Goal: Transaction & Acquisition: Purchase product/service

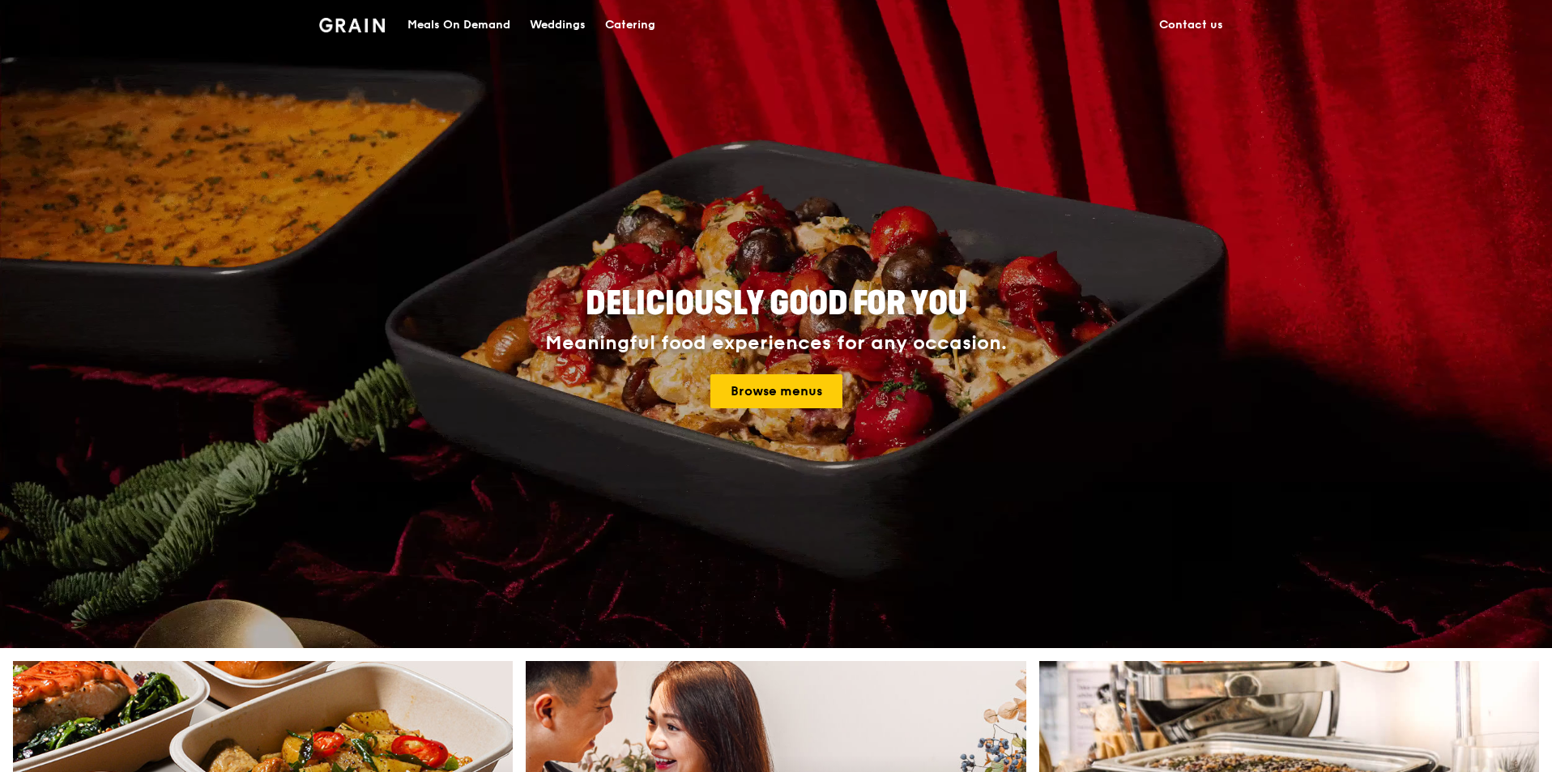
click at [1192, 26] on link "Contact us" at bounding box center [1190, 25] width 83 height 49
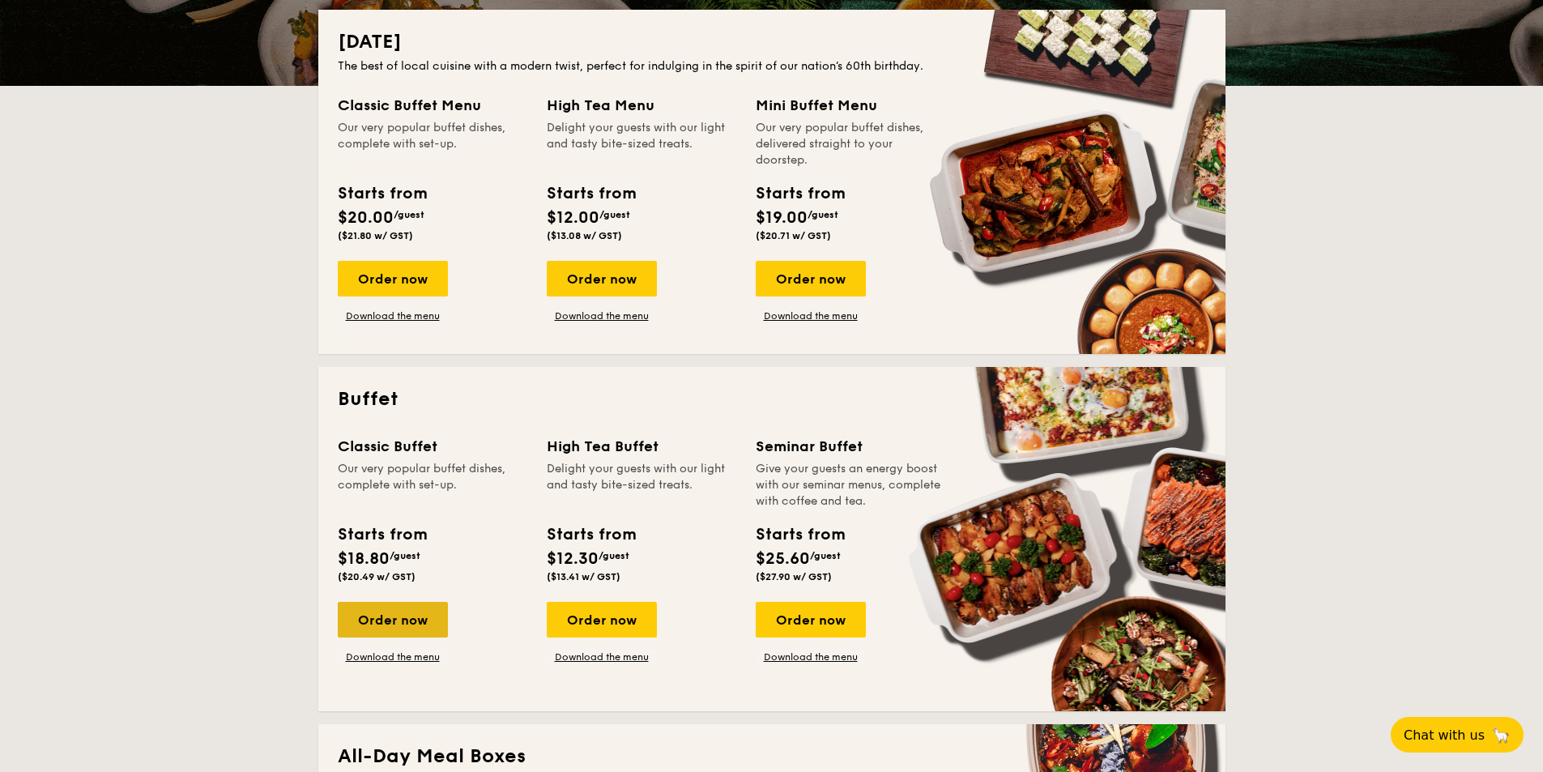
scroll to position [405, 0]
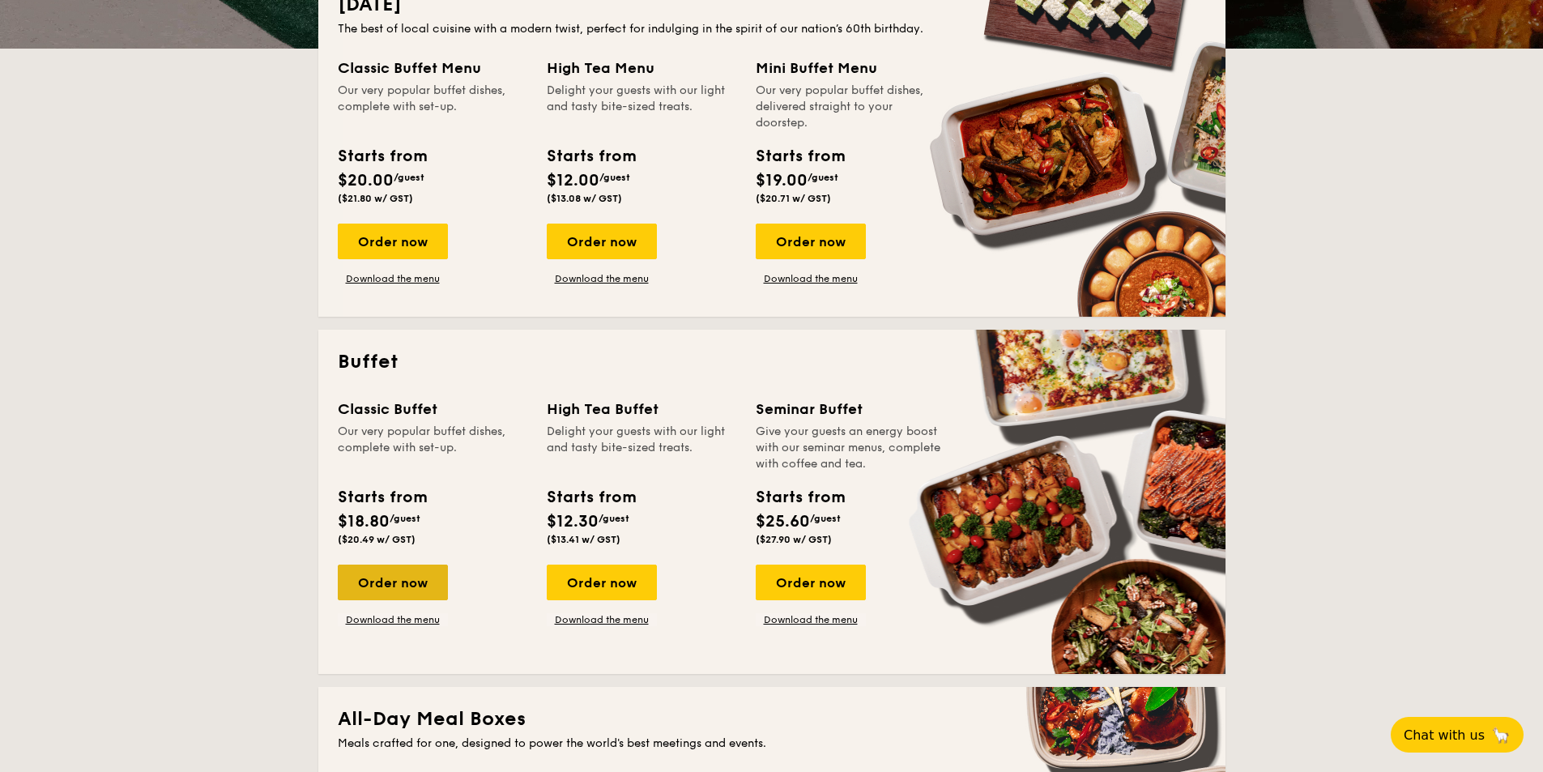
click at [396, 581] on div "Order now" at bounding box center [393, 583] width 110 height 36
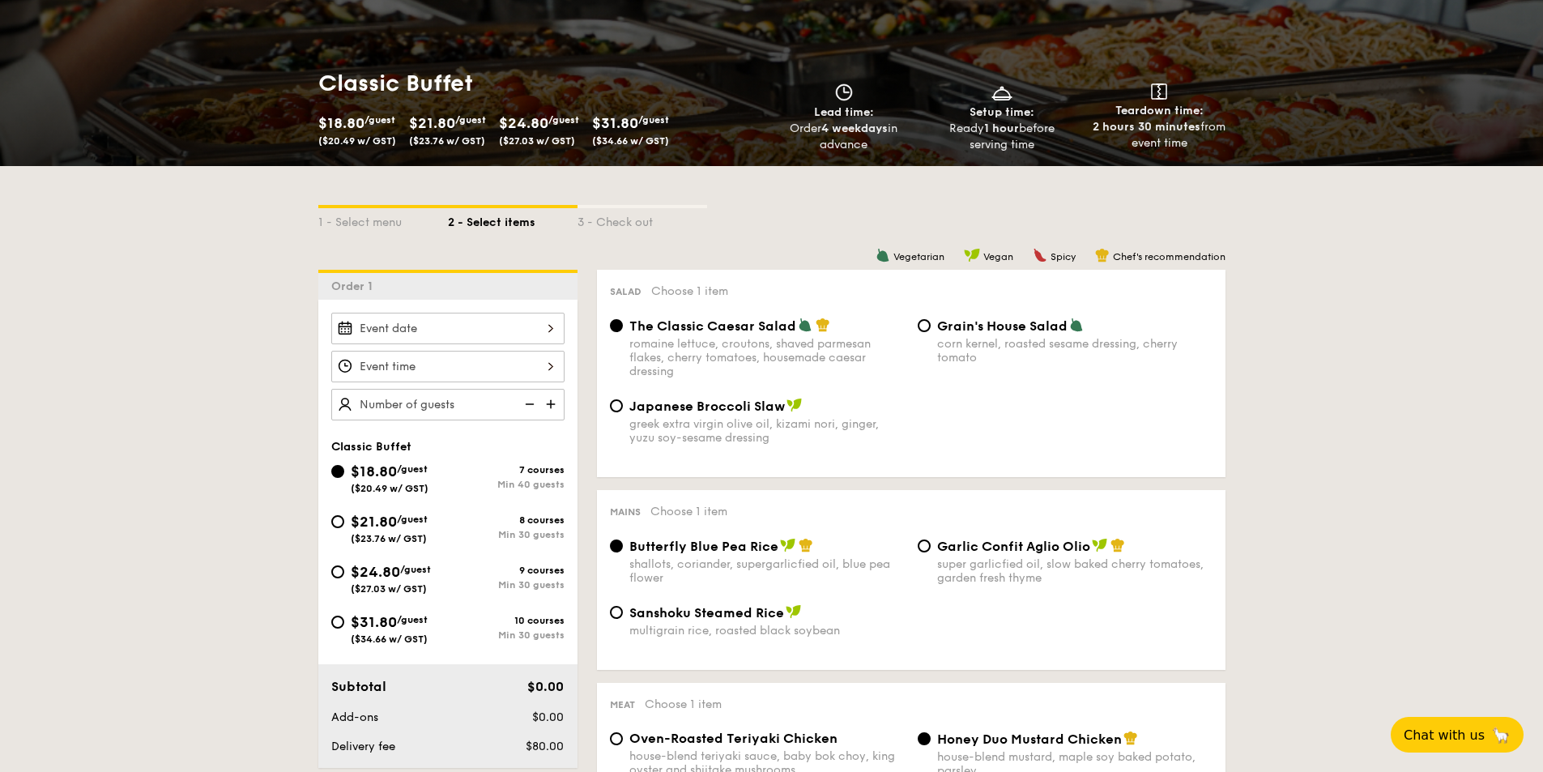
scroll to position [243, 0]
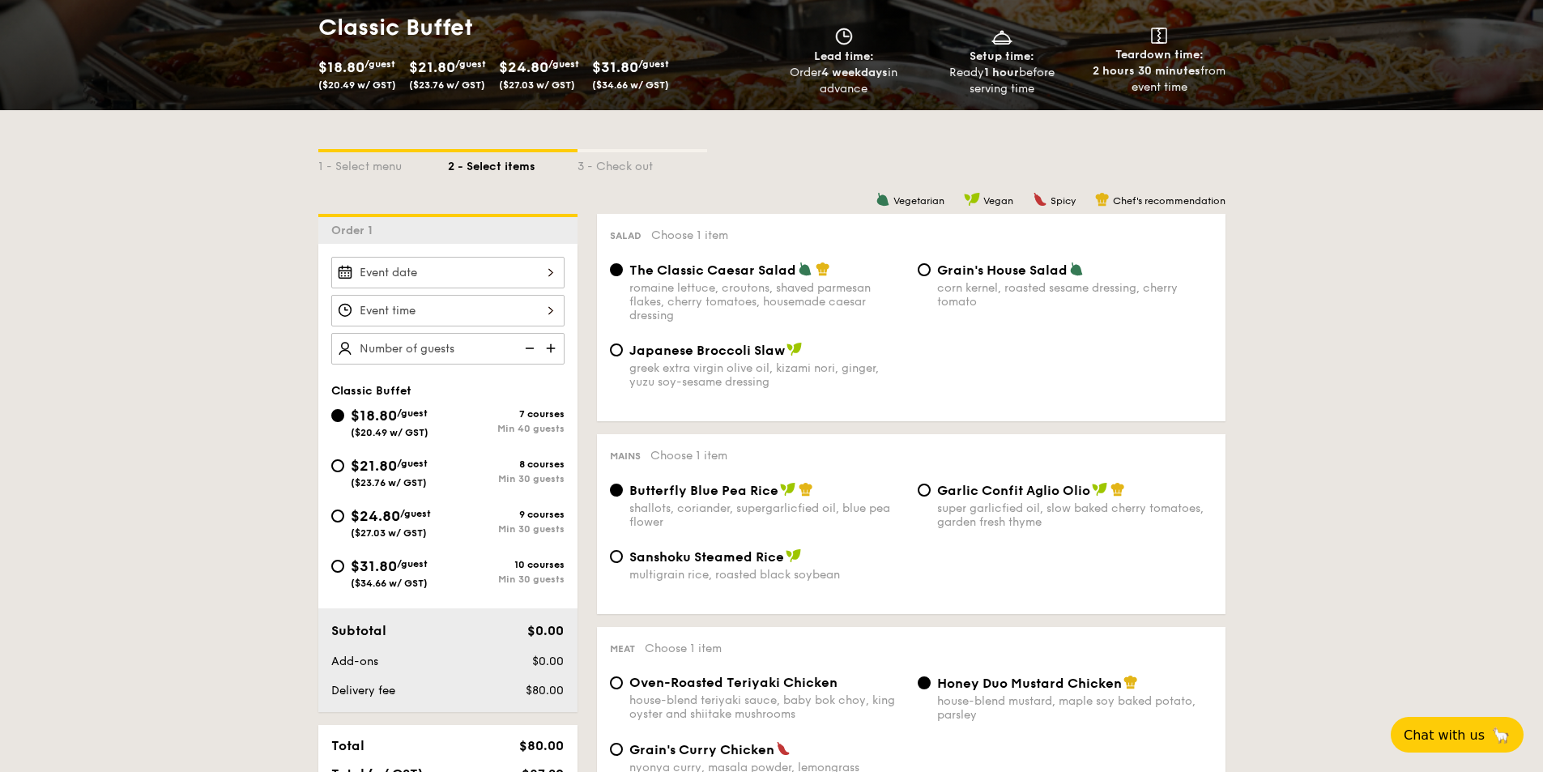
click at [552, 346] on img at bounding box center [552, 348] width 24 height 31
click at [529, 348] on img at bounding box center [528, 348] width 24 height 31
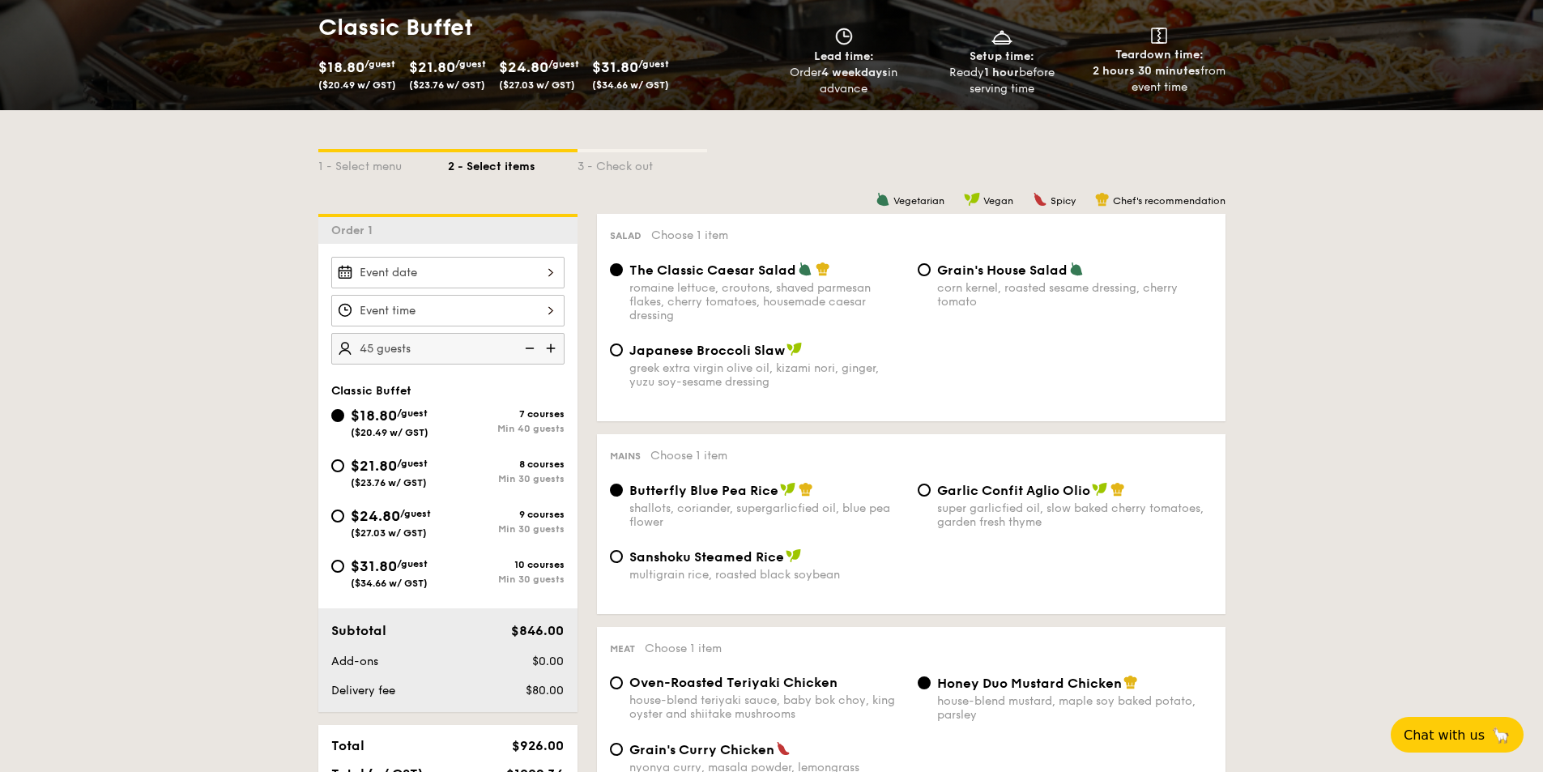
type input "40 guests"
click at [529, 348] on img at bounding box center [528, 348] width 24 height 31
click at [366, 162] on div "1 - Select menu" at bounding box center [383, 163] width 130 height 23
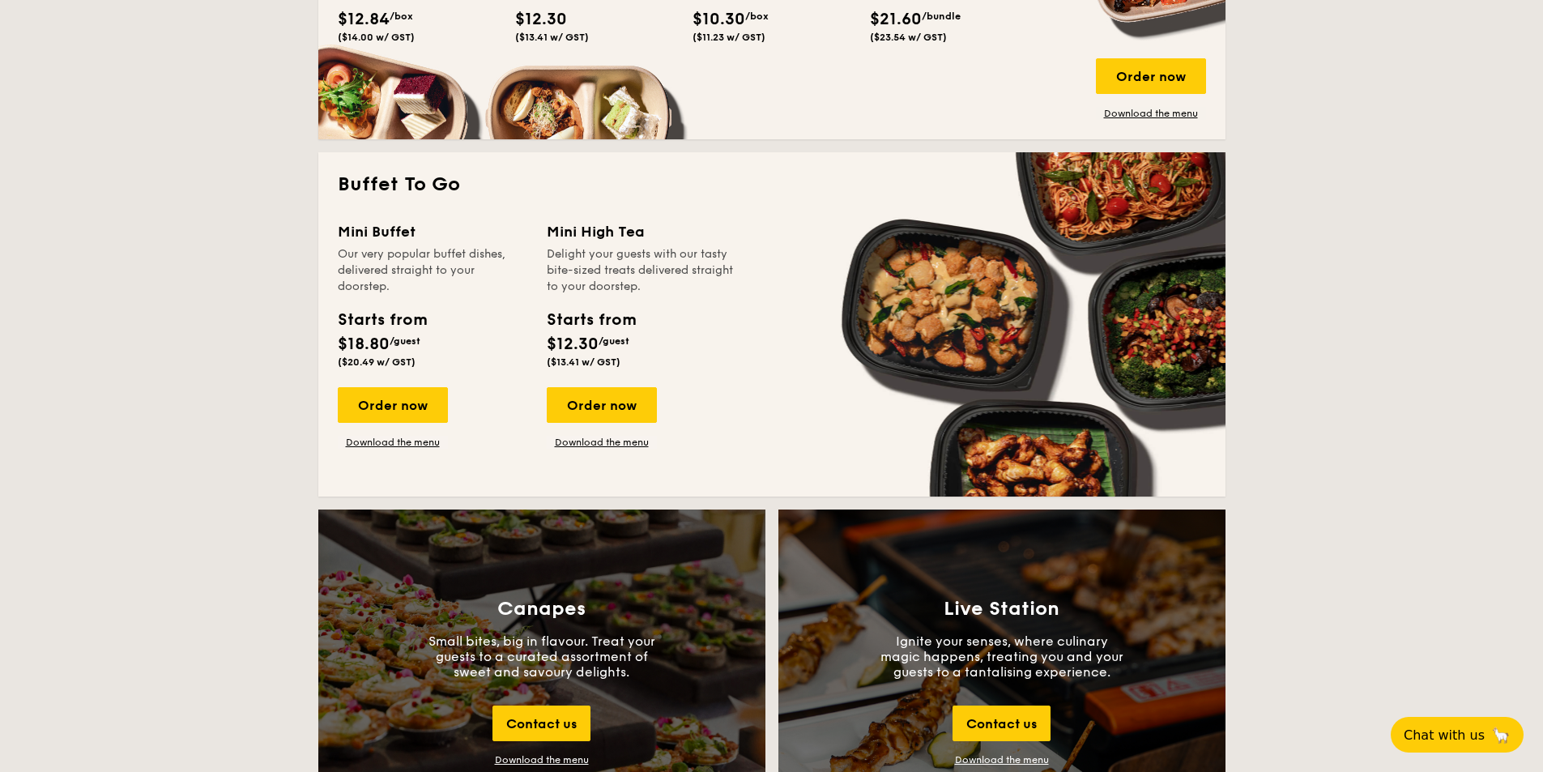
scroll to position [1296, 0]
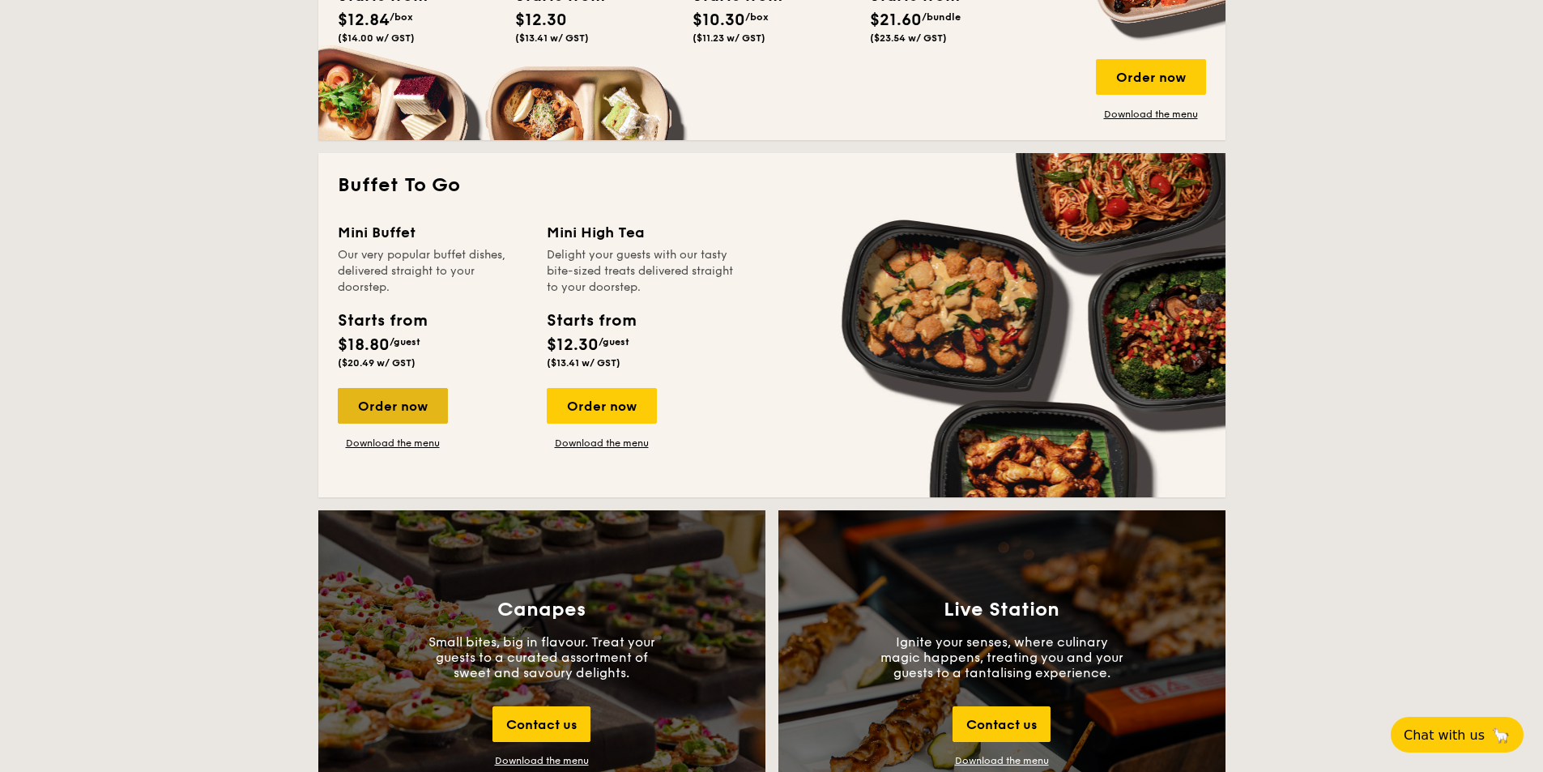
click at [404, 408] on div "Order now" at bounding box center [393, 406] width 110 height 36
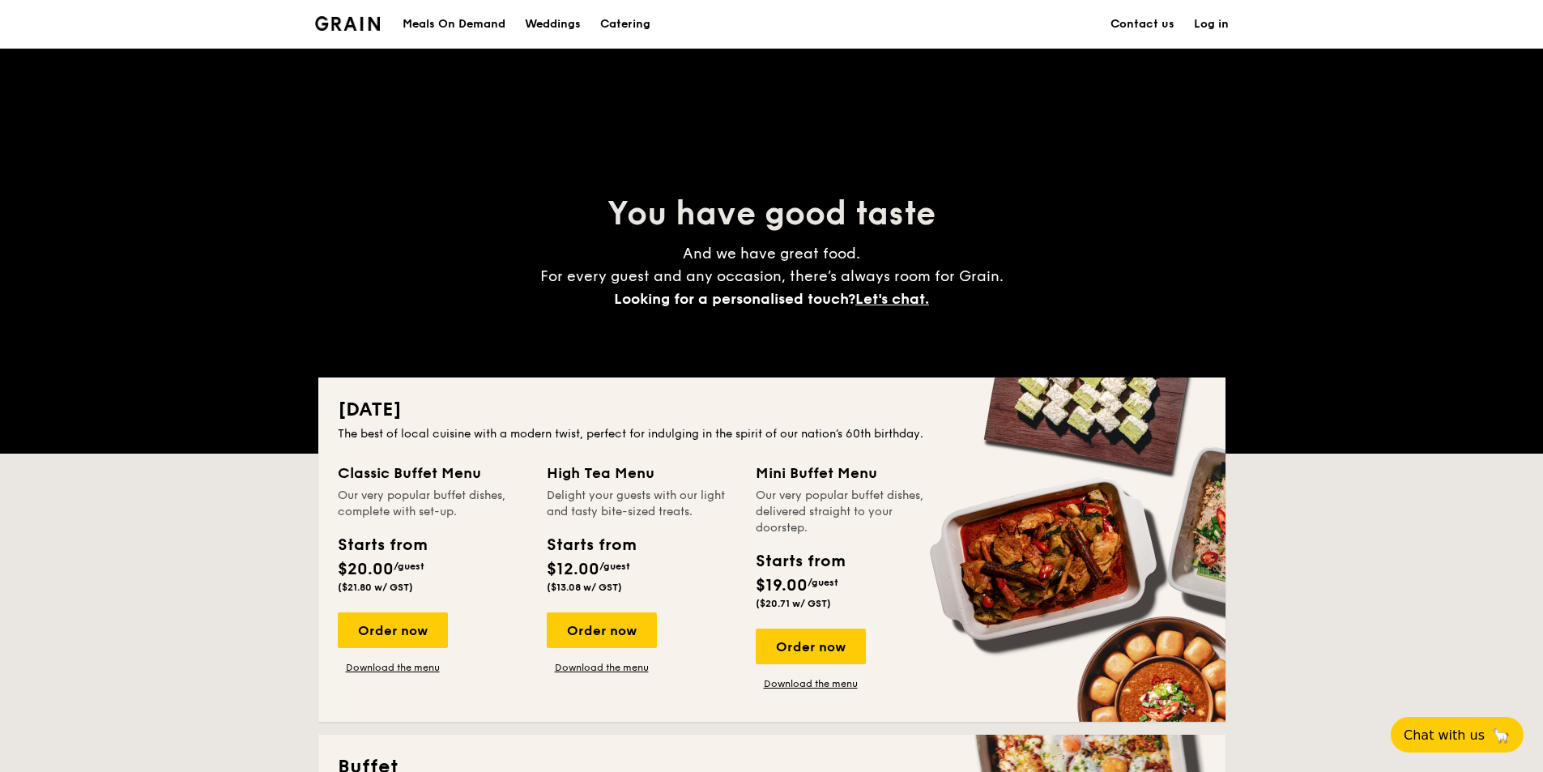
scroll to position [3067, 0]
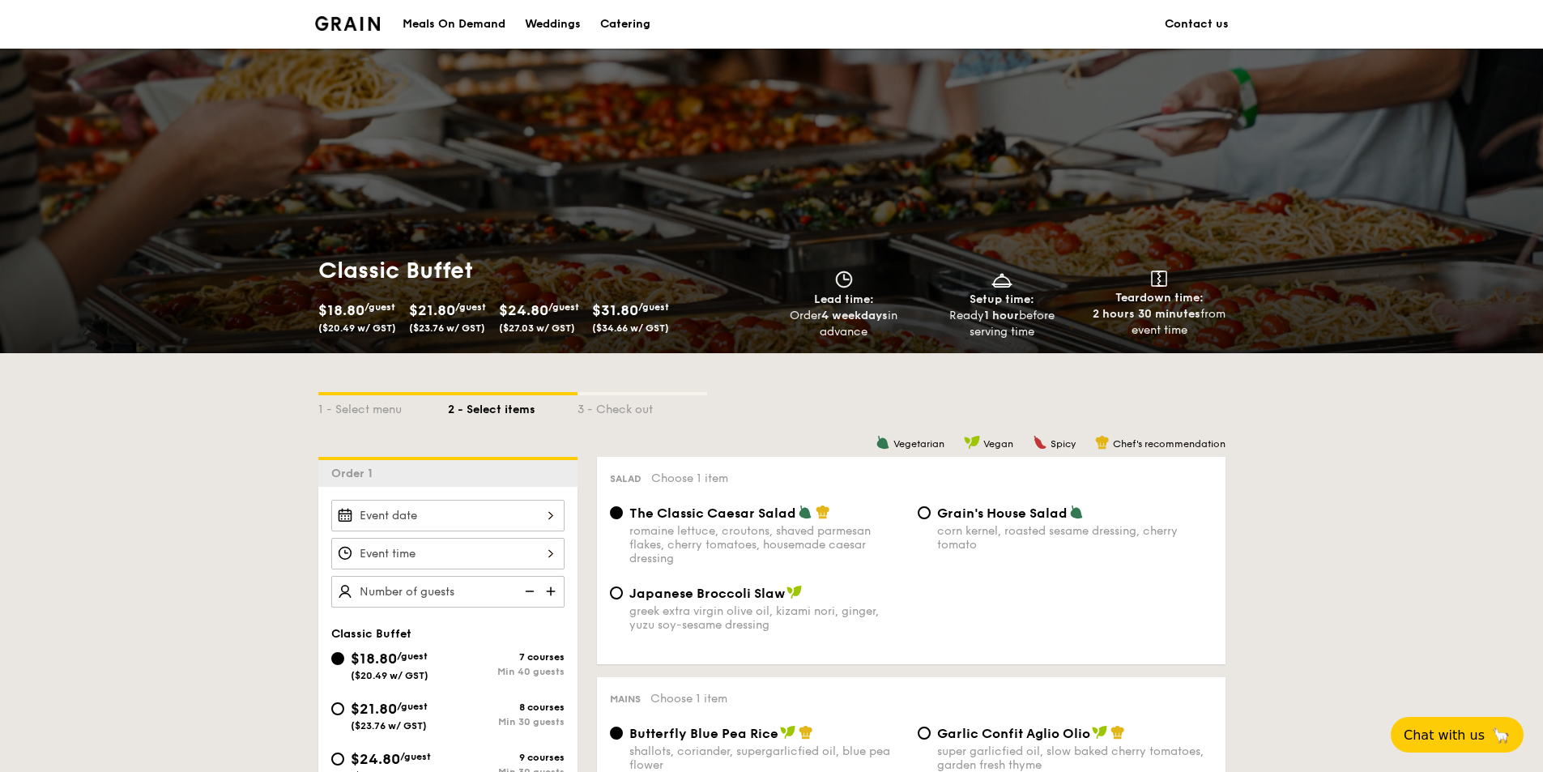
drag, startPoint x: 817, startPoint y: 316, endPoint x: 900, endPoint y: 339, distance: 85.7
click at [900, 339] on div "Order 4 weekdays in advance" at bounding box center [844, 324] width 145 height 32
drag, startPoint x: 975, startPoint y: 311, endPoint x: 1046, endPoint y: 336, distance: 75.6
click at [1046, 336] on div "Ready 1 hour before serving time" at bounding box center [1001, 324] width 145 height 32
drag, startPoint x: 1106, startPoint y: 313, endPoint x: 1243, endPoint y: 330, distance: 138.7
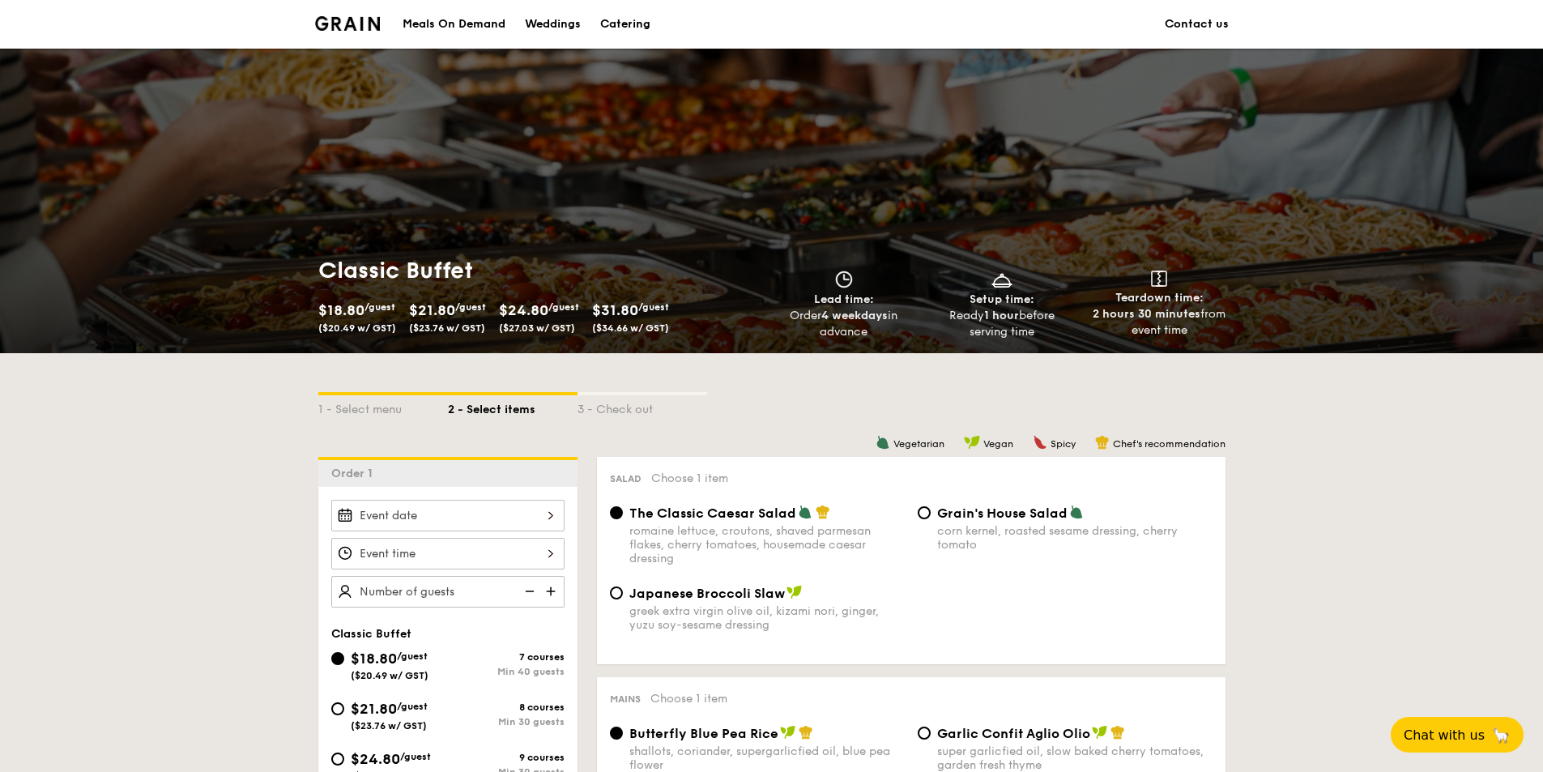
click at [1243, 330] on div "Classic Buffet $18.80 /guest ($20.49 w/ GST) $21.80 /guest ($23.76 w/ GST) $24.…" at bounding box center [771, 298] width 1543 height 110
click at [1463, 744] on button "Chat with us 🦙" at bounding box center [1456, 734] width 139 height 37
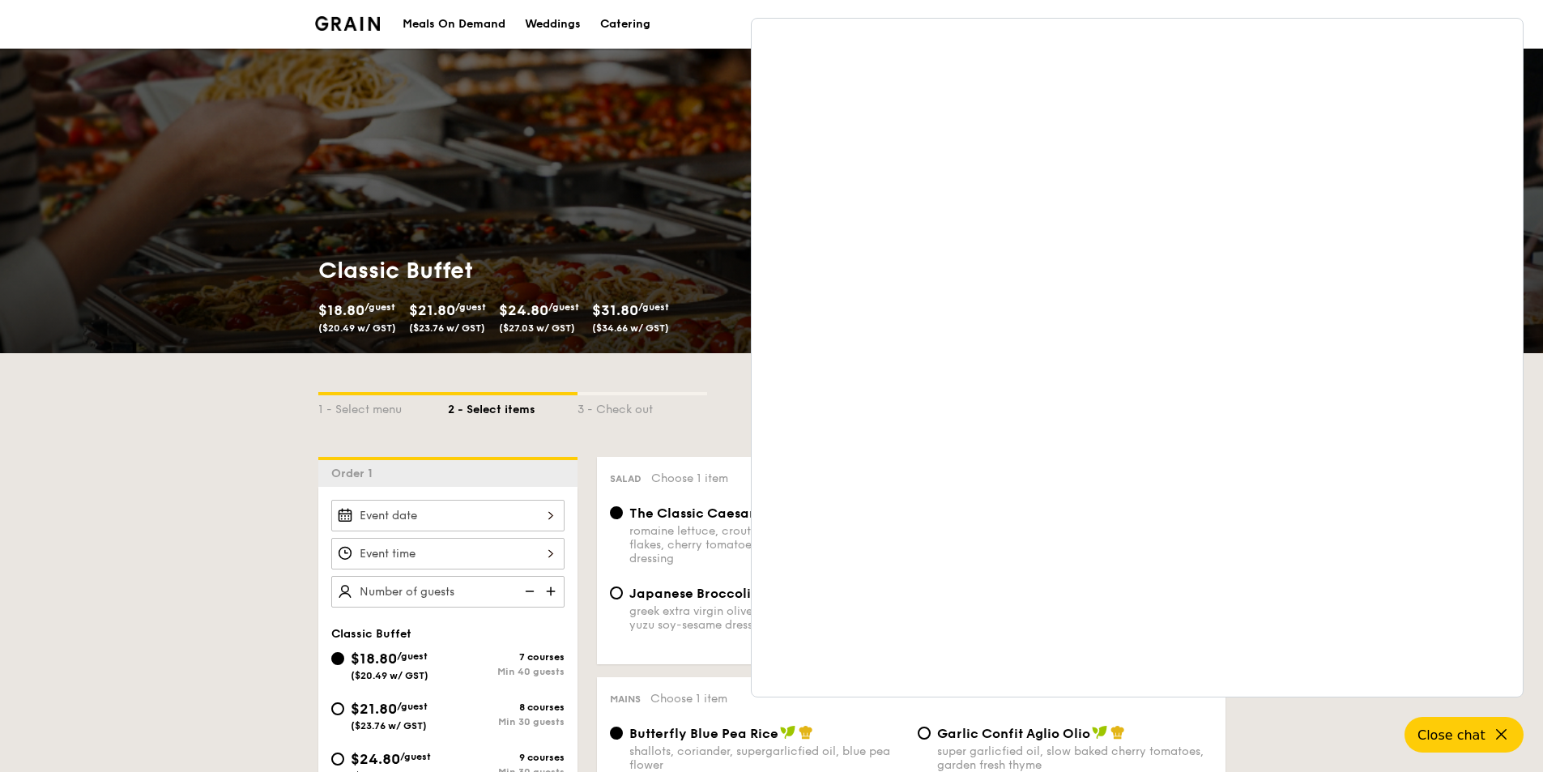
click at [1498, 731] on icon at bounding box center [1503, 735] width 10 height 10
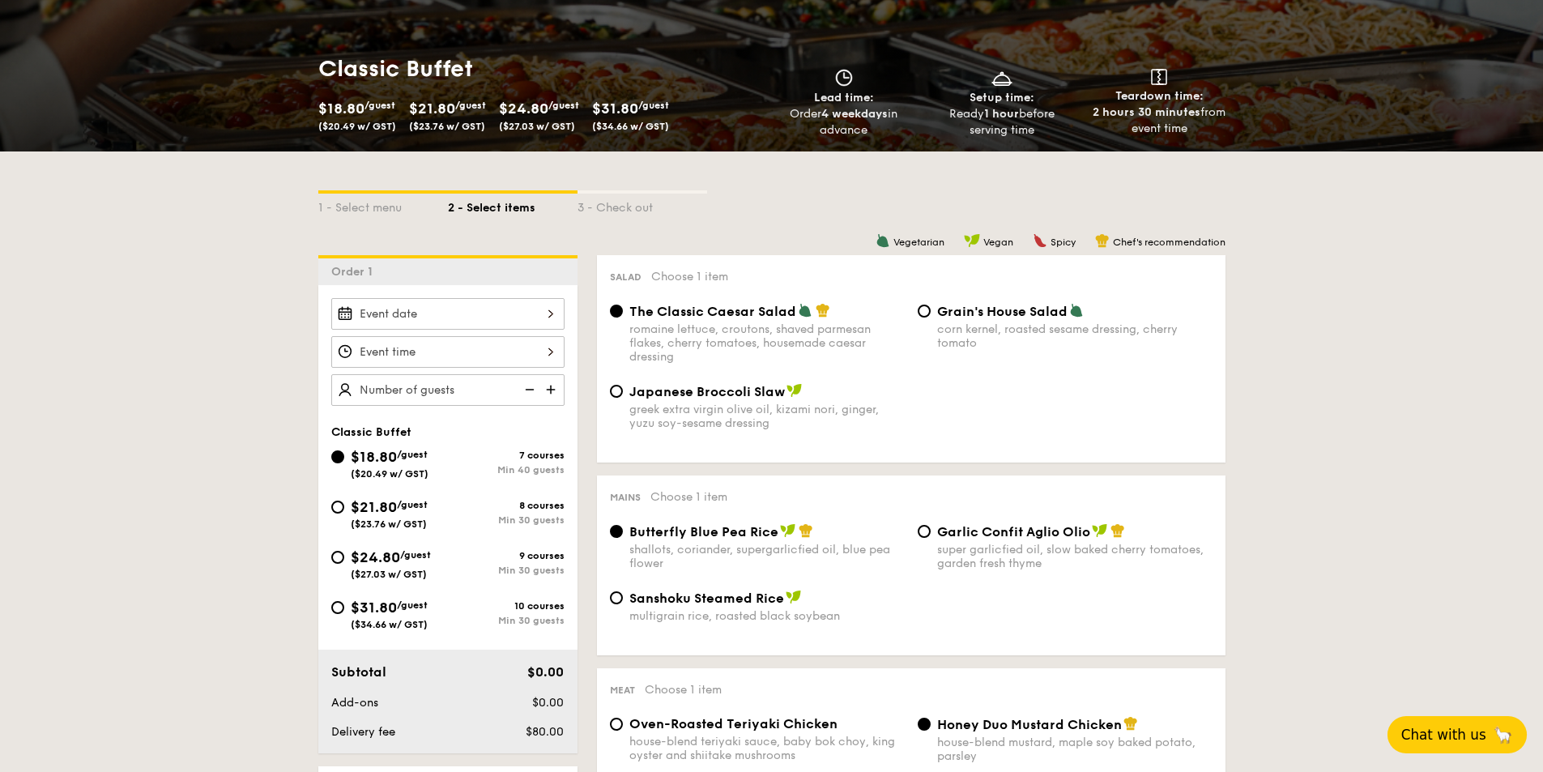
scroll to position [243, 0]
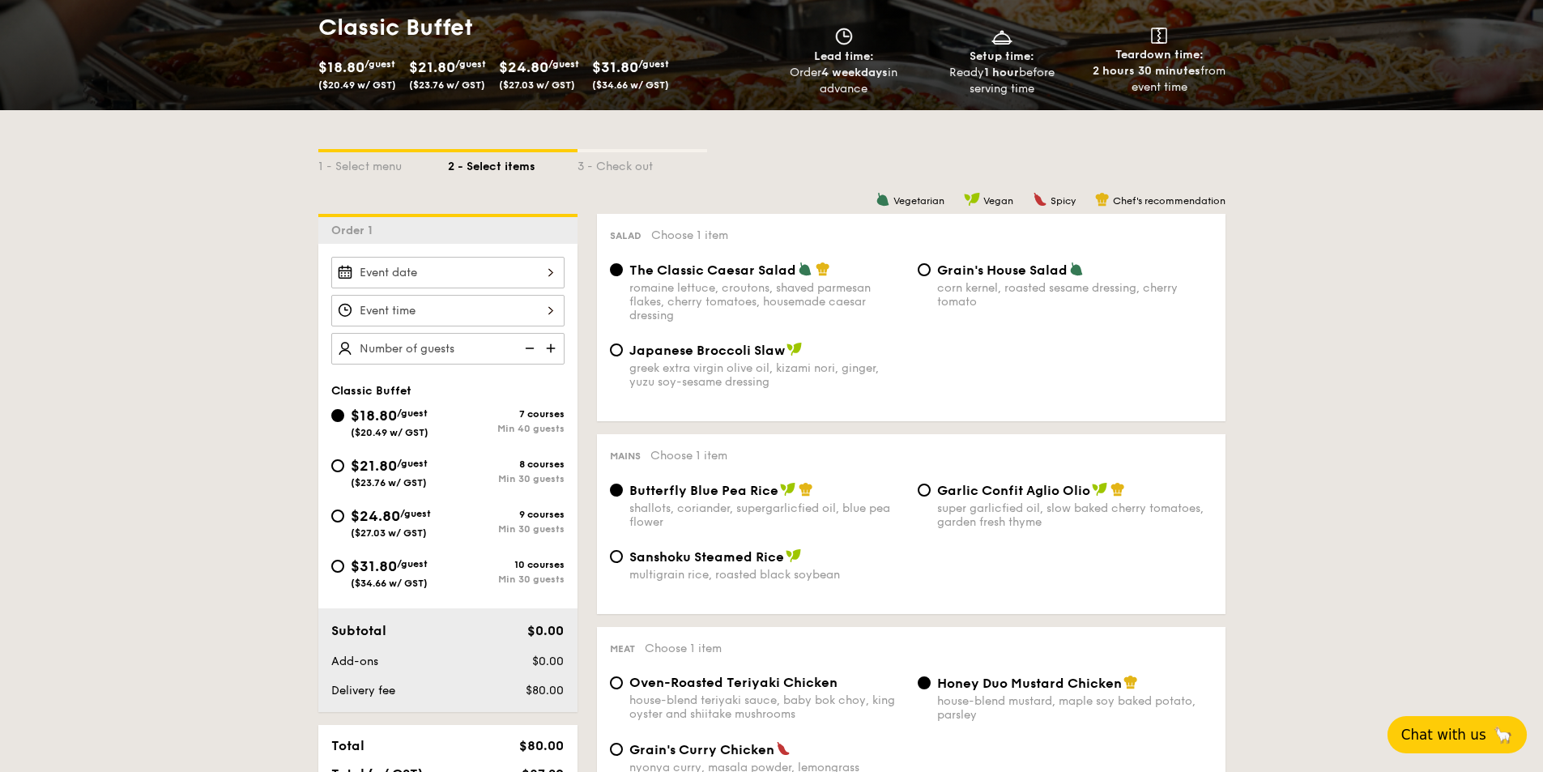
click at [376, 483] on span "($23.76 w/ GST)" at bounding box center [389, 482] width 76 height 11
click at [344, 472] on input "$21.80 /guest ($23.76 w/ GST) 8 courses Min 30 guests" at bounding box center [337, 465] width 13 height 13
radio input "true"
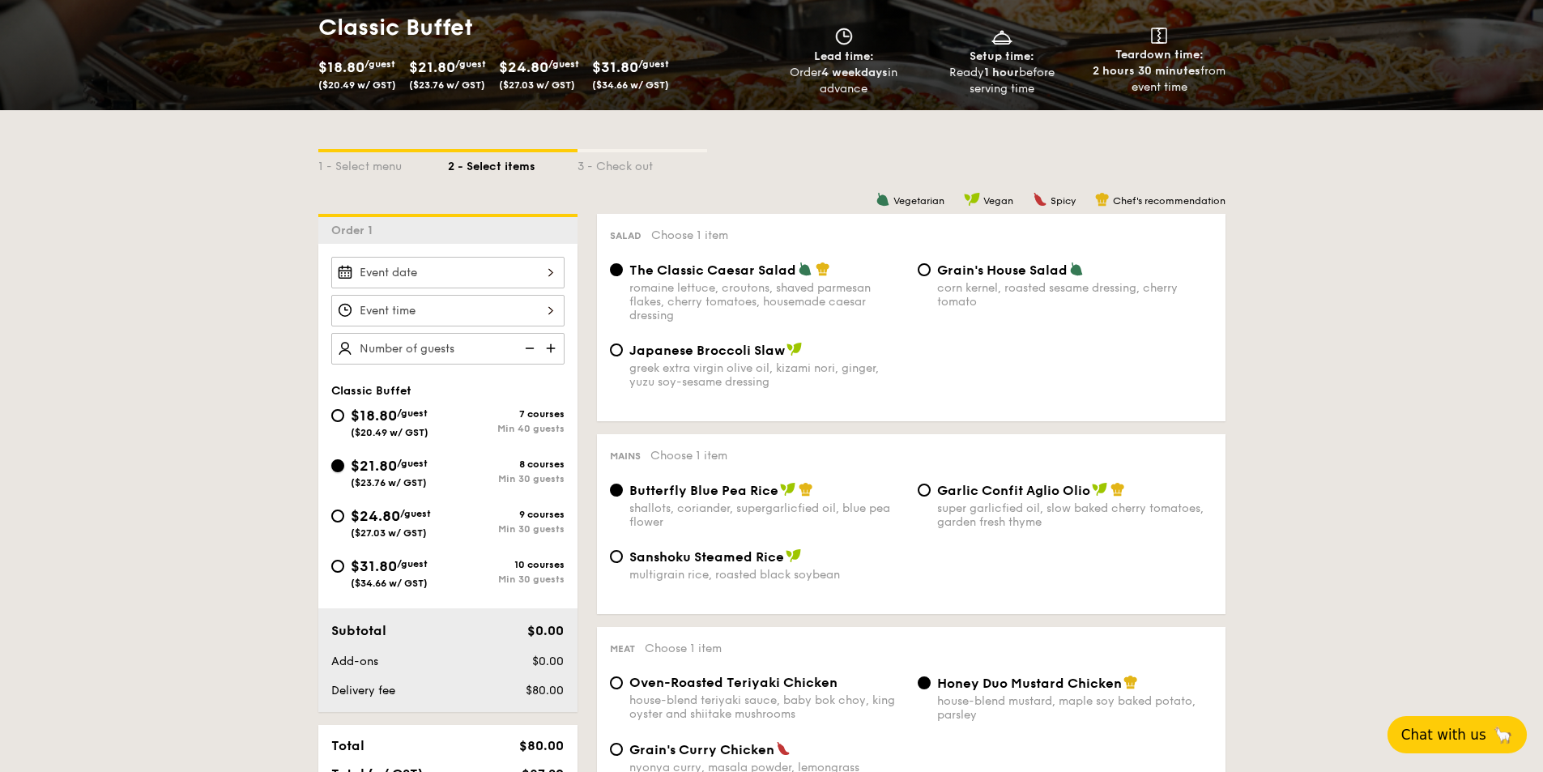
radio input "true"
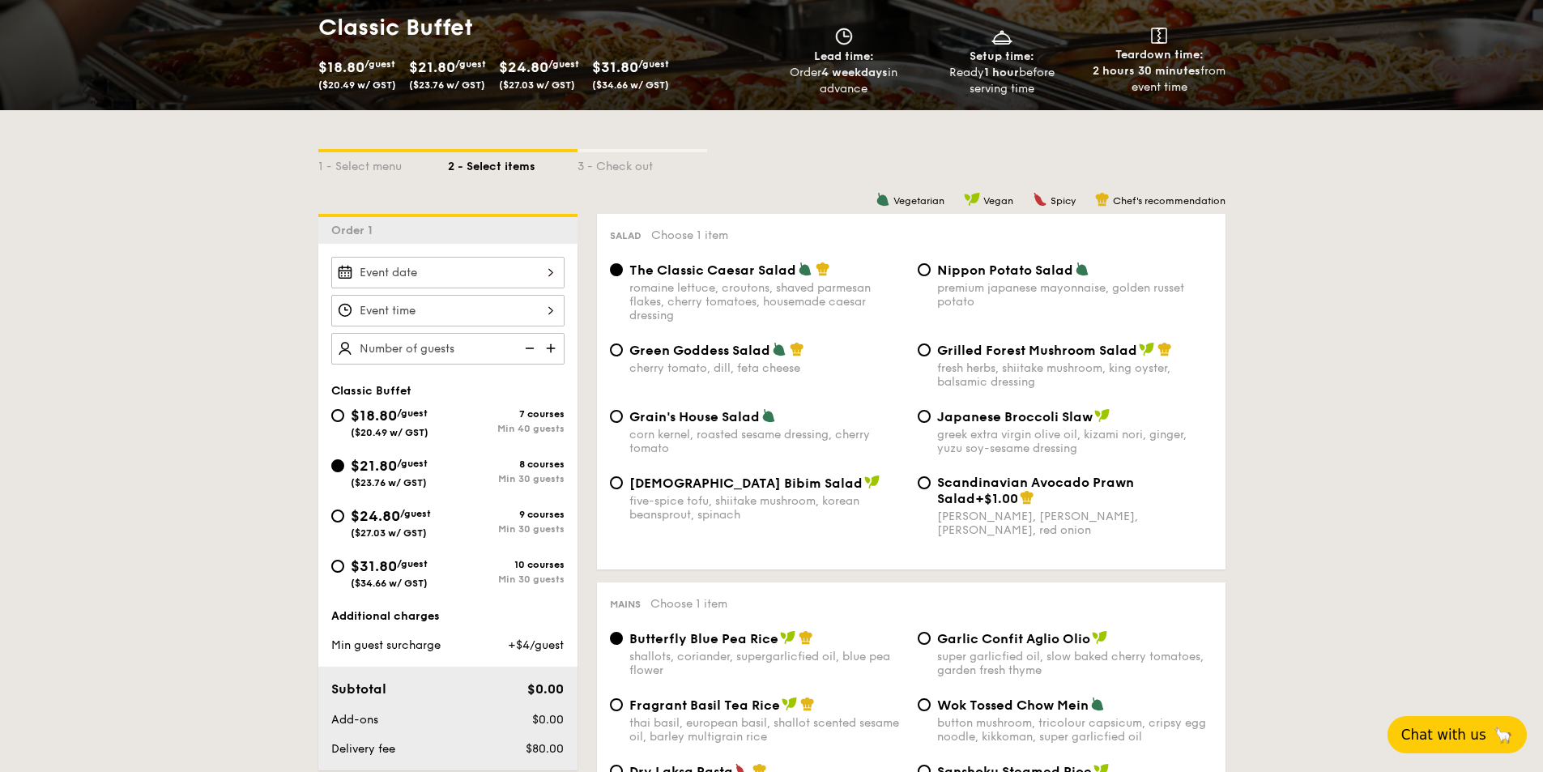
click at [548, 347] on img at bounding box center [552, 348] width 24 height 31
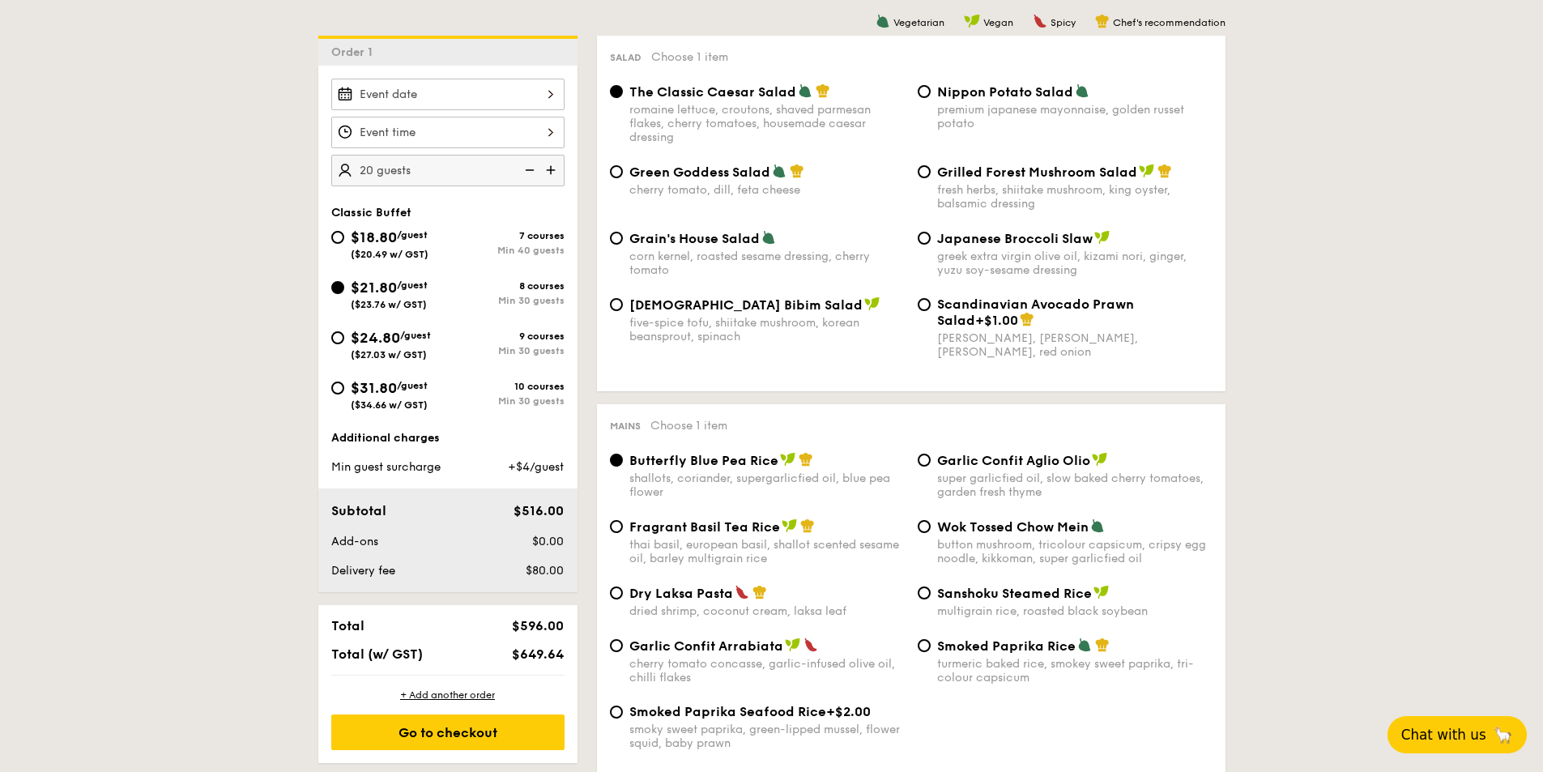
scroll to position [324, 0]
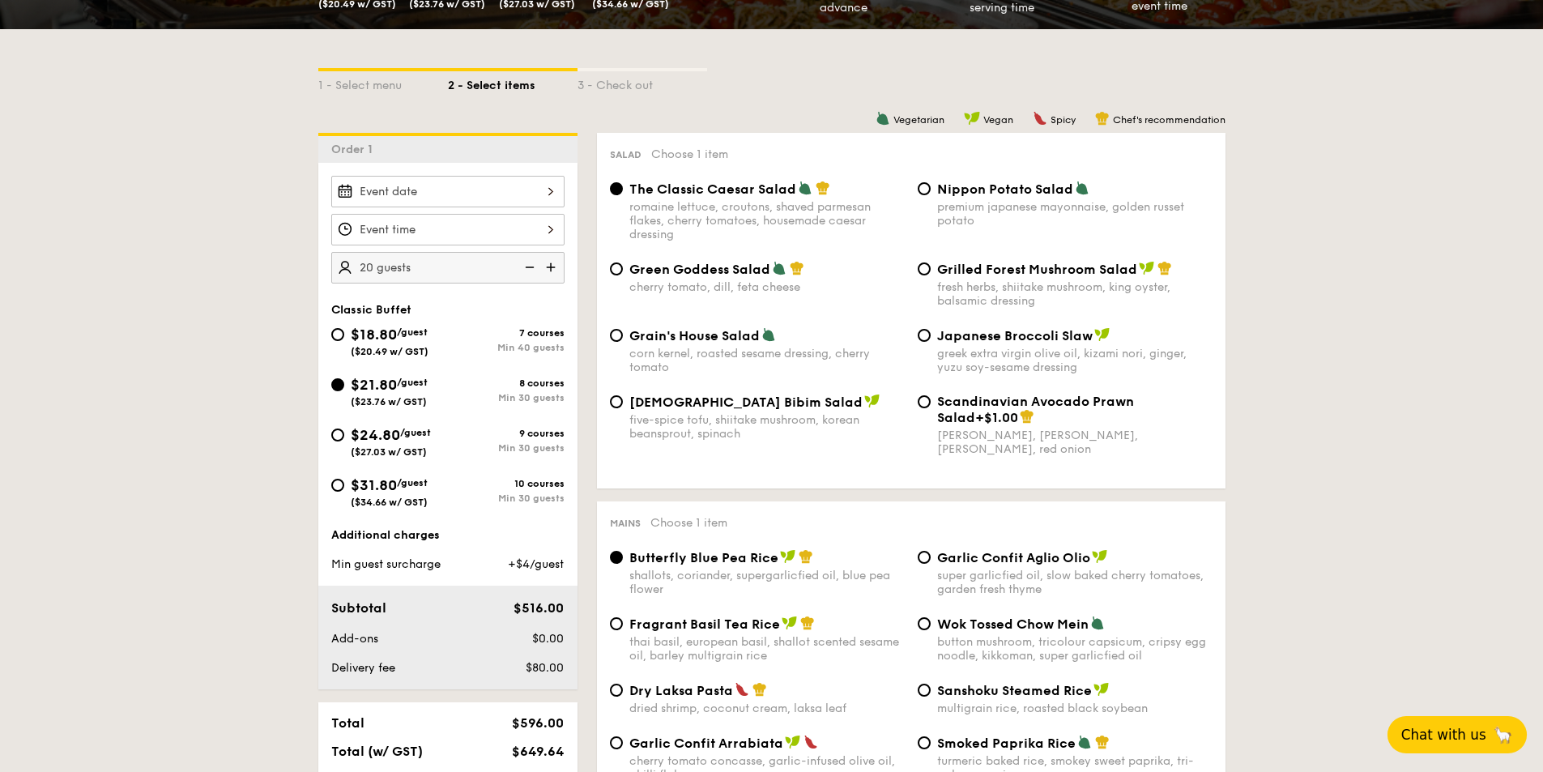
click at [555, 269] on img at bounding box center [552, 267] width 24 height 31
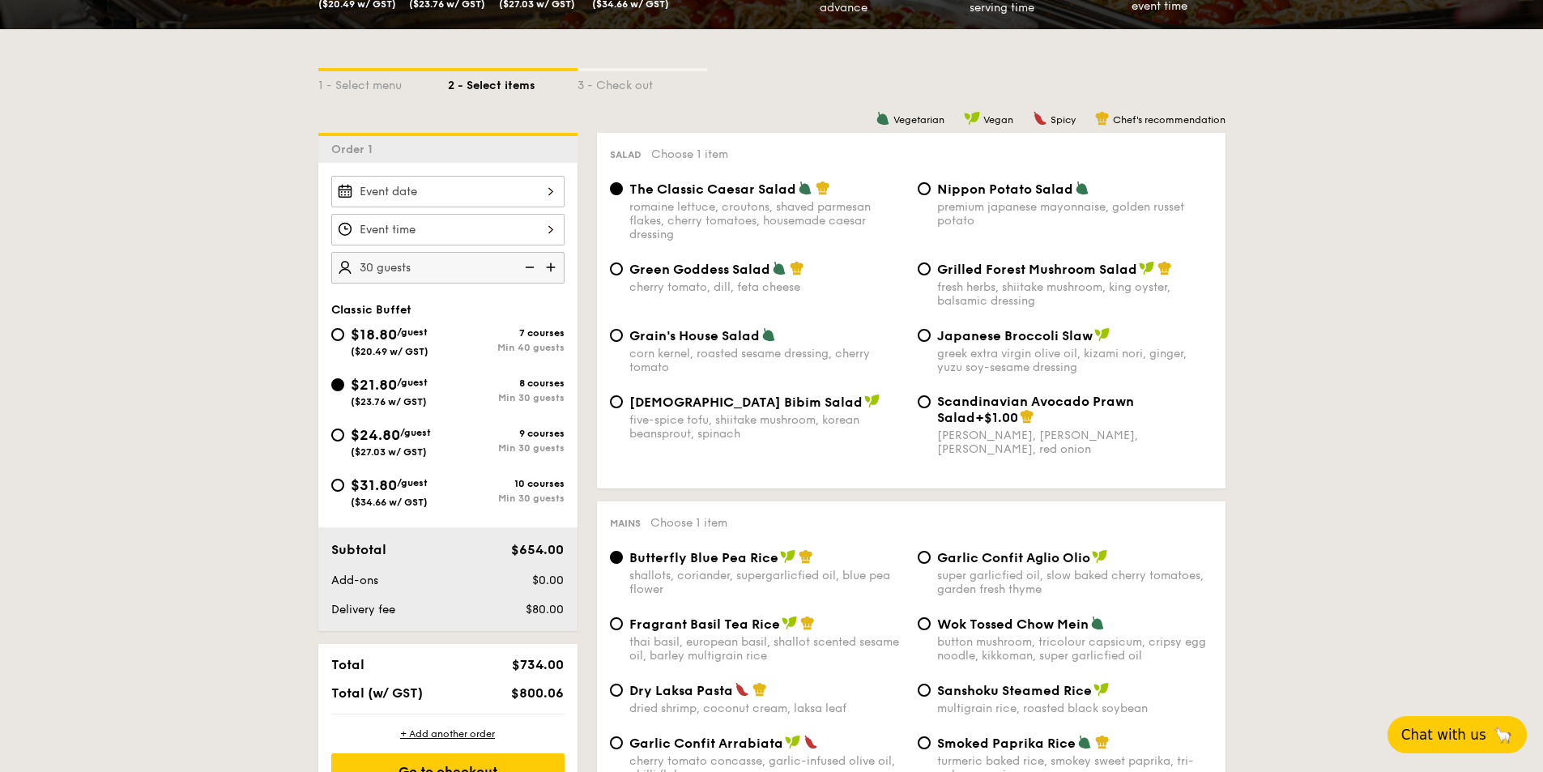
click at [535, 266] on img at bounding box center [528, 267] width 24 height 31
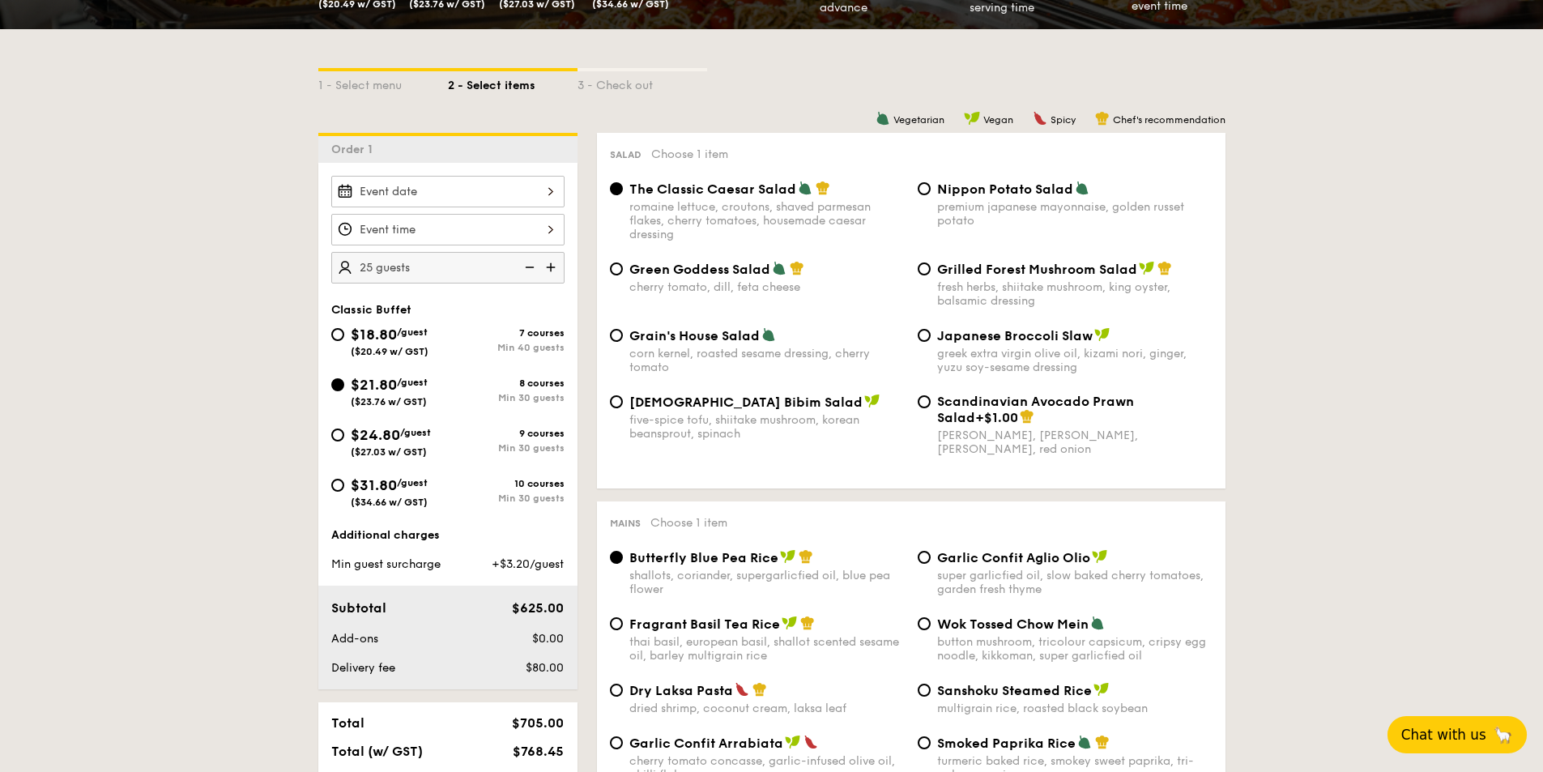
click at [535, 266] on img at bounding box center [528, 267] width 24 height 31
type input "20 guests"
click at [535, 266] on img at bounding box center [528, 267] width 24 height 31
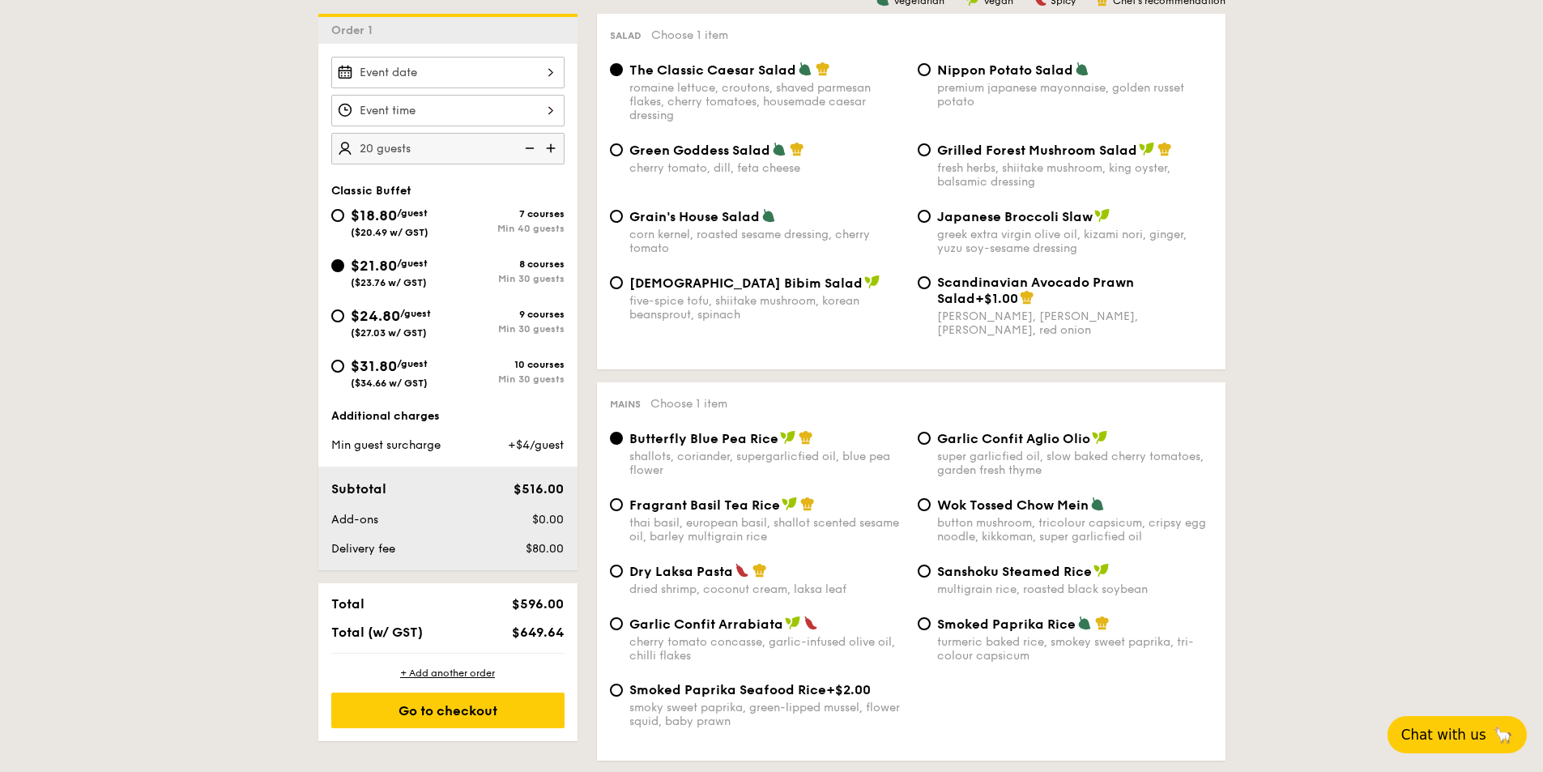
scroll to position [486, 0]
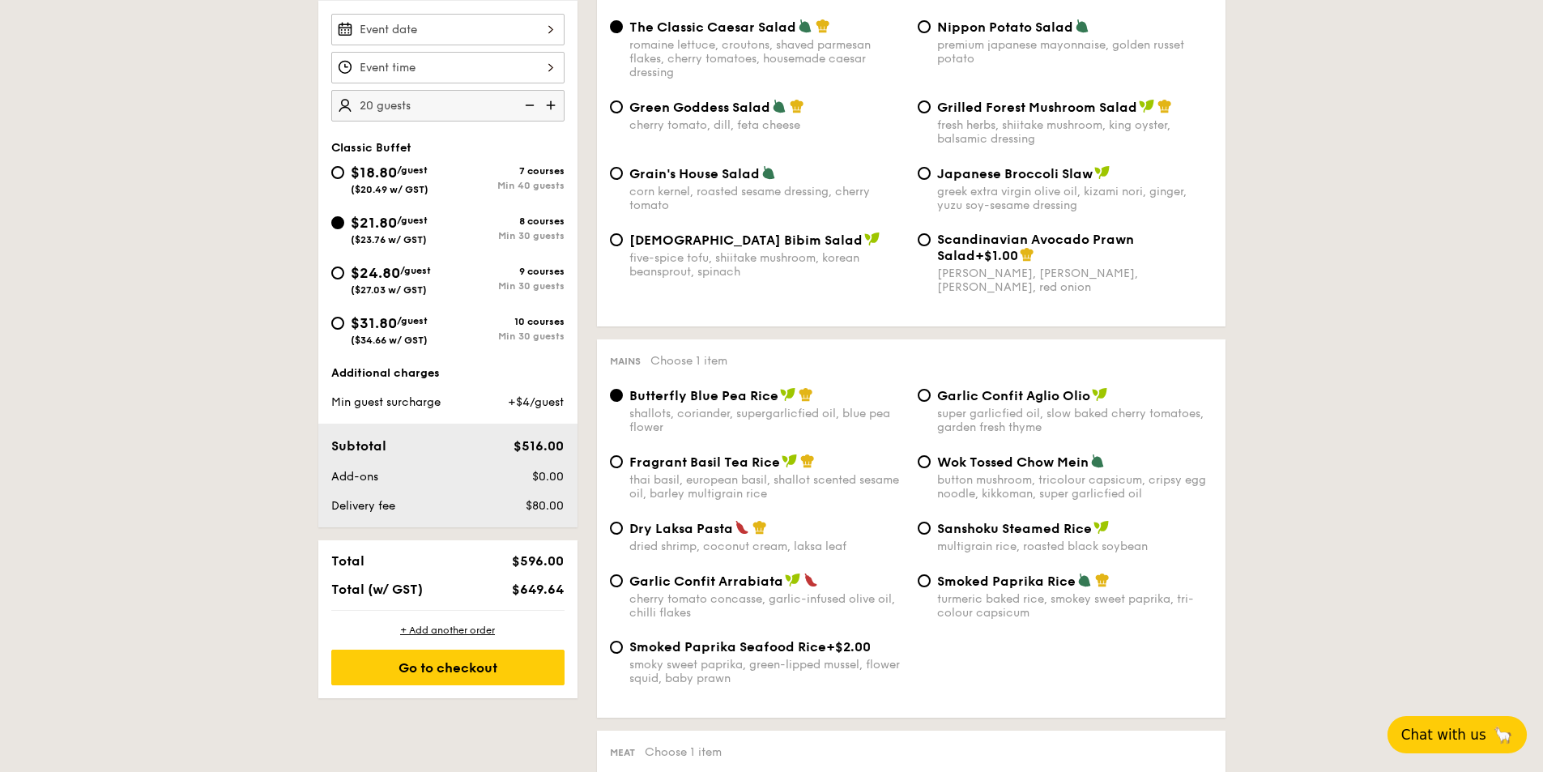
drag, startPoint x: 522, startPoint y: 586, endPoint x: 565, endPoint y: 587, distance: 42.1
click at [565, 587] on div "$649.64" at bounding box center [521, 589] width 99 height 15
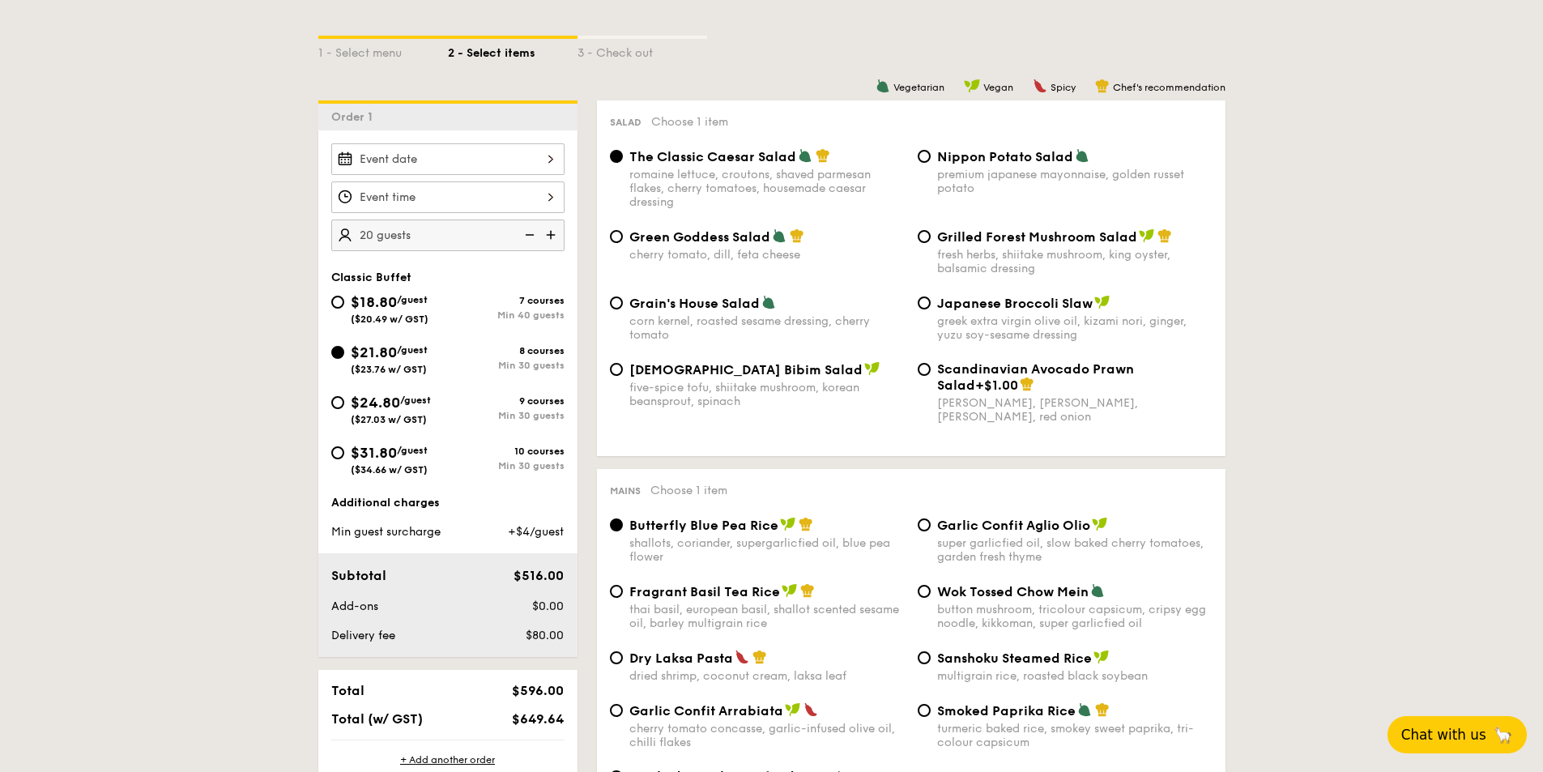
scroll to position [405, 0]
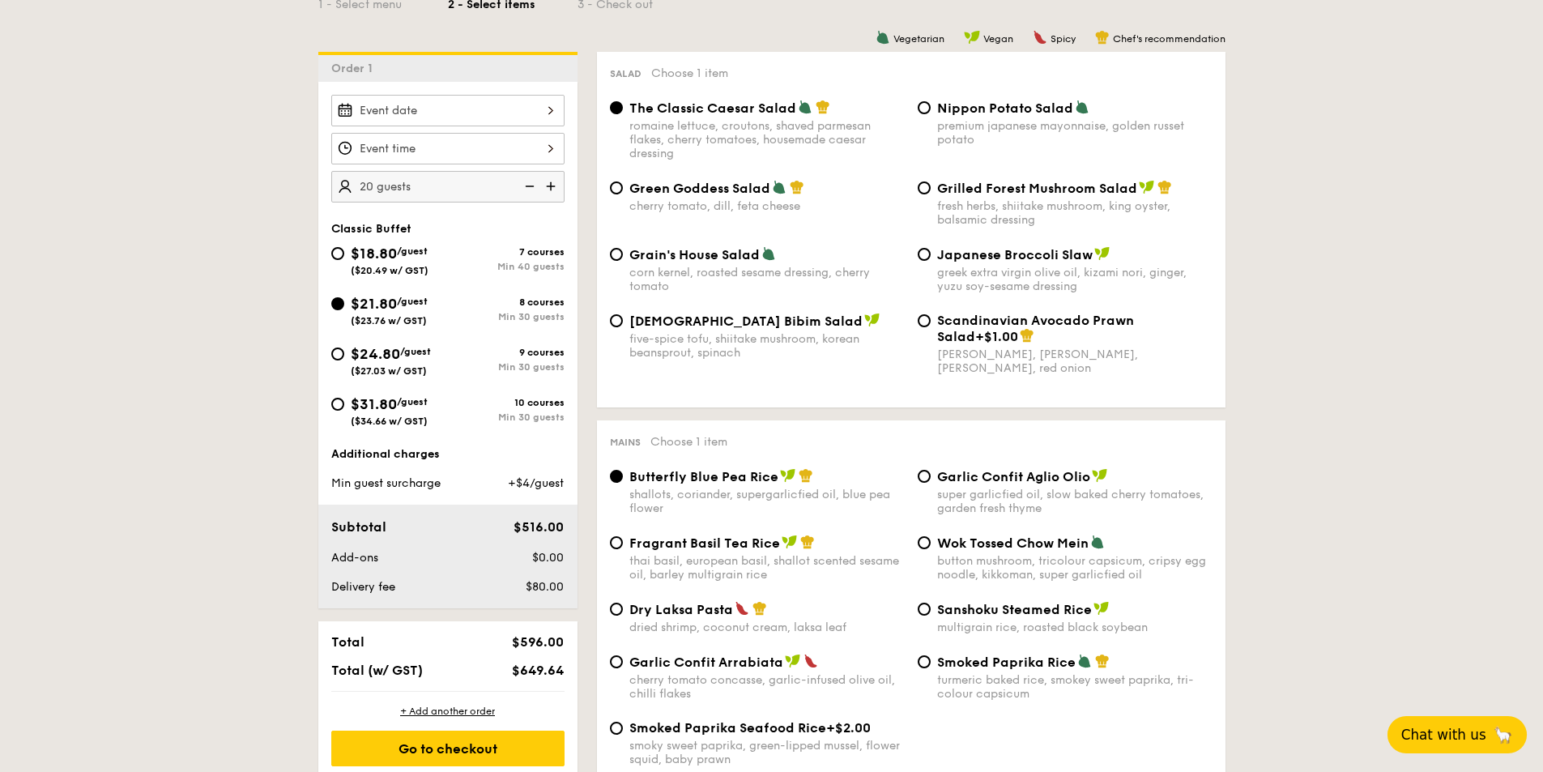
click at [417, 109] on div at bounding box center [447, 111] width 233 height 32
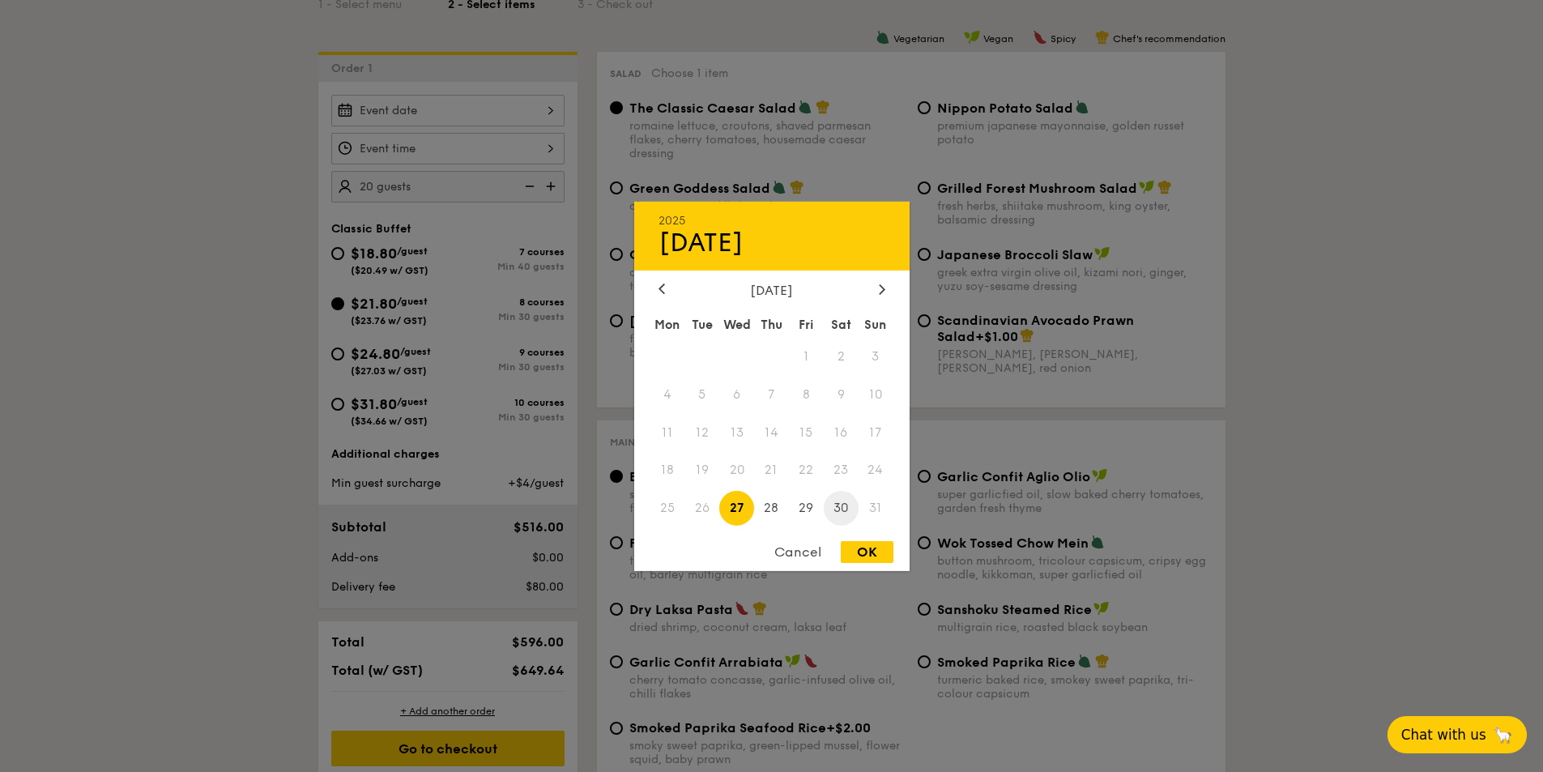
click at [840, 506] on span "30" at bounding box center [841, 508] width 35 height 35
click at [884, 553] on div "OK" at bounding box center [867, 552] width 53 height 22
type input "[DATE]"
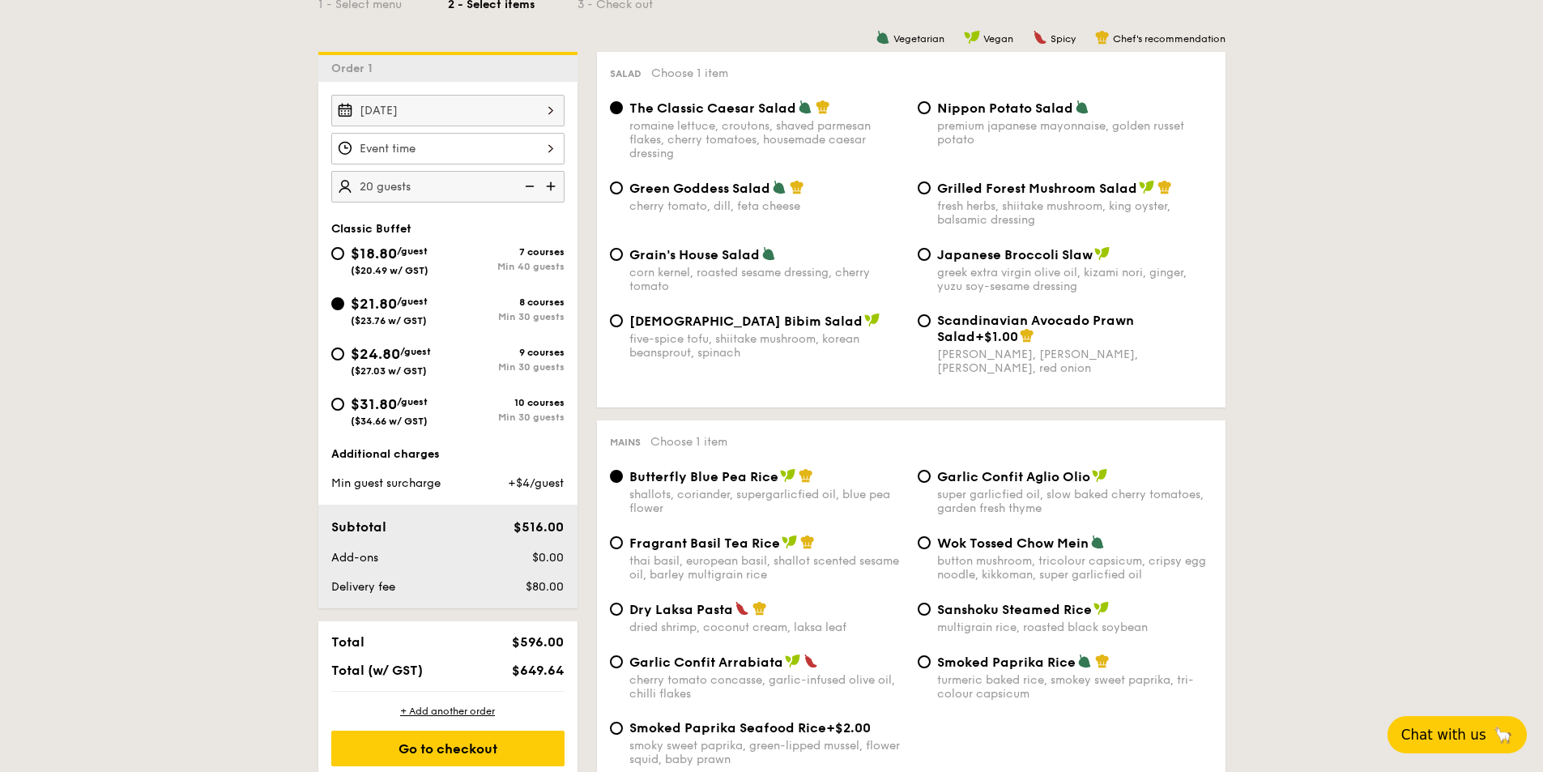
click at [485, 143] on div at bounding box center [447, 149] width 233 height 32
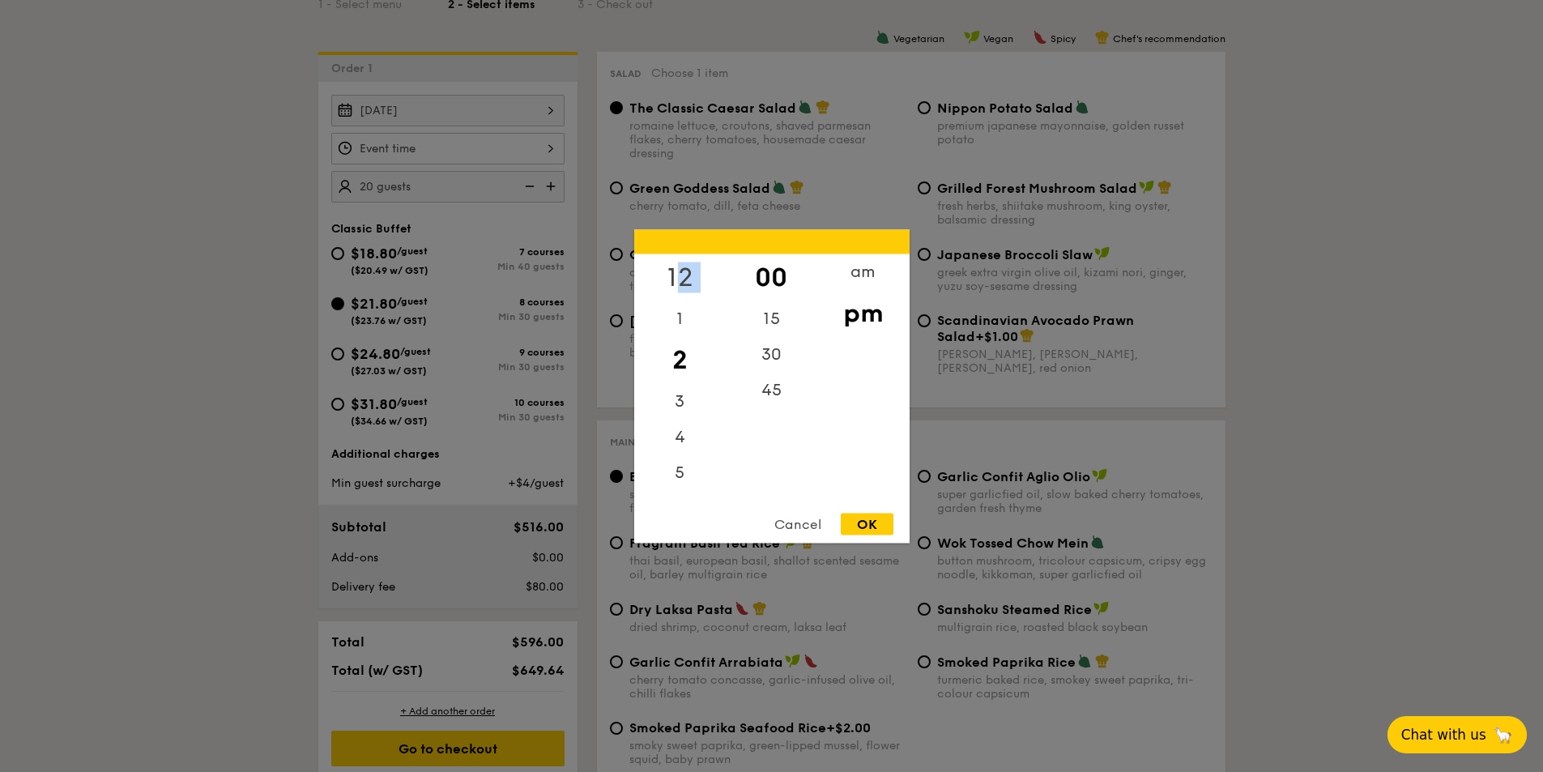
drag, startPoint x: 668, startPoint y: 313, endPoint x: 672, endPoint y: 281, distance: 31.8
click at [672, 281] on div "12 1 2 3 4 5 6 7 8 9 10 11" at bounding box center [680, 377] width 92 height 247
click at [672, 281] on div "12" at bounding box center [680, 277] width 92 height 47
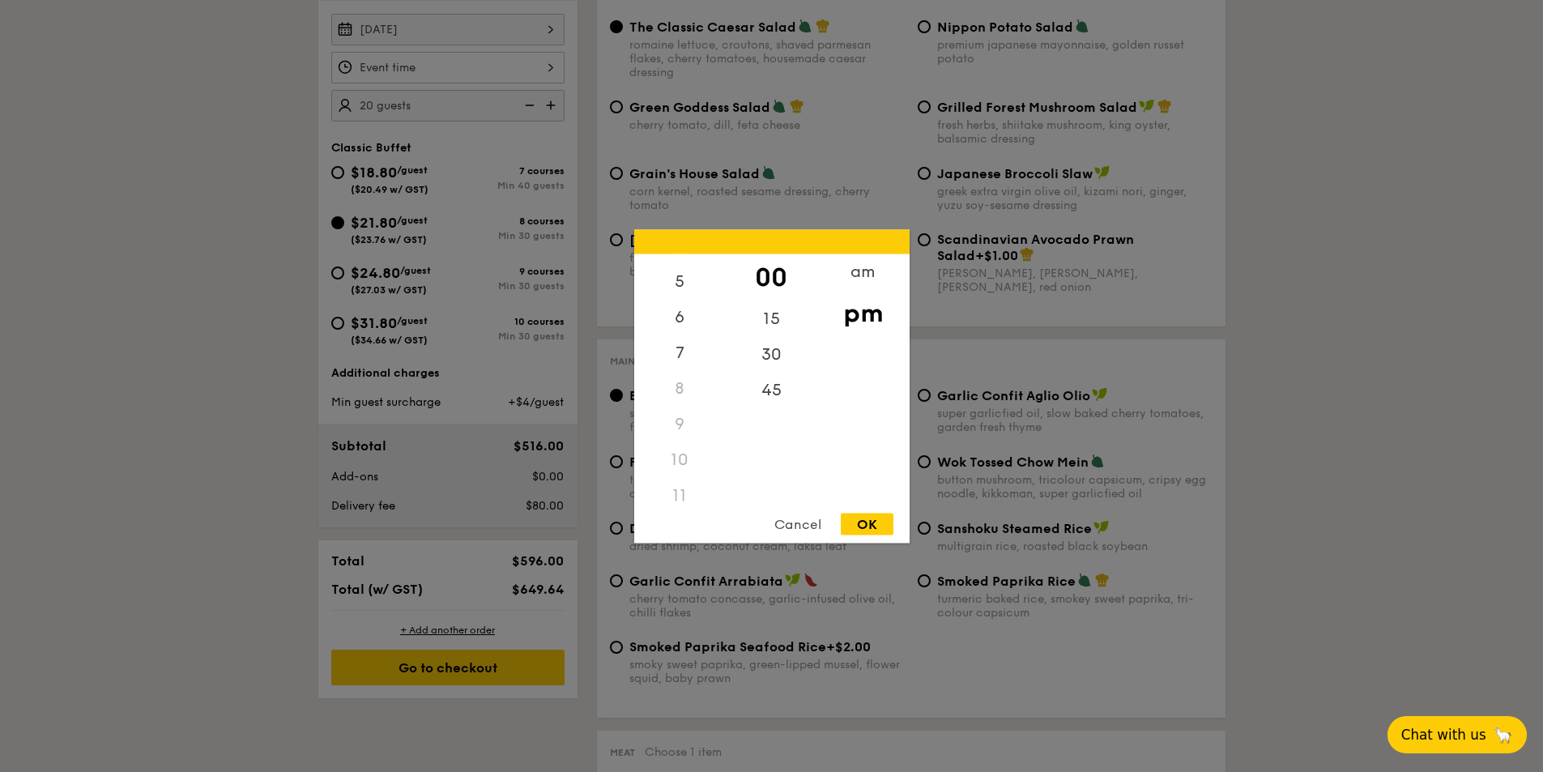
scroll to position [192, 0]
click at [685, 484] on div "11" at bounding box center [680, 483] width 92 height 36
click at [838, 377] on div "am pm" at bounding box center [863, 377] width 92 height 247
click at [872, 514] on div "OK" at bounding box center [867, 524] width 53 height 22
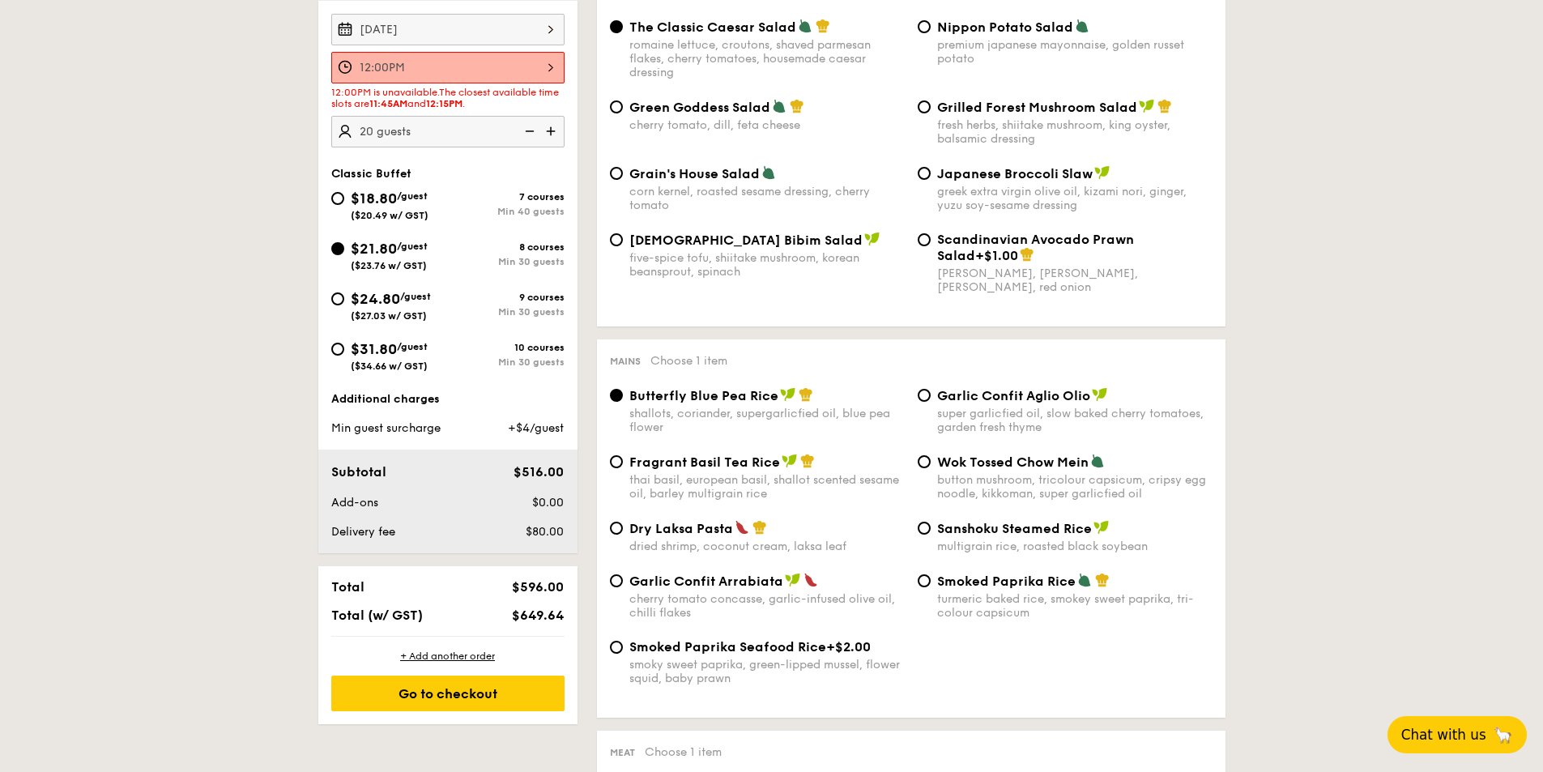
click at [502, 61] on div "12:00PM" at bounding box center [447, 68] width 233 height 32
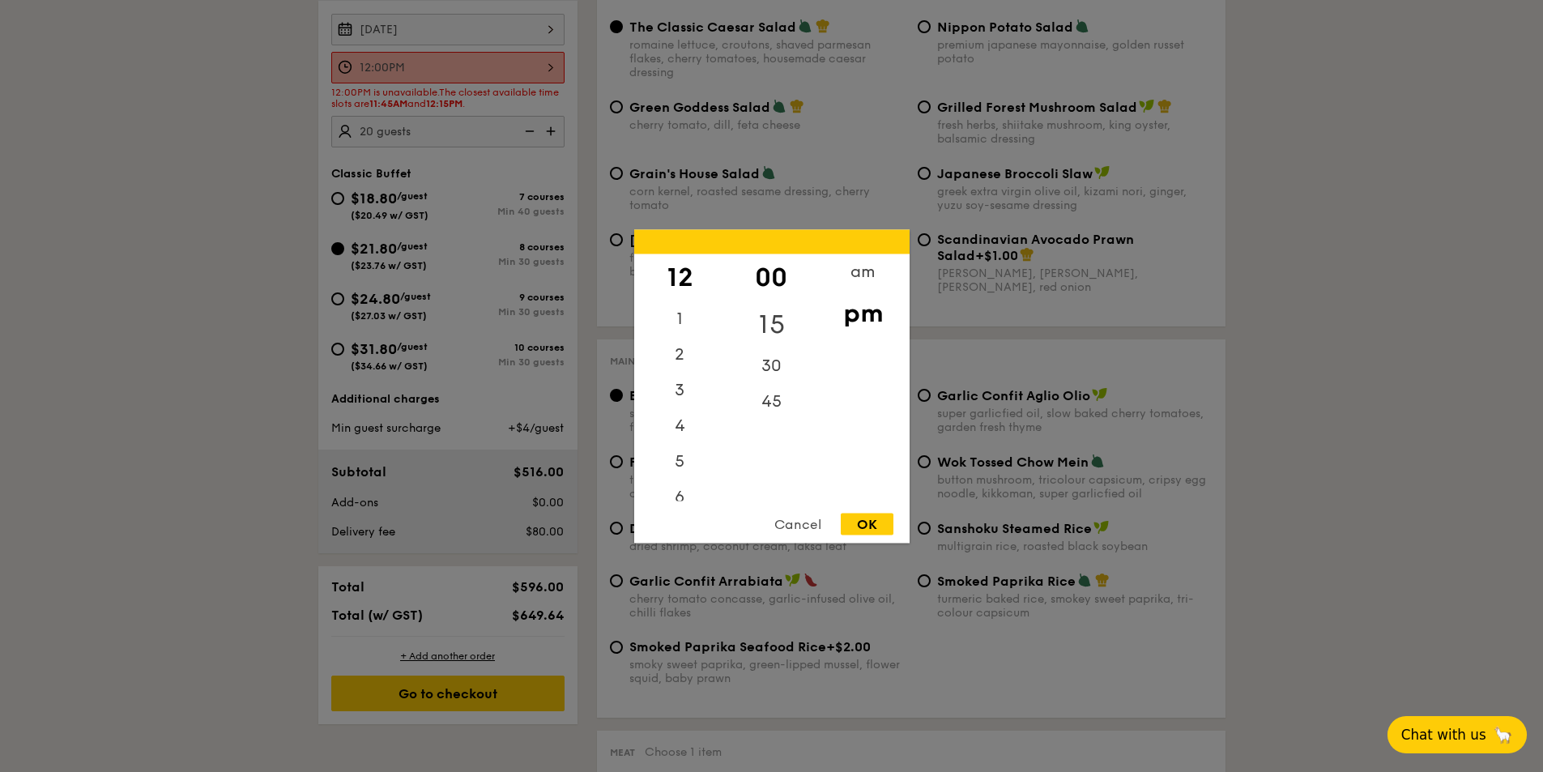
click at [768, 322] on div "15" at bounding box center [772, 324] width 92 height 47
click at [876, 524] on div "OK" at bounding box center [867, 524] width 53 height 22
type input "12:15PM"
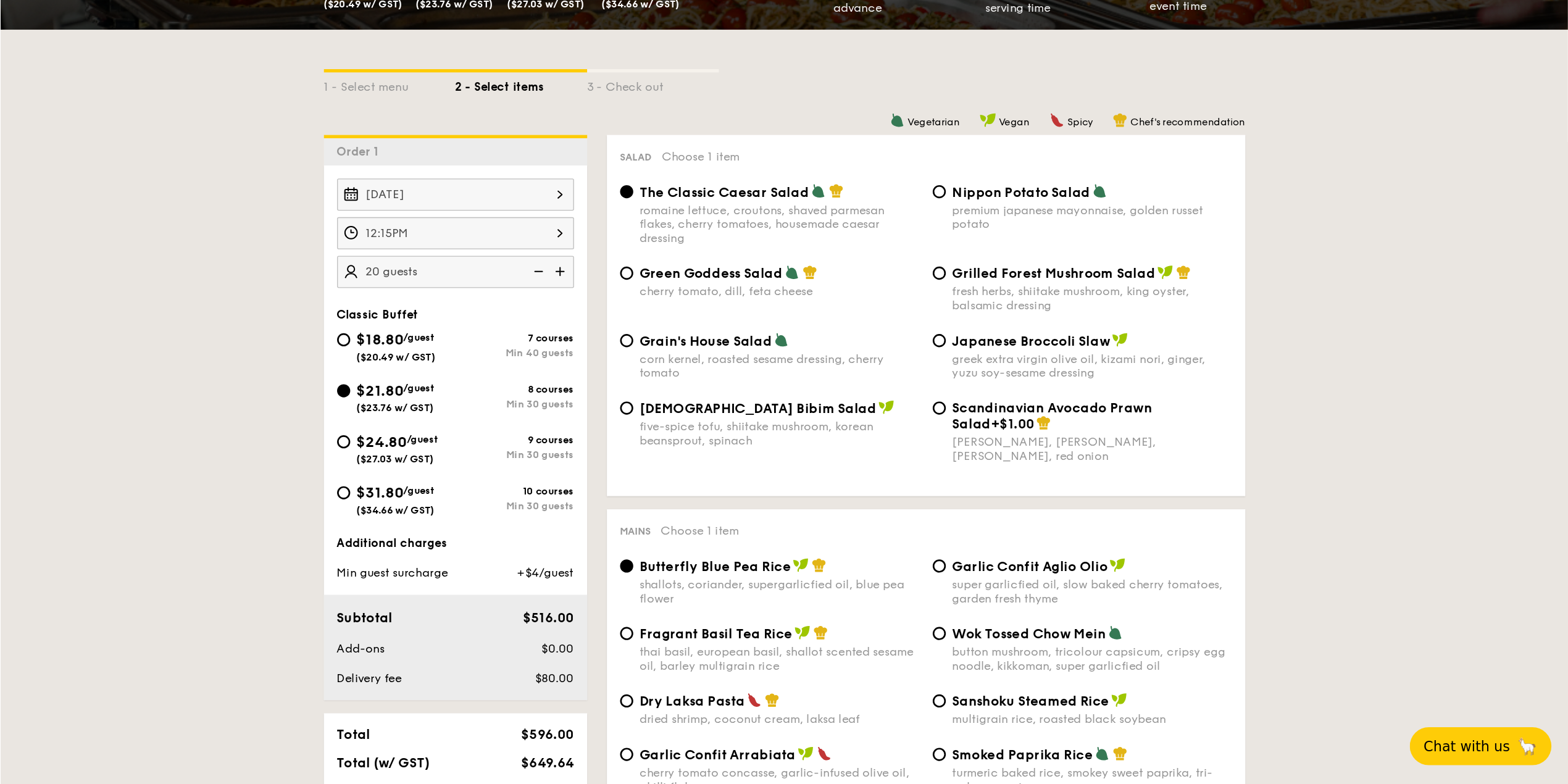
scroll to position [309, 0]
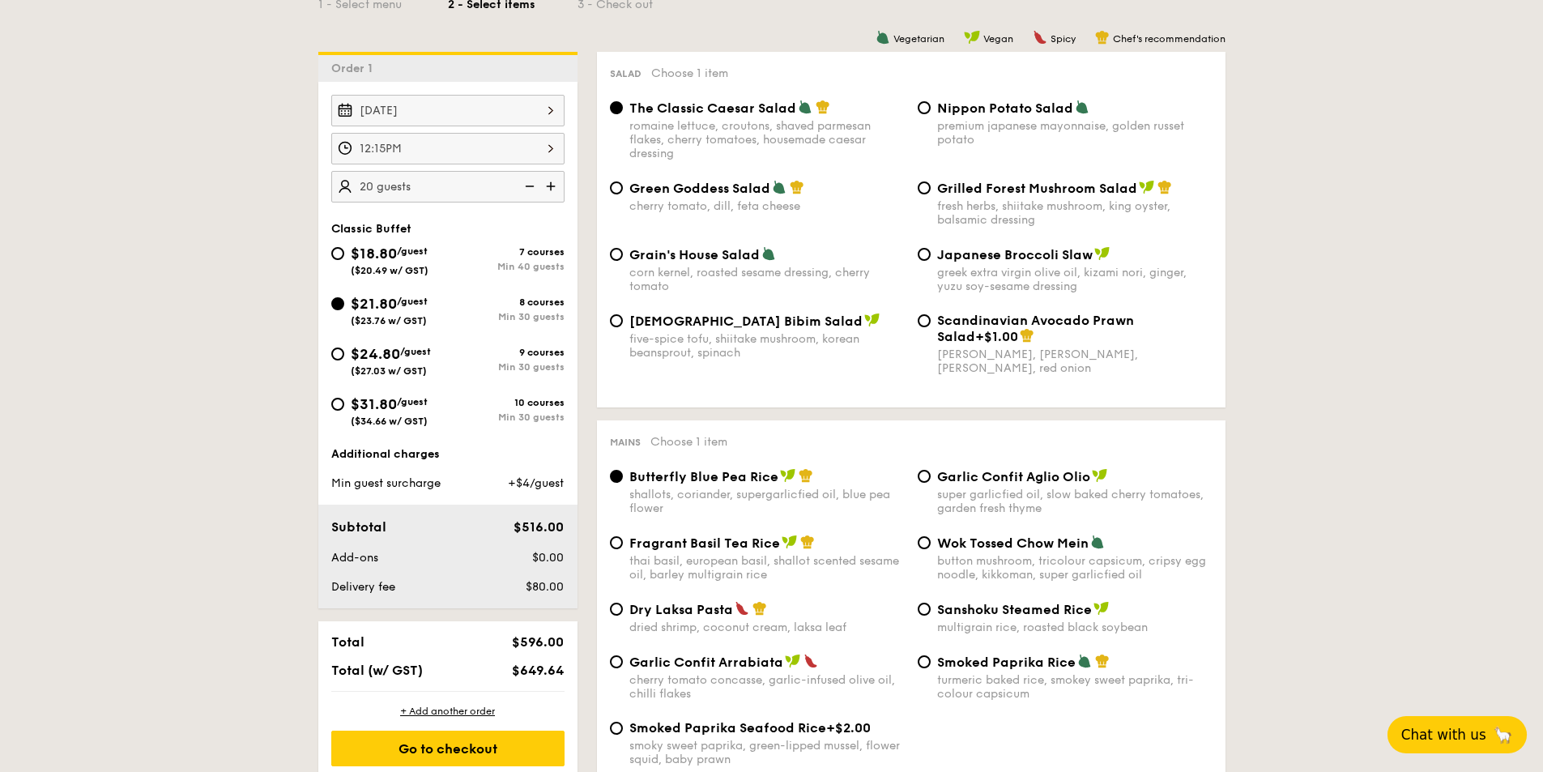
click at [548, 181] on img at bounding box center [552, 186] width 24 height 31
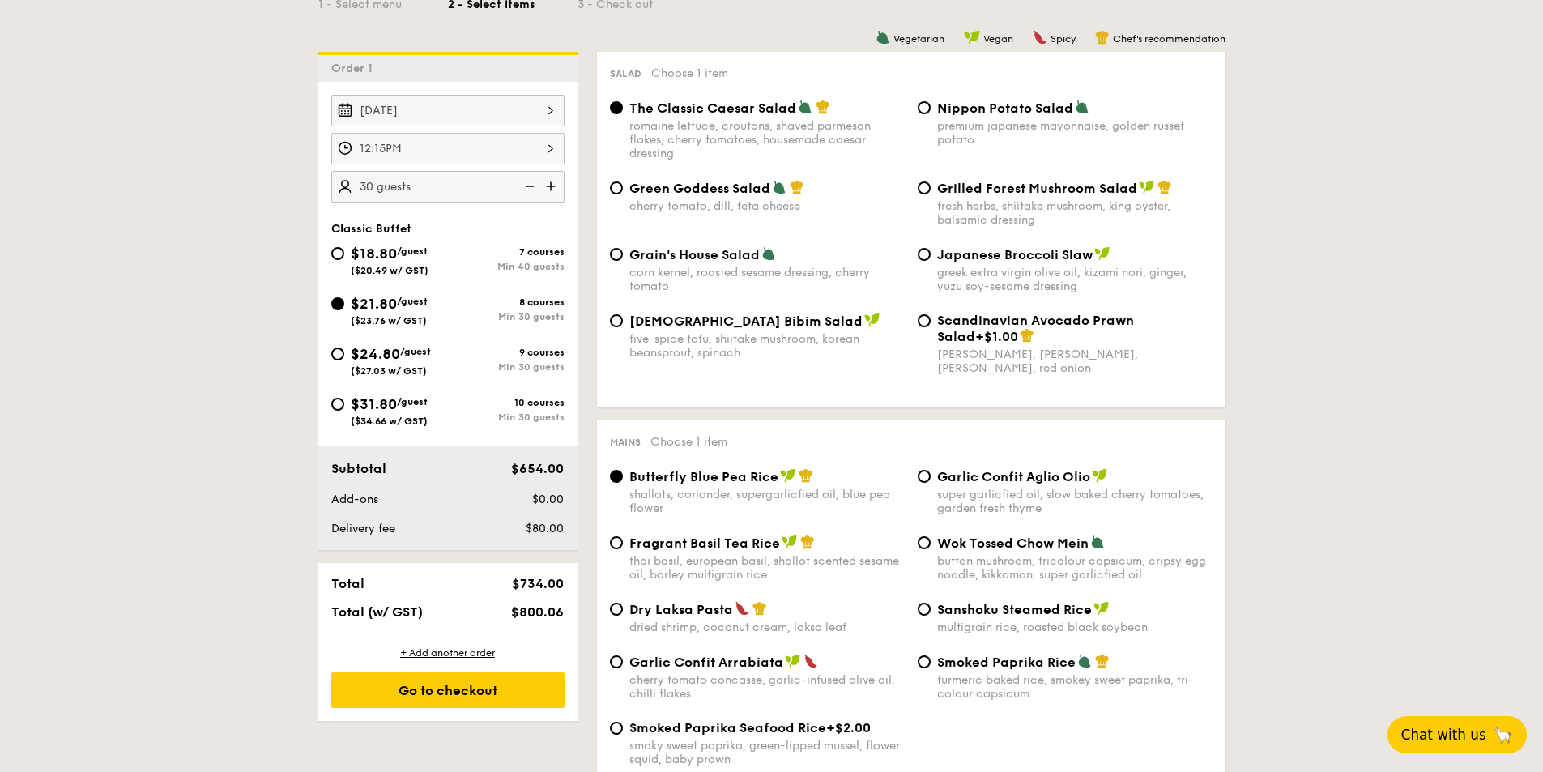
click at [528, 185] on img at bounding box center [528, 186] width 24 height 31
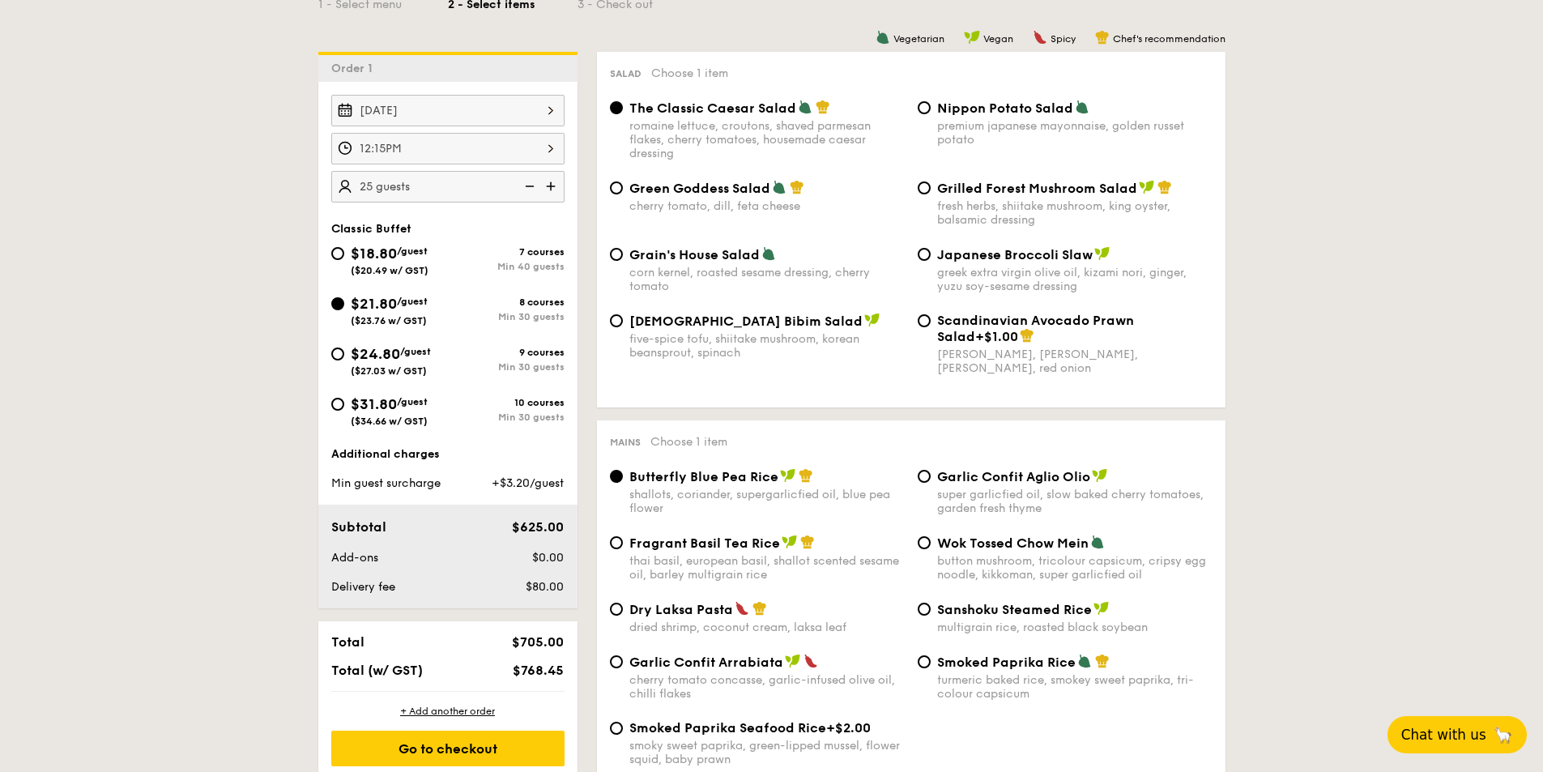
click at [528, 185] on img at bounding box center [528, 186] width 24 height 31
click at [552, 182] on img at bounding box center [552, 186] width 24 height 31
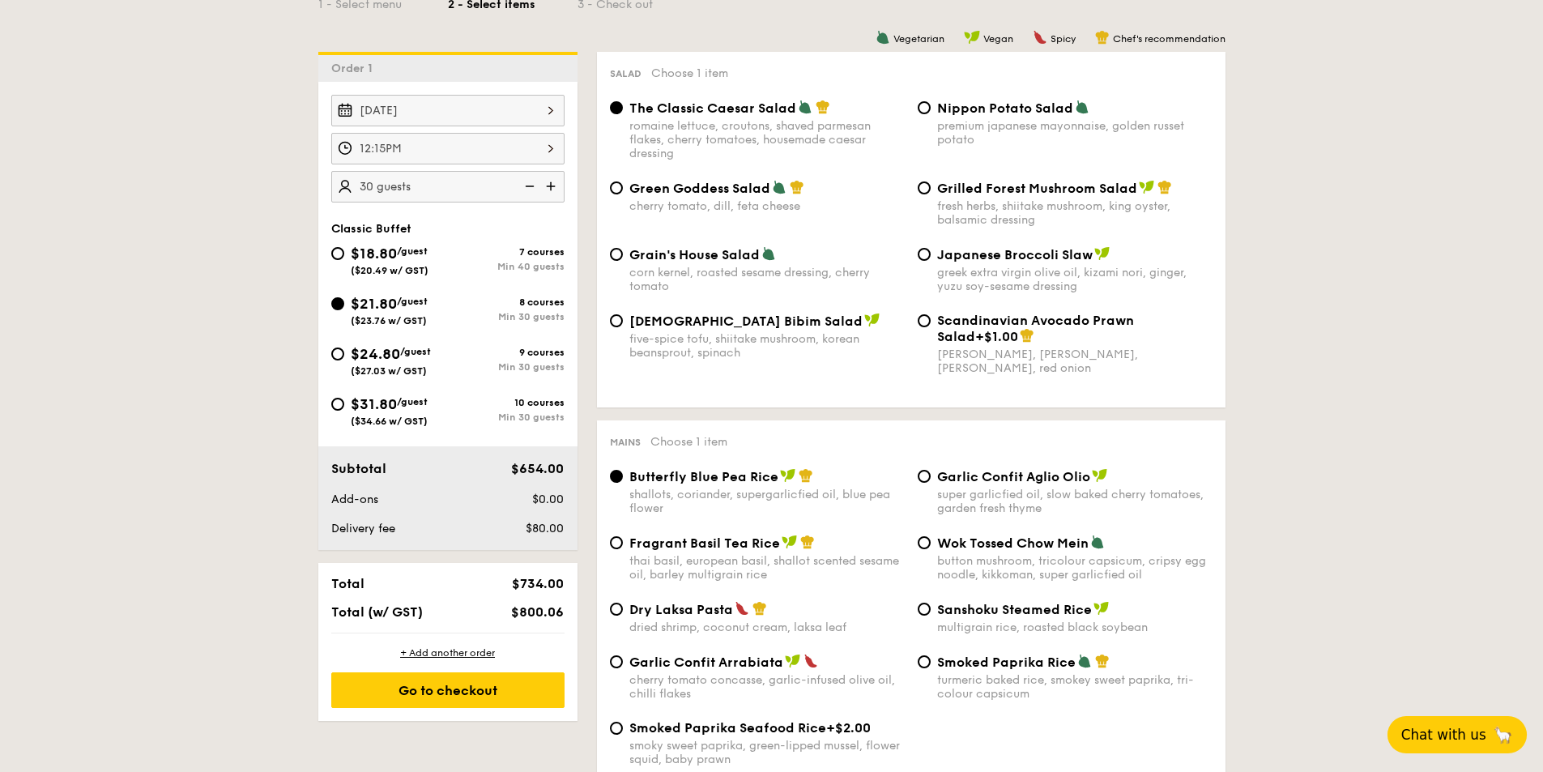
click at [531, 189] on img at bounding box center [528, 186] width 24 height 31
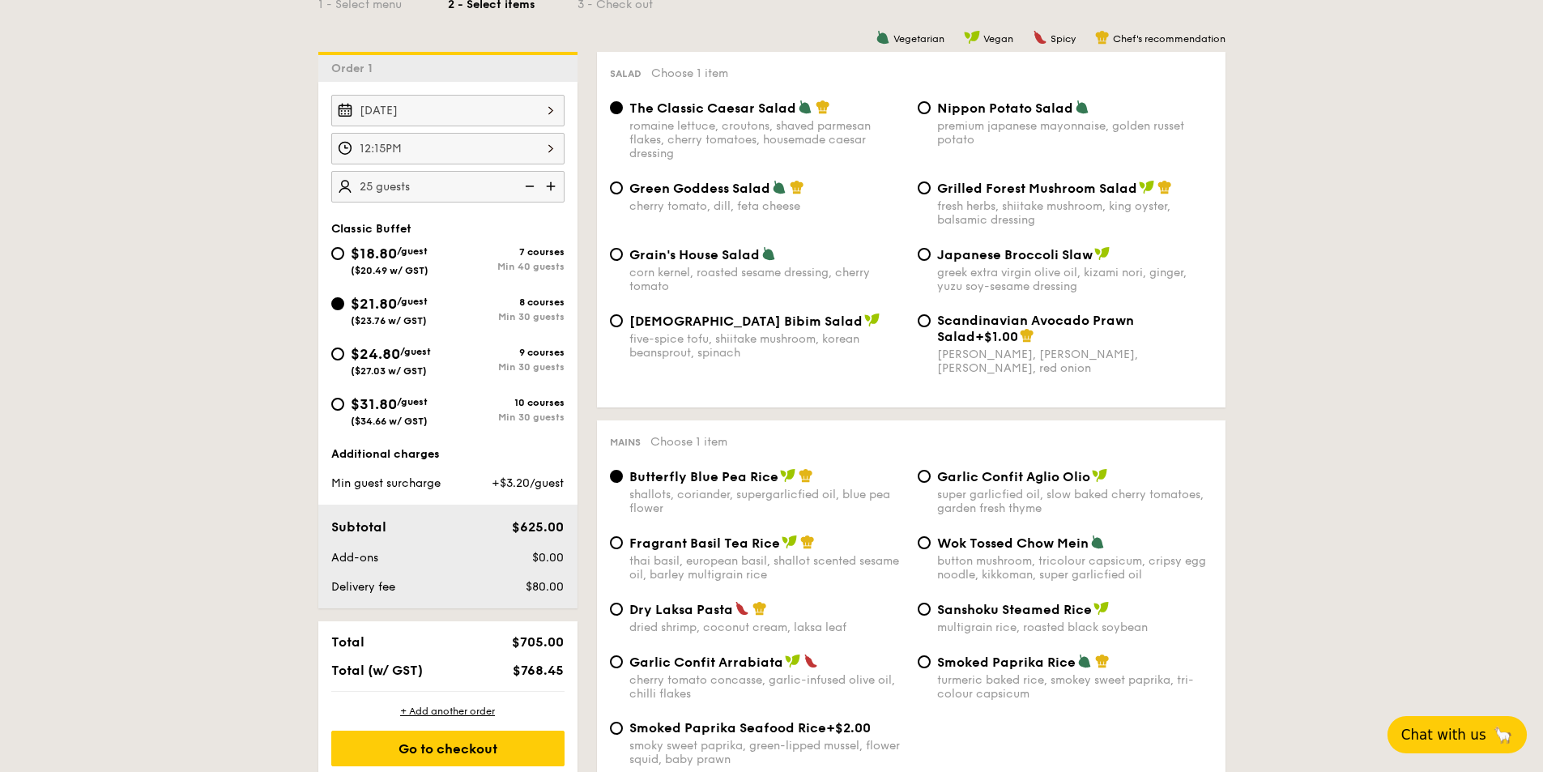
click at [531, 189] on img at bounding box center [528, 186] width 24 height 31
click at [545, 181] on img at bounding box center [552, 186] width 24 height 31
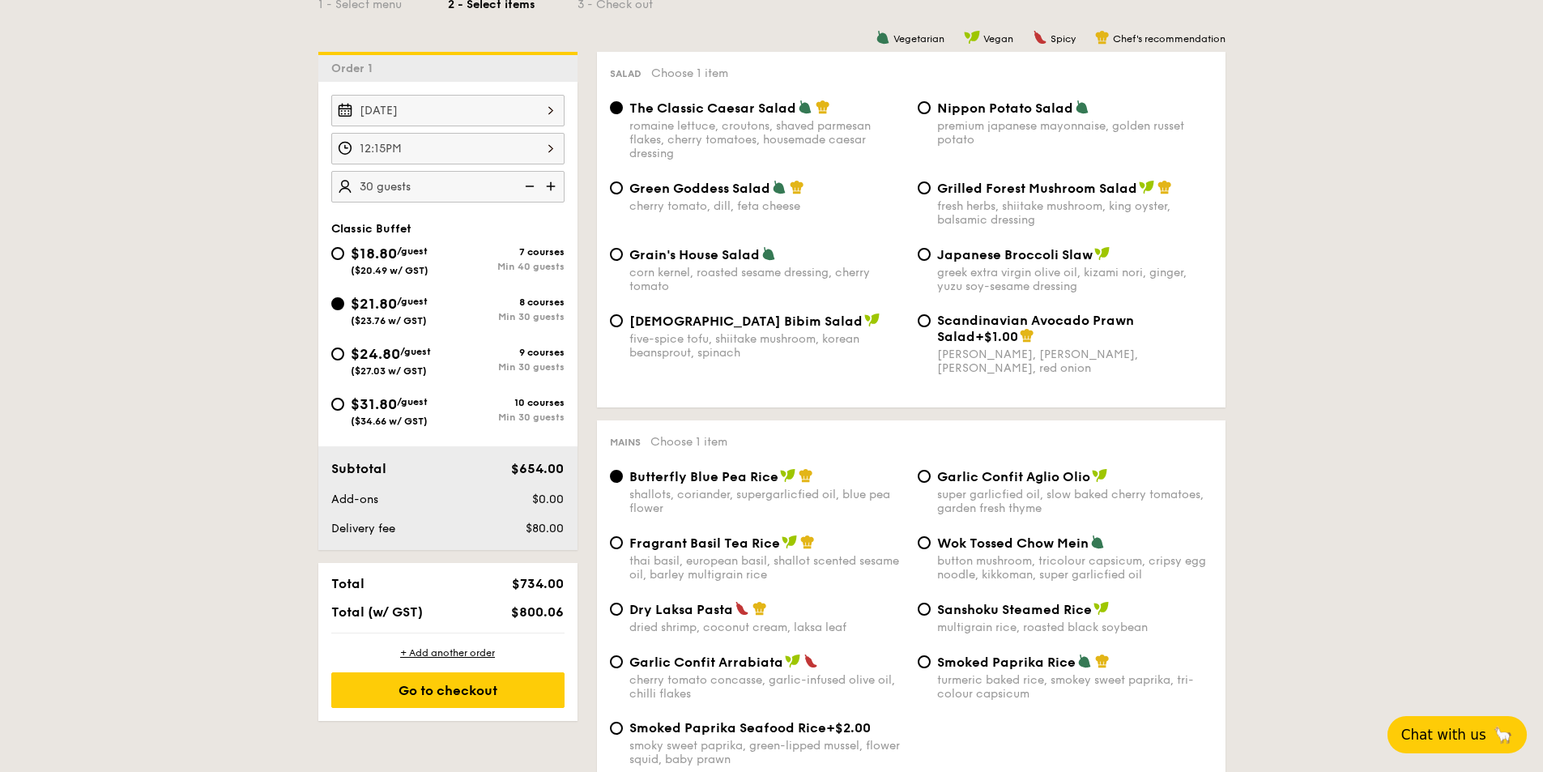
click at [531, 185] on img at bounding box center [528, 186] width 24 height 31
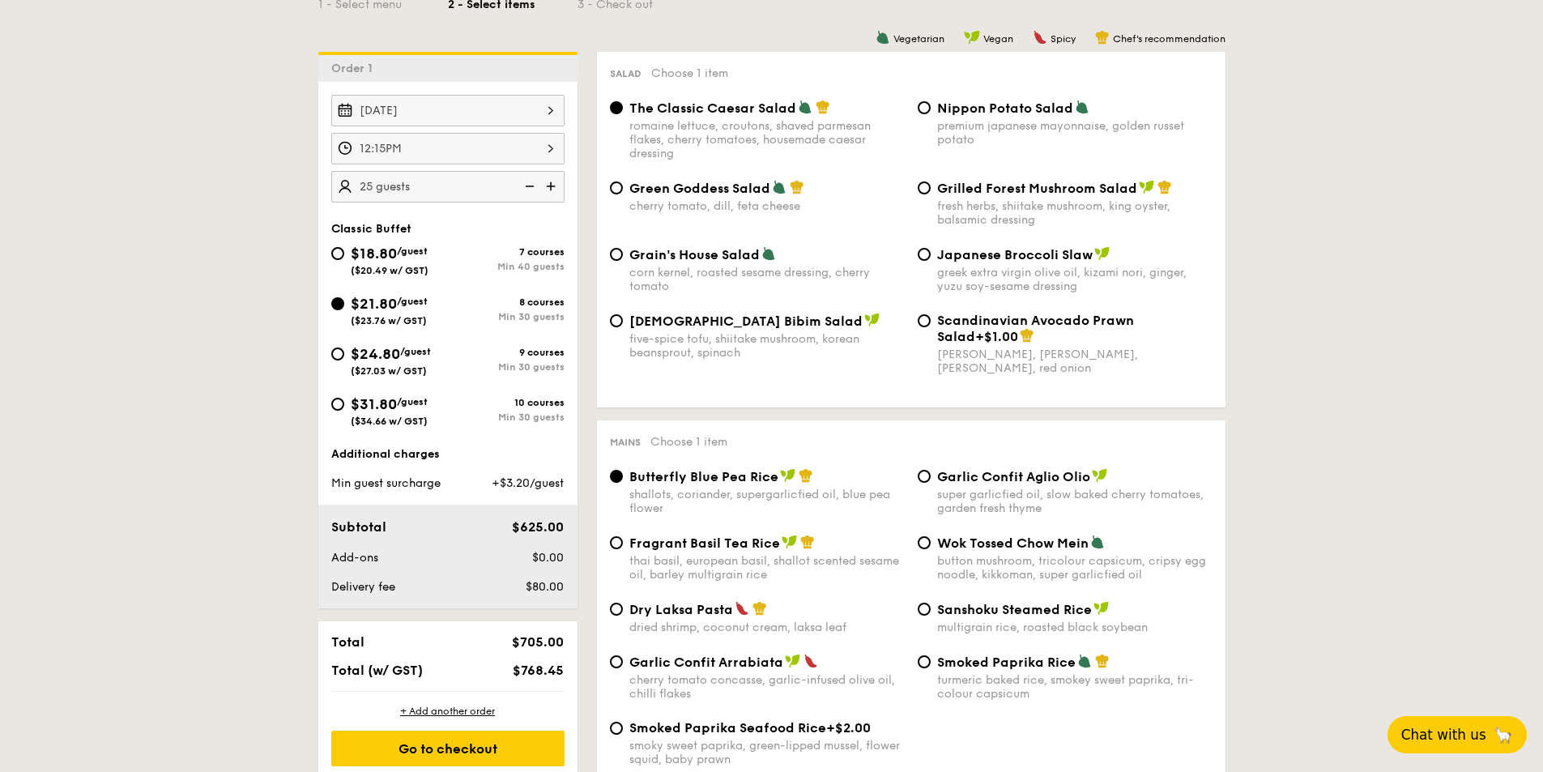
click at [531, 185] on img at bounding box center [528, 186] width 24 height 31
type input "20 guests"
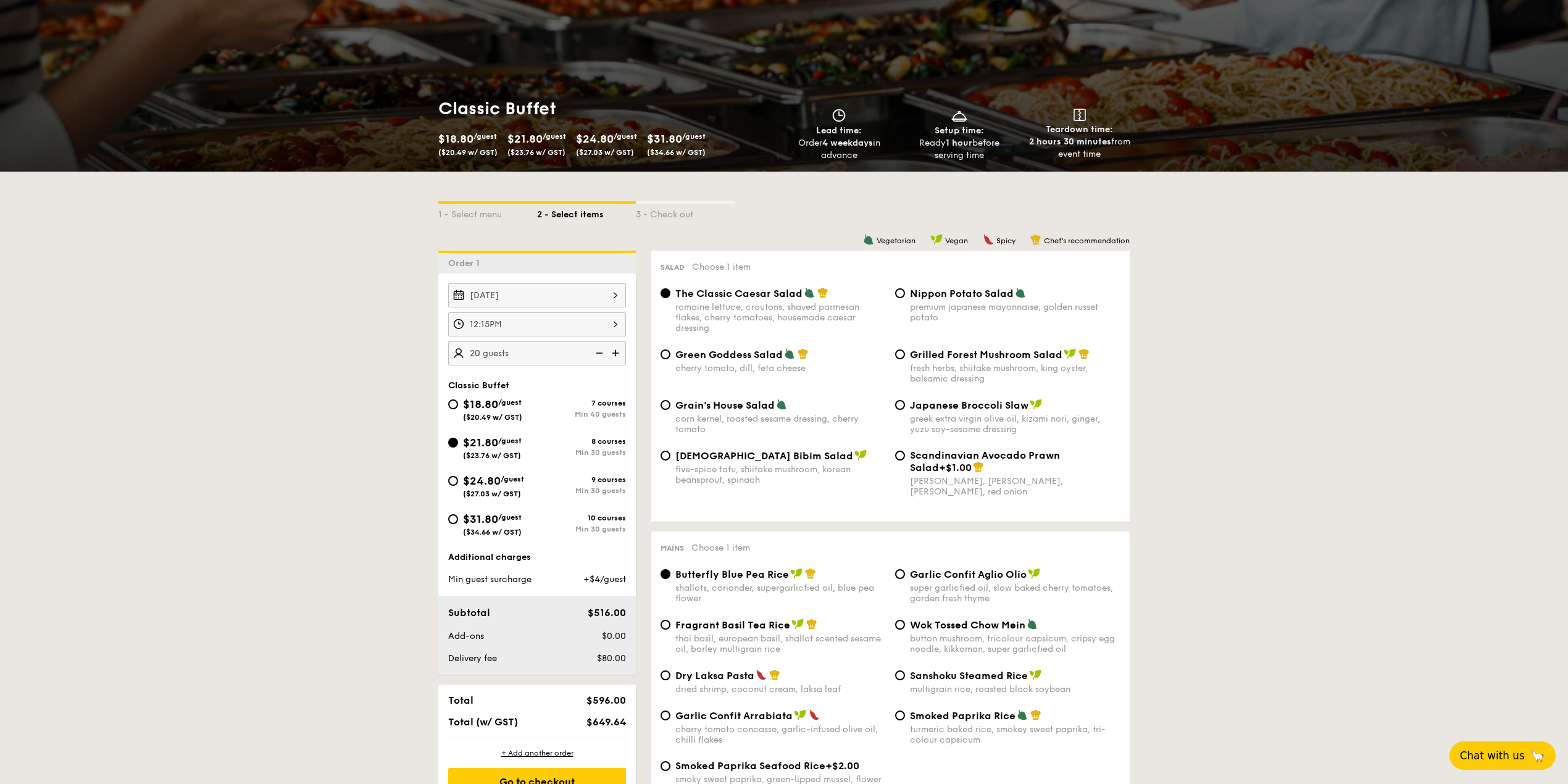
scroll to position [329, 0]
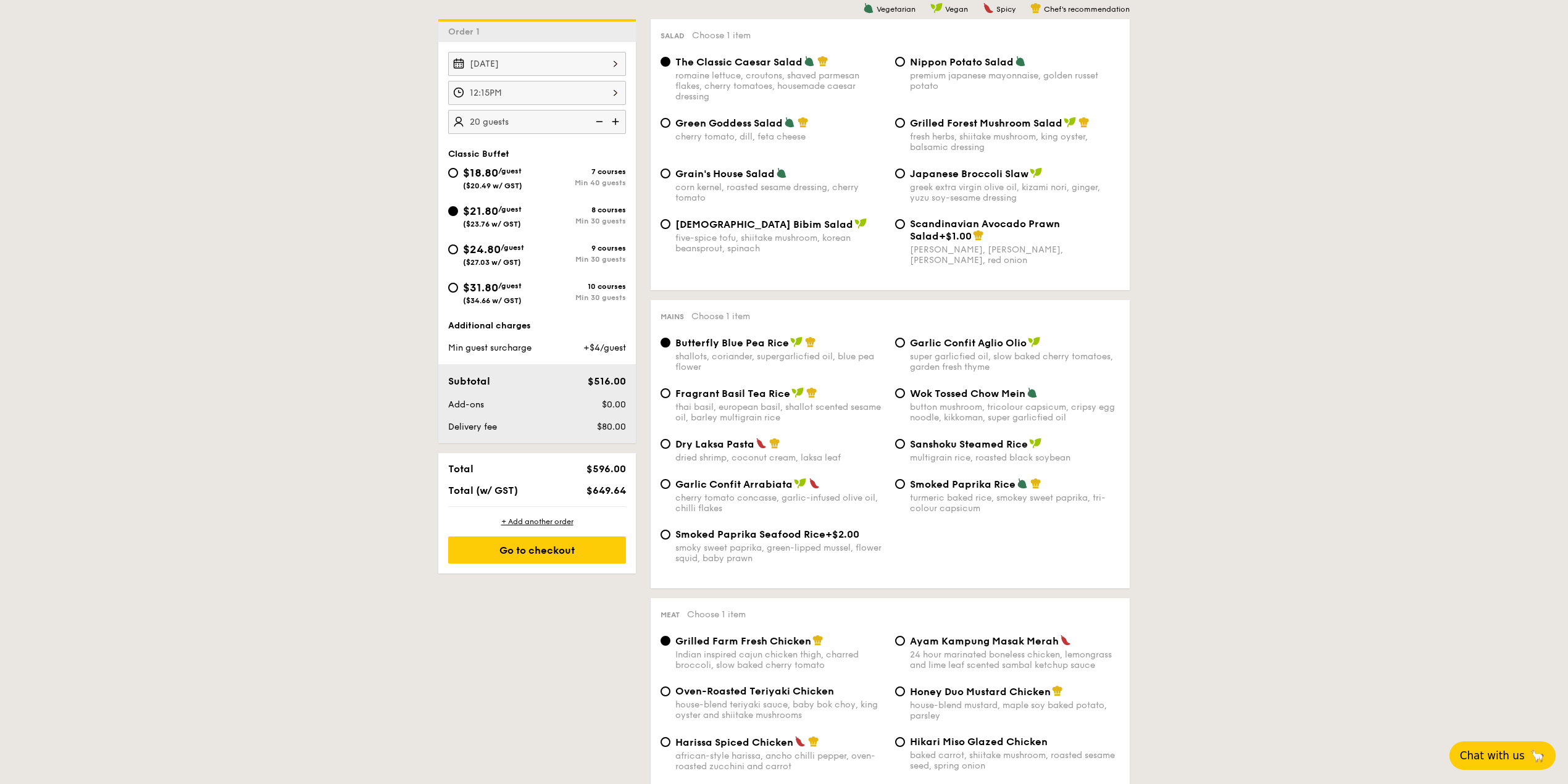
click at [979, 65] on span "Nippon Potato Salad" at bounding box center [962, 62] width 104 height 11
click at [905, 65] on input "Nippon Potato Salad premium japanese mayonnaise, golden russet potato" at bounding box center [899, 62] width 10 height 10
radio input "true"
click at [704, 64] on span "The Classic Caesar Salad" at bounding box center [739, 62] width 127 height 11
click at [671, 64] on input "The Classic Caesar Salad romaine lettuce, croutons, shaved parmesan flakes, che…" at bounding box center [665, 62] width 10 height 10
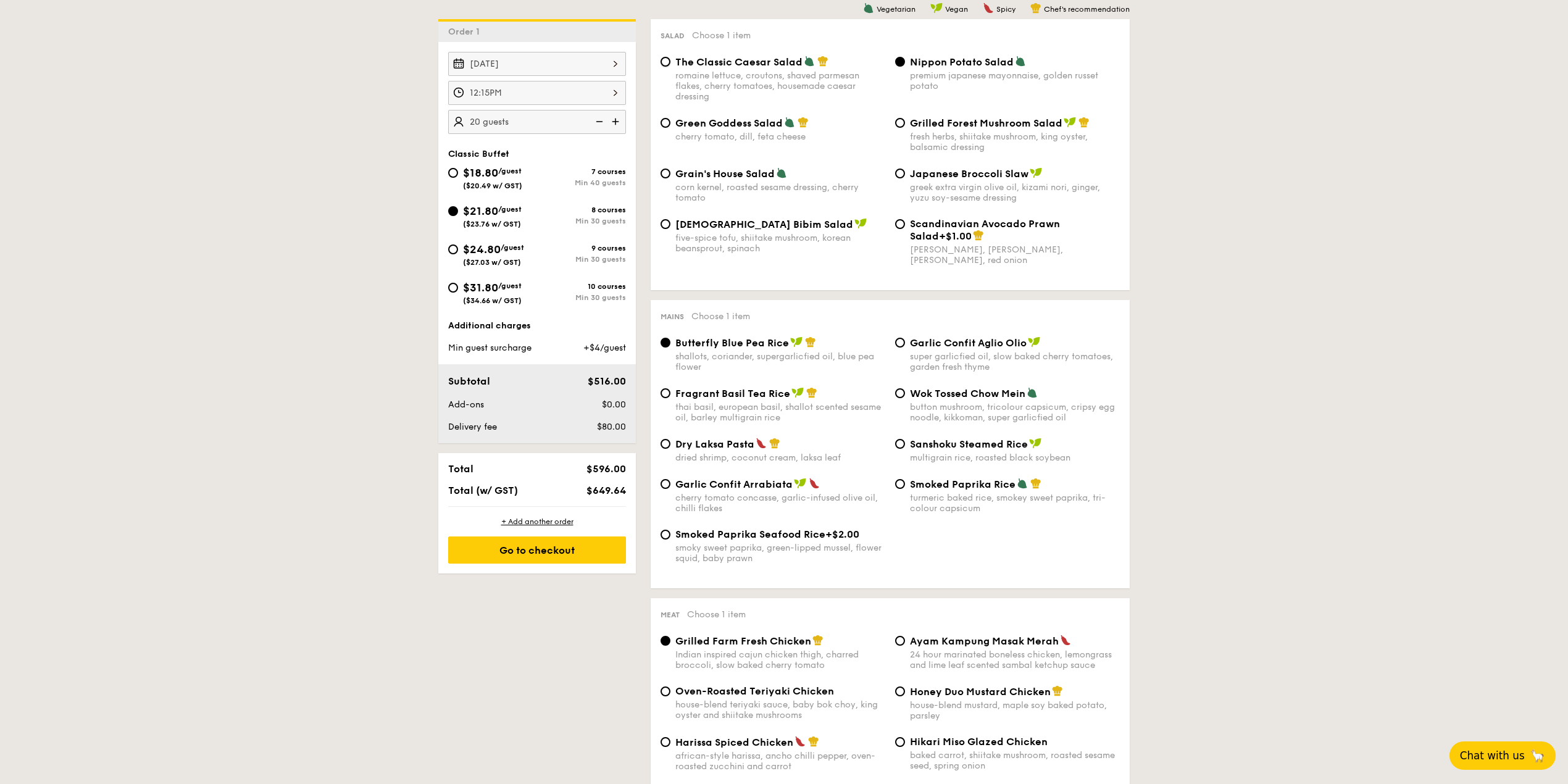
radio input "true"
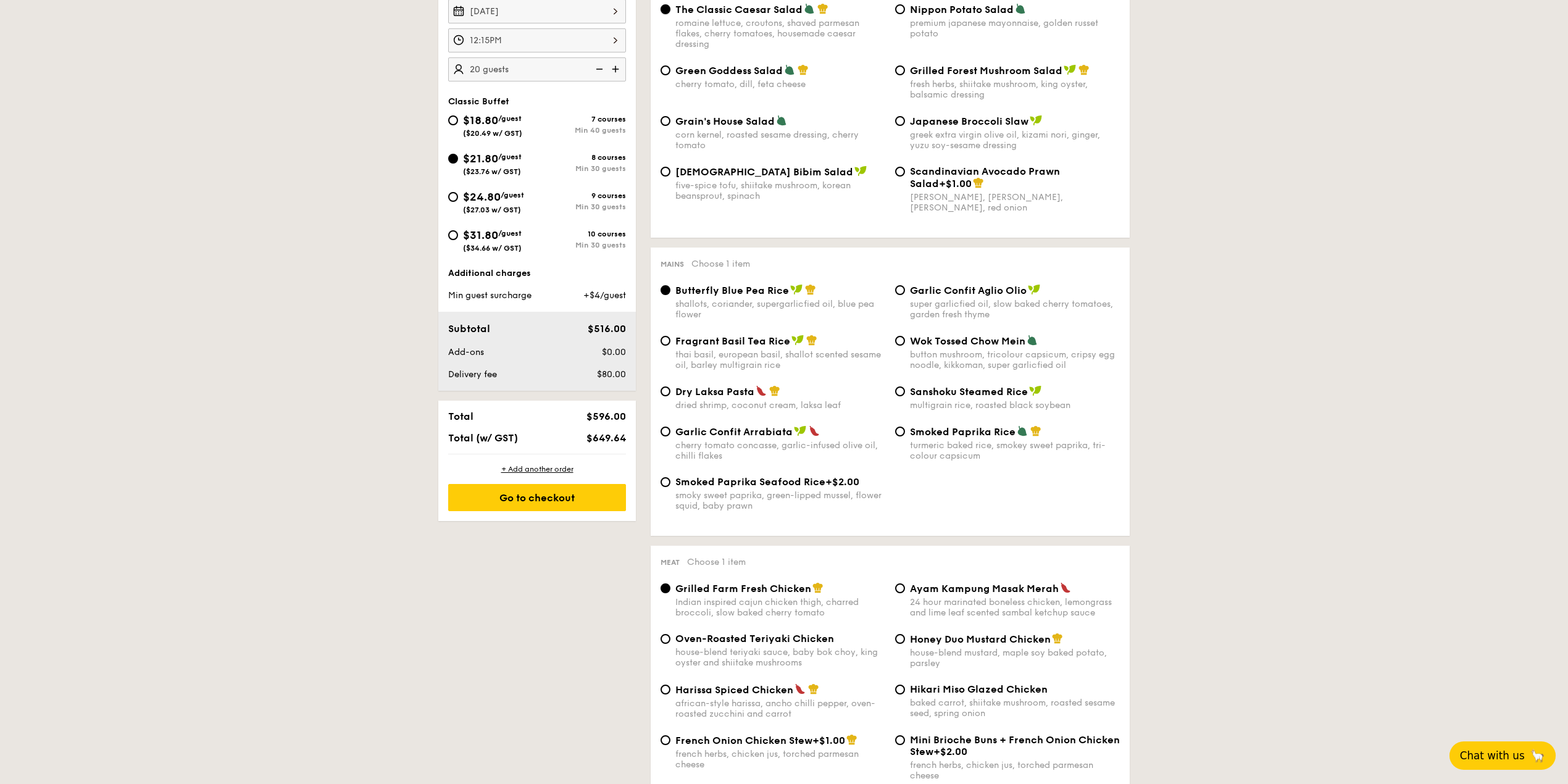
scroll to position [411, 0]
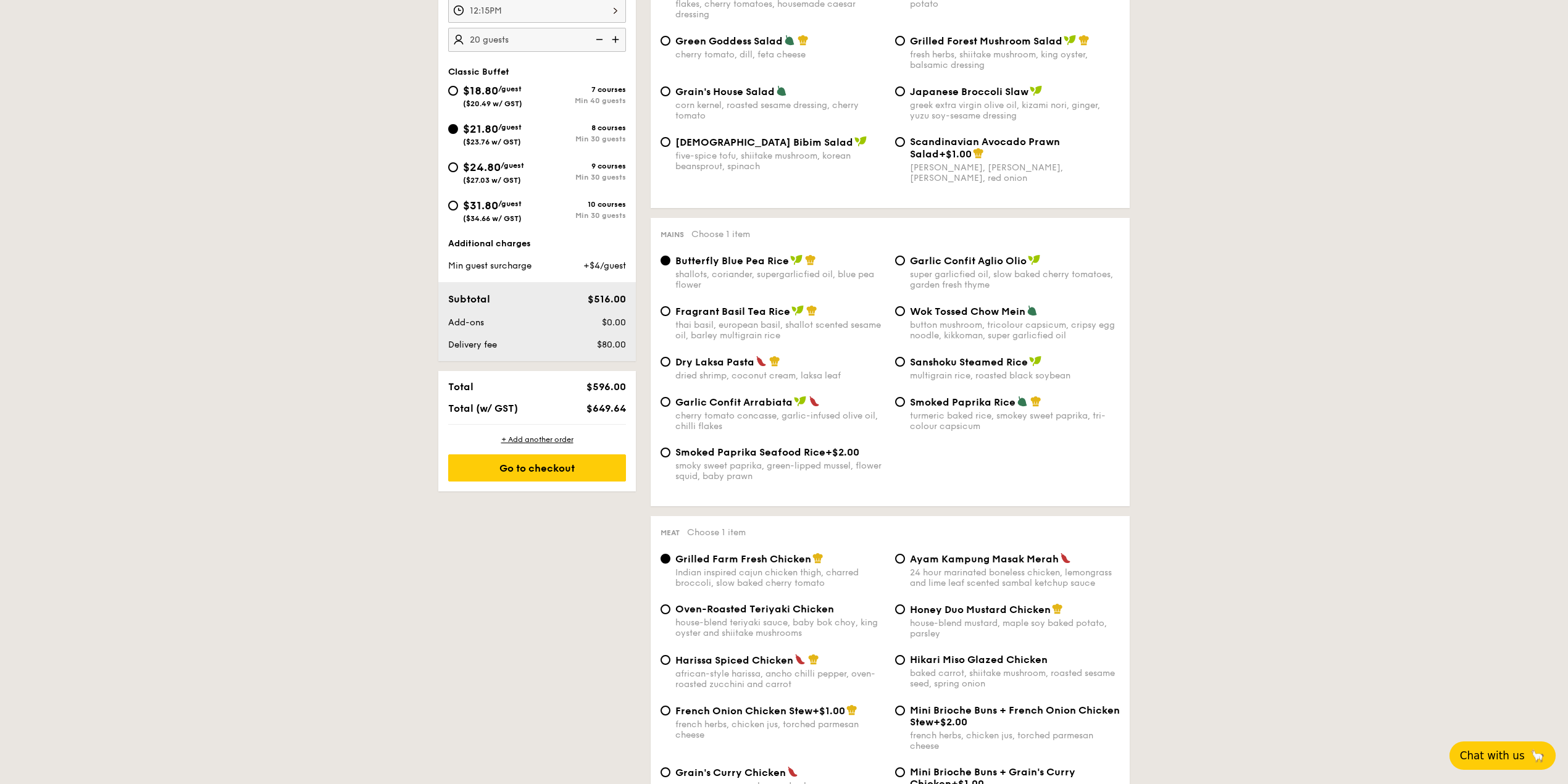
click at [717, 326] on div "thai basil, european basil, shallot scented sesame oil, barley multigrain rice" at bounding box center [780, 331] width 210 height 21
click at [671, 316] on input "Fragrant Basil Tea Rice thai basil, european basil, shallot scented sesame oil,…" at bounding box center [665, 311] width 10 height 10
radio input "true"
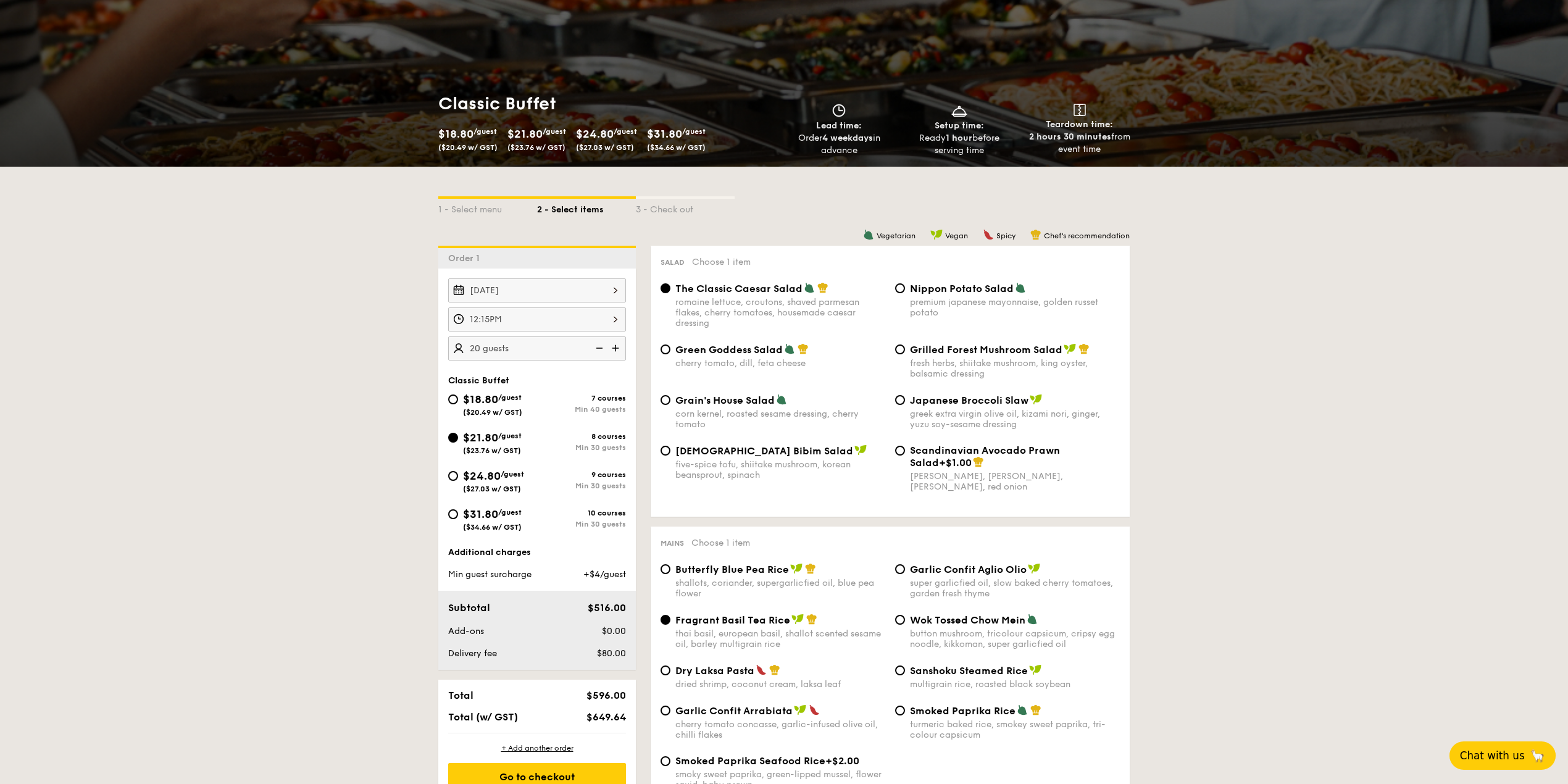
scroll to position [247, 0]
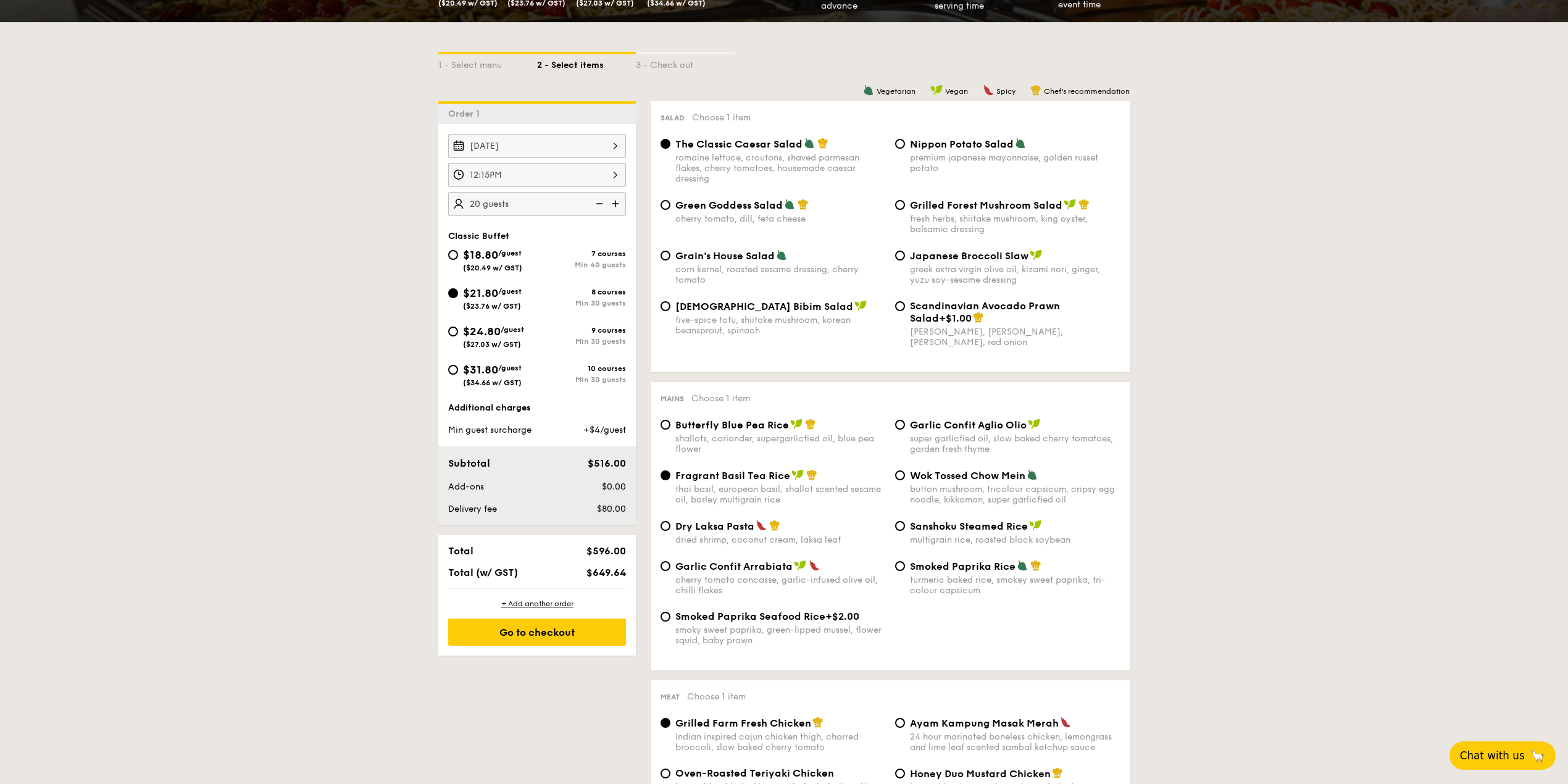
click at [613, 210] on img at bounding box center [617, 203] width 18 height 24
click at [598, 206] on img at bounding box center [598, 203] width 18 height 24
type input "20 guests"
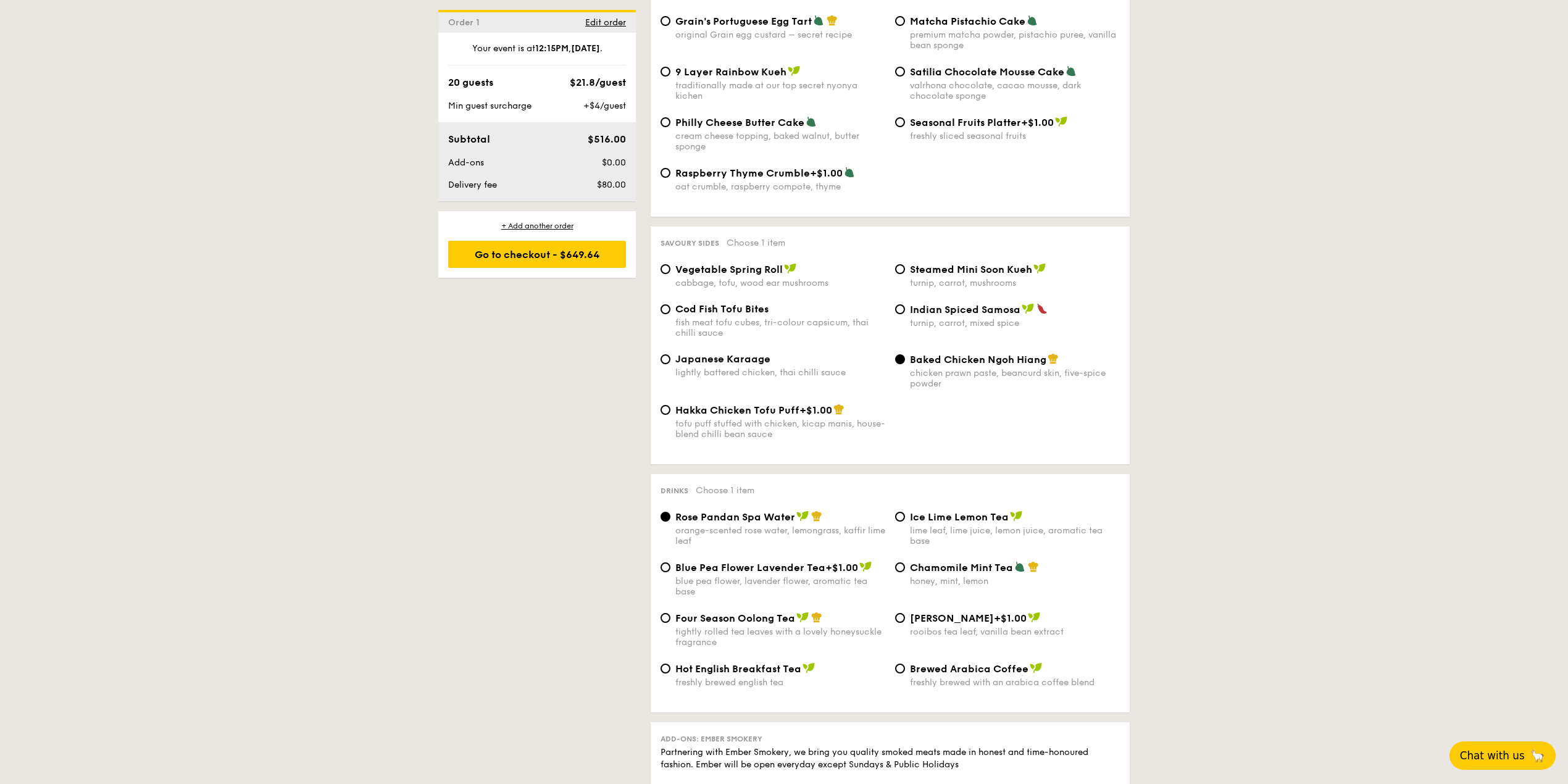
scroll to position [1728, 0]
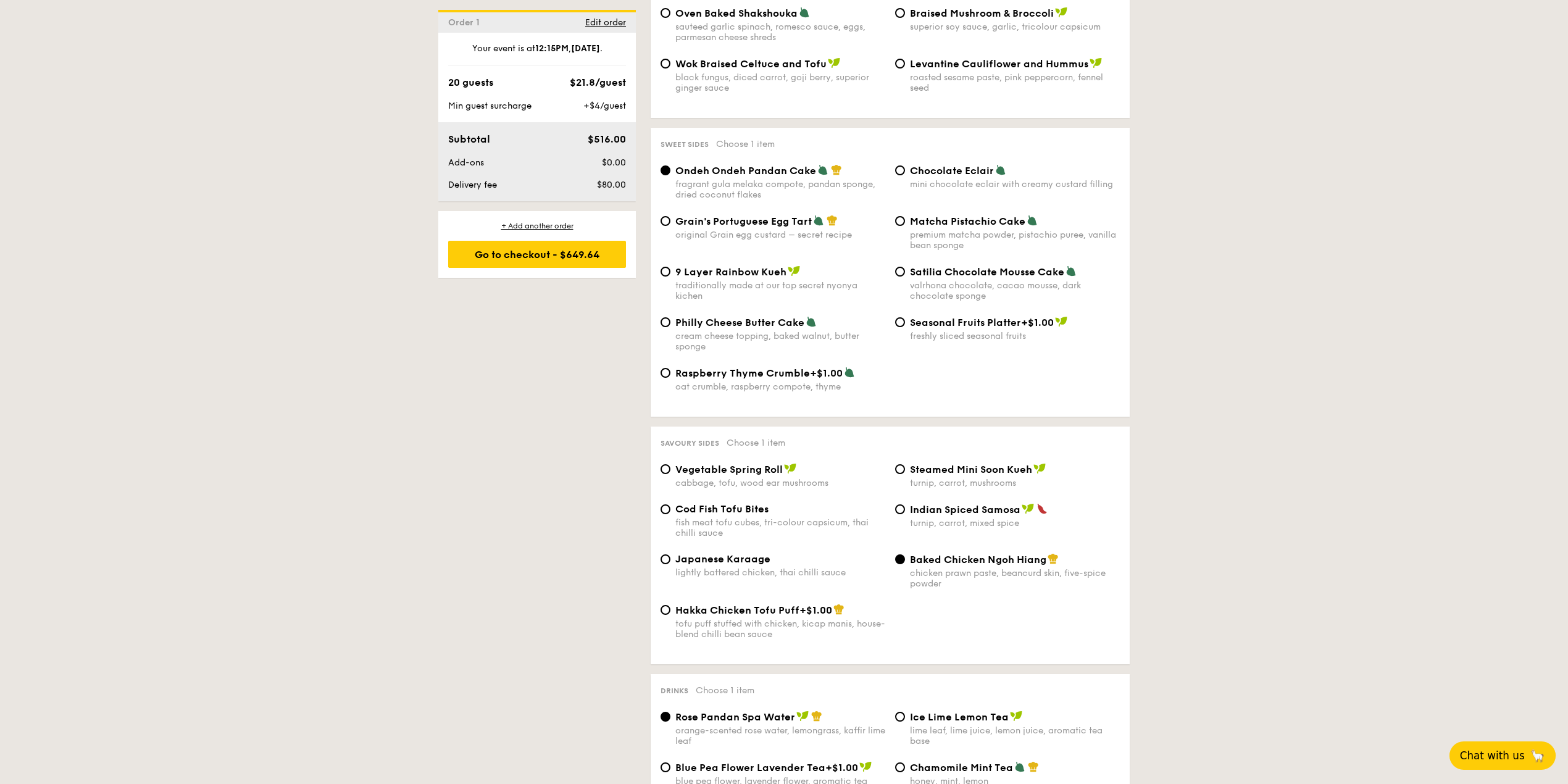
click at [771, 488] on div "Vegetable Spring Roll cabbage, tofu, wood ear mushrooms" at bounding box center [780, 475] width 210 height 25
click at [671, 474] on input "Vegetable Spring Roll cabbage, tofu, wood ear mushrooms" at bounding box center [665, 469] width 10 height 10
radio input "true"
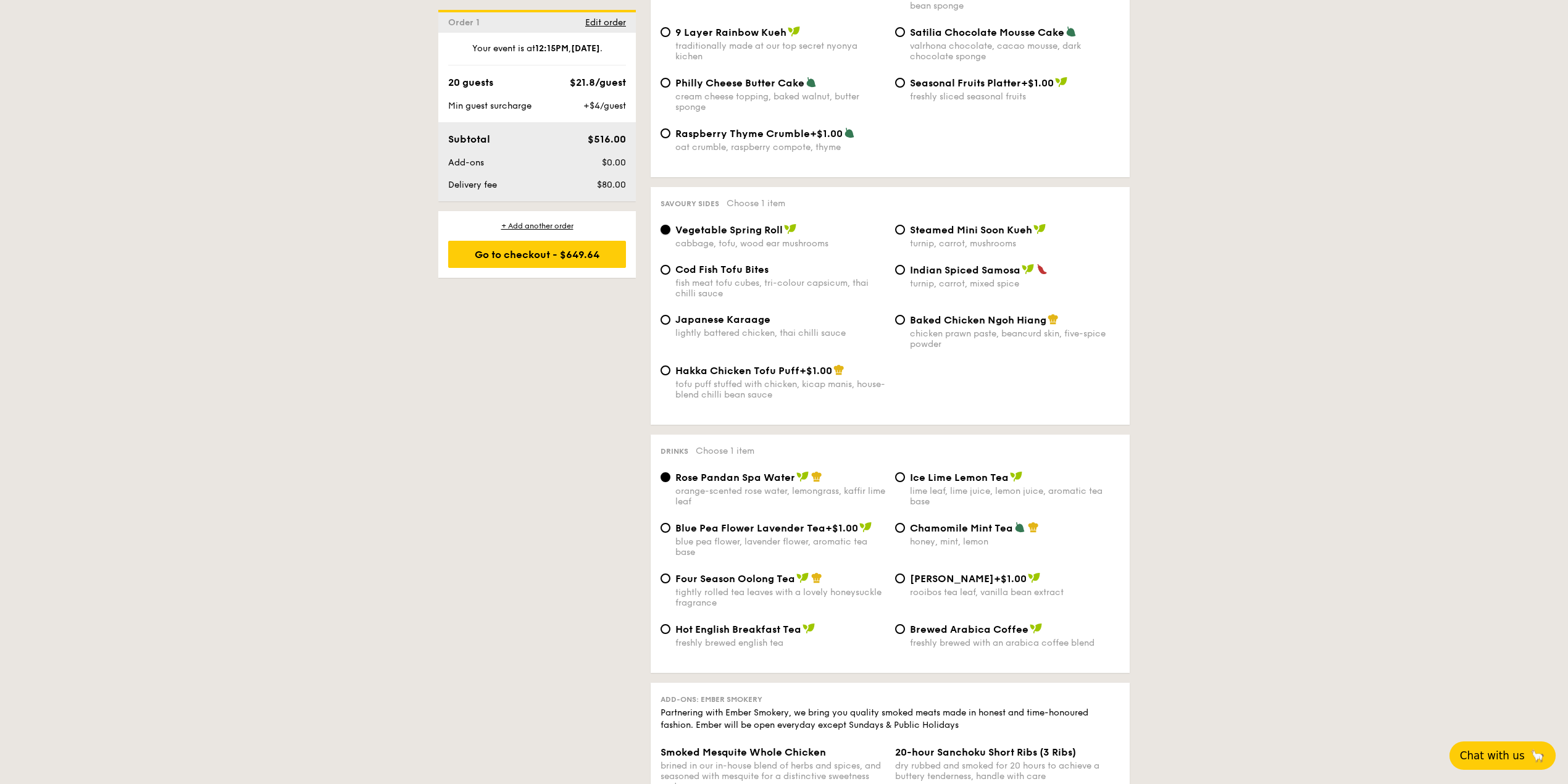
scroll to position [1975, 0]
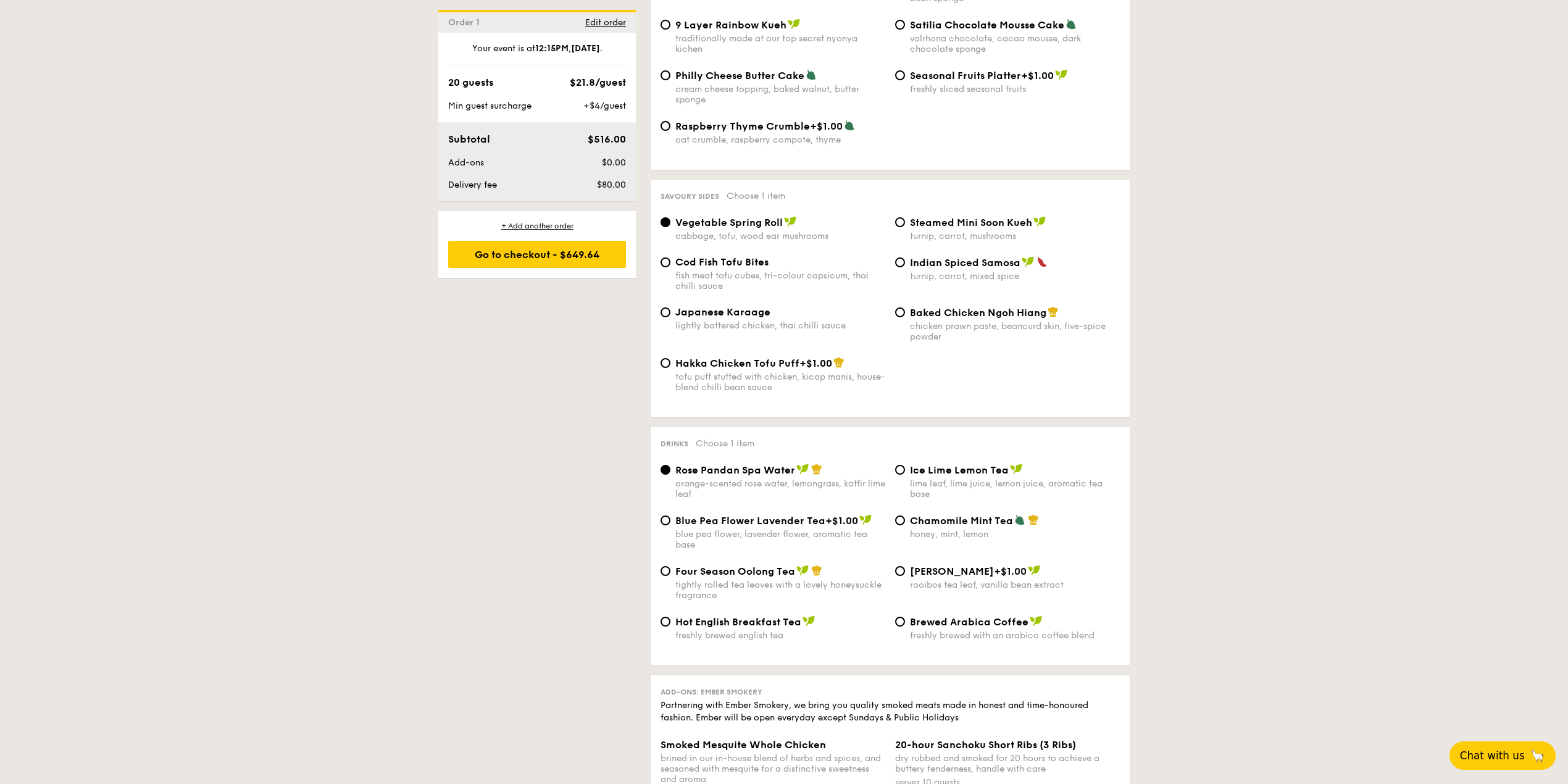
click at [922, 499] on div "lime leaf, lime juice, lemon juice, aromatic tea base" at bounding box center [1015, 489] width 210 height 21
click at [905, 475] on input "Ice Lime Lemon Tea lime leaf, lime juice, lemon juice, aromatic tea base" at bounding box center [899, 469] width 10 height 10
radio input "true"
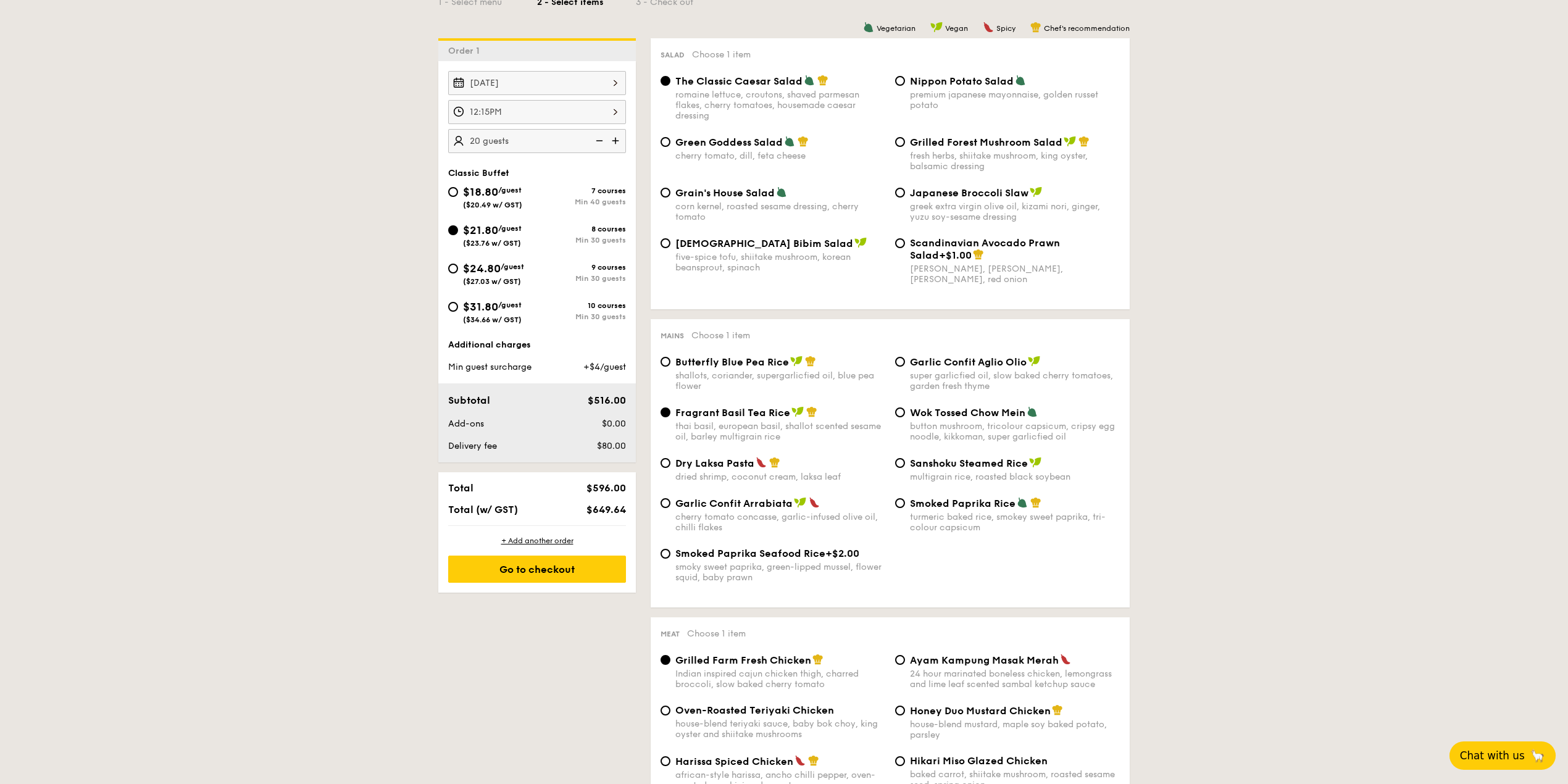
scroll to position [164, 0]
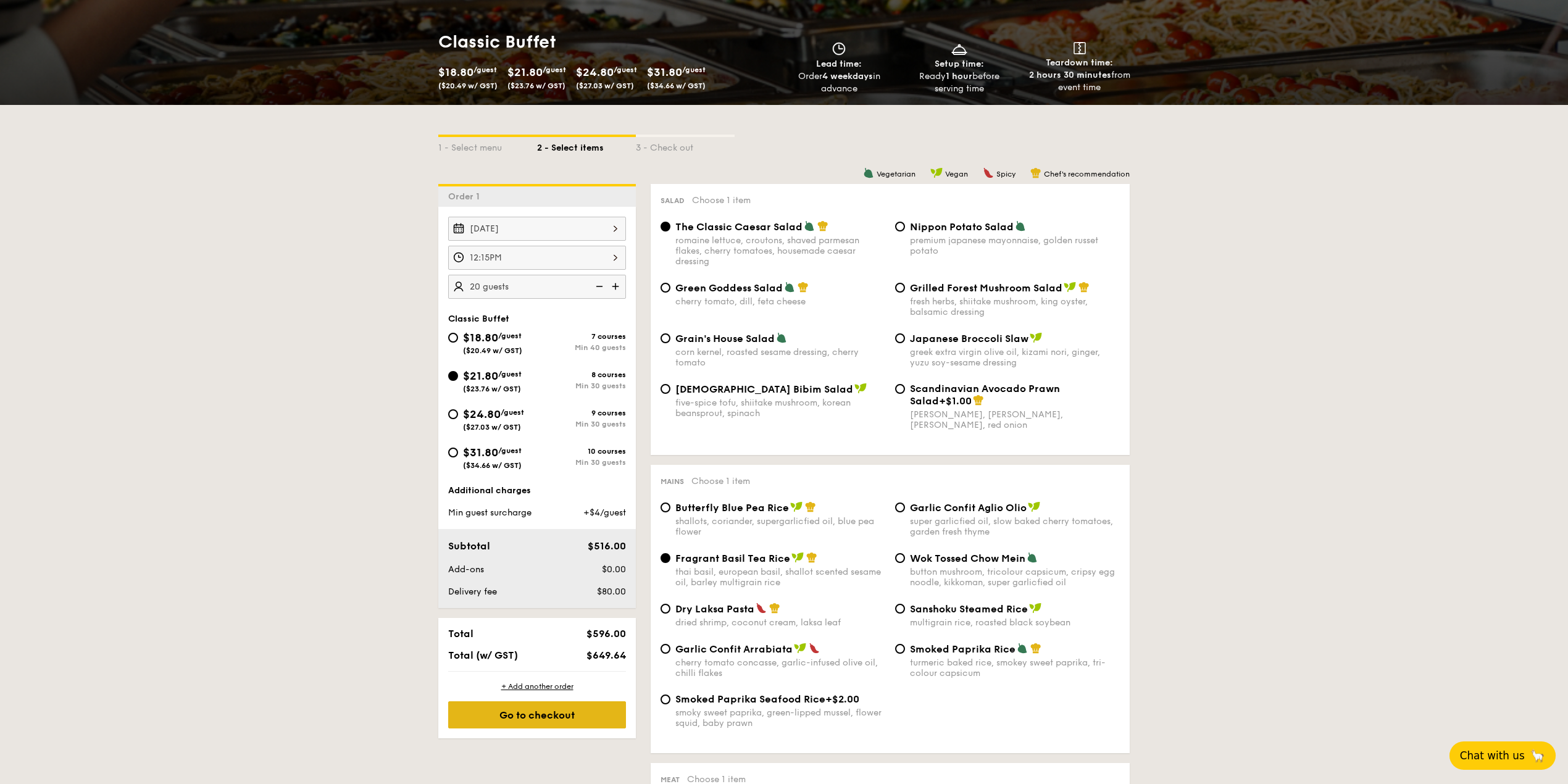
click at [521, 587] on div "Go to checkout" at bounding box center [537, 715] width 178 height 27
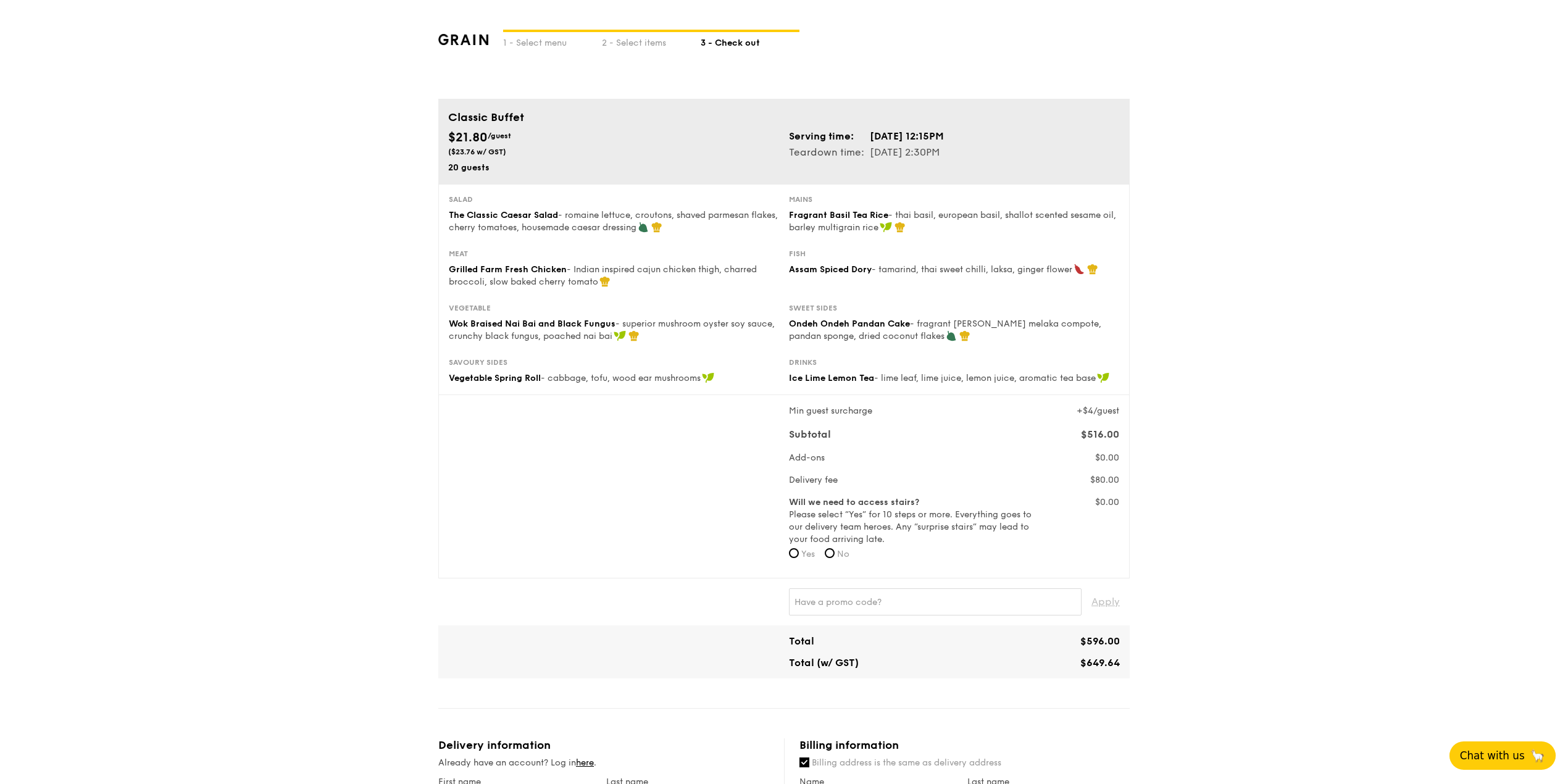
scroll to position [82, 0]
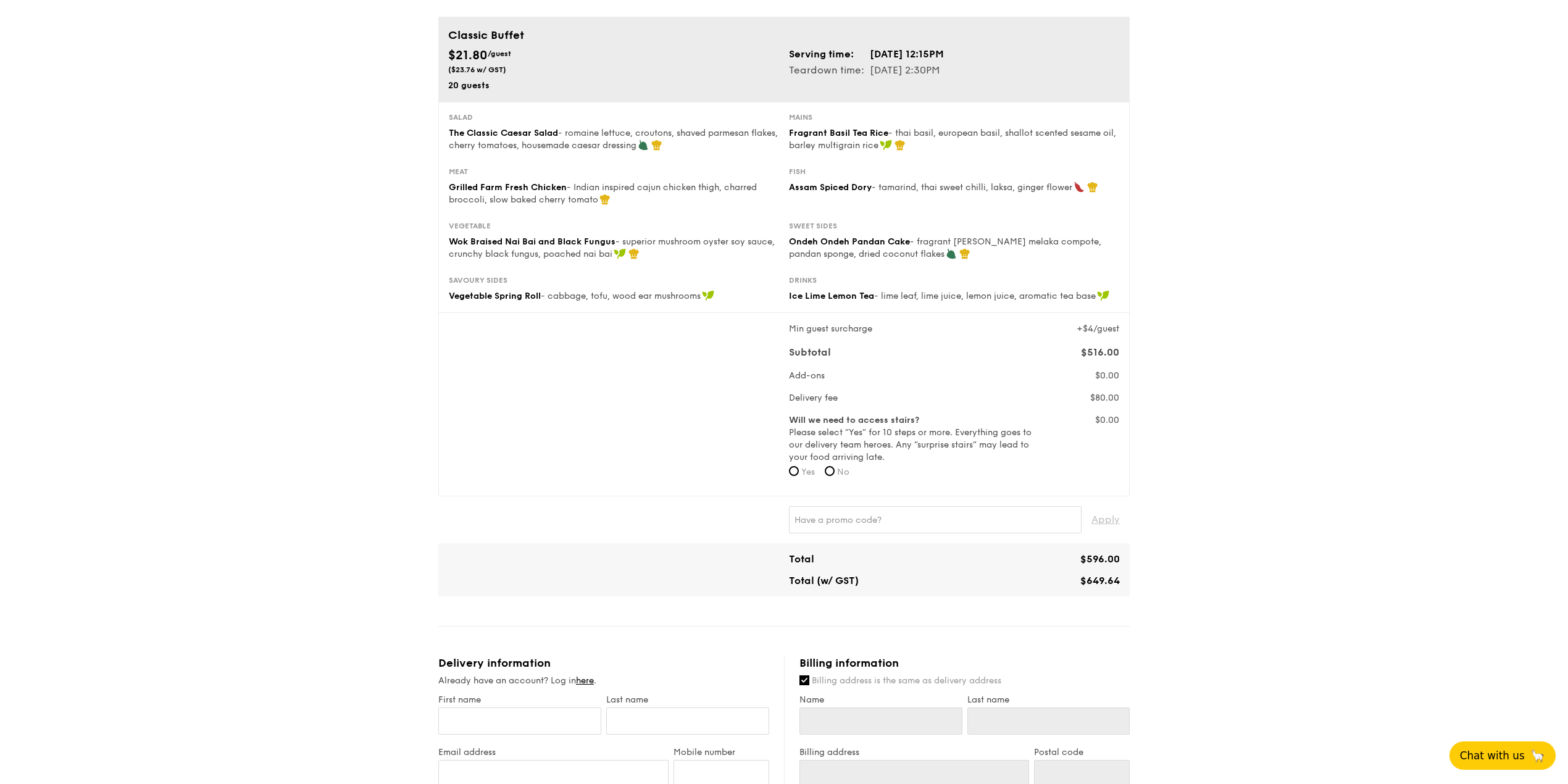
drag, startPoint x: 1048, startPoint y: 557, endPoint x: 1188, endPoint y: 568, distance: 140.4
click at [1185, 568] on div "1 - Select menu 2 - Select items 3 - Check out Classic Buffet $21.80 /guest ($2…" at bounding box center [784, 613] width 1568 height 1392
click at [1185, 565] on div "1 - Select menu 2 - Select items 3 - Check out Classic Buffet $21.80 /guest ($2…" at bounding box center [784, 613] width 1568 height 1392
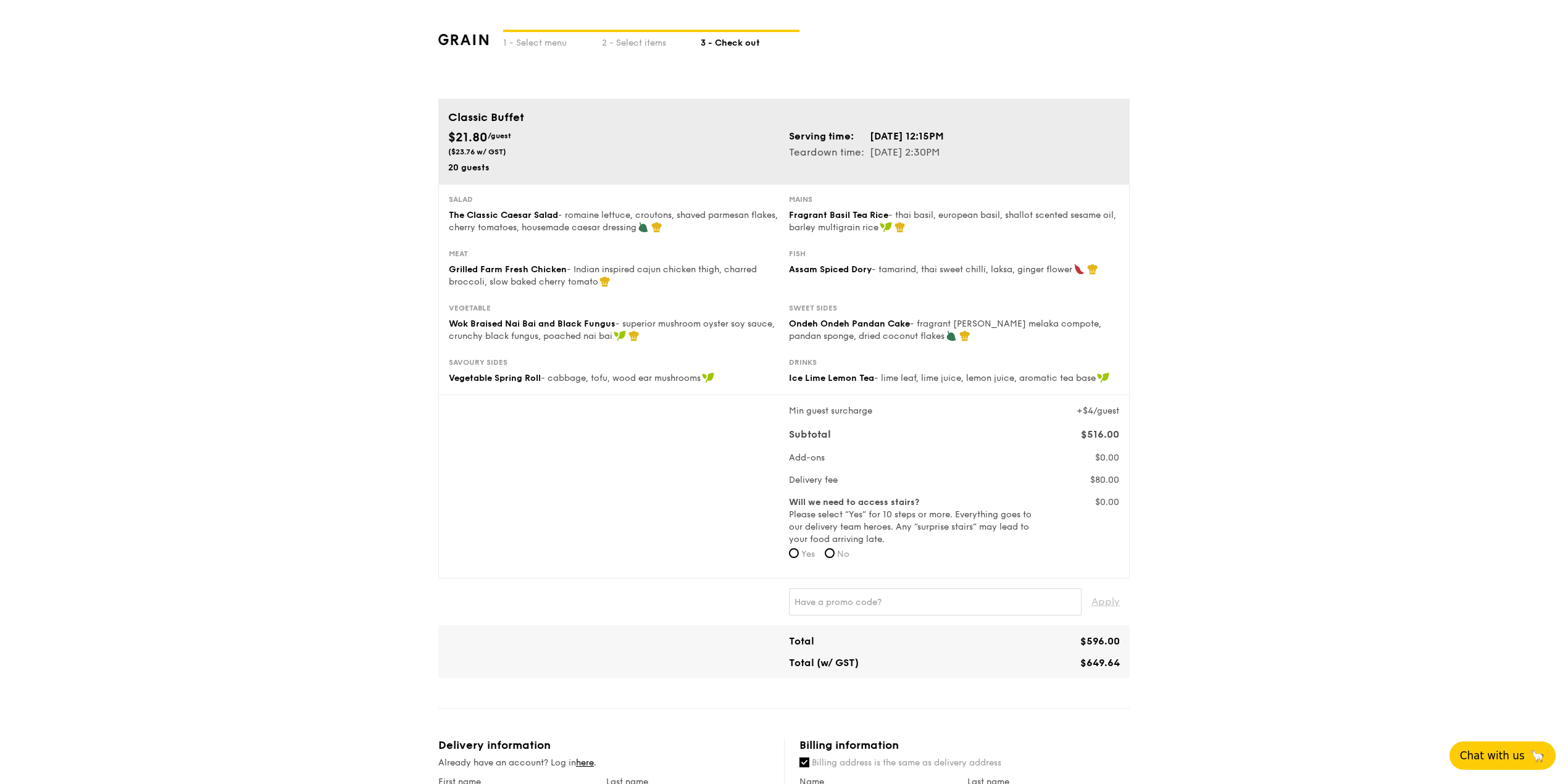
drag, startPoint x: 1085, startPoint y: 414, endPoint x: 1142, endPoint y: 414, distance: 57.0
click at [1142, 414] on div "1 - Select menu 2 - Select items 3 - Check out Classic Buffet $21.80 /guest ($2…" at bounding box center [784, 696] width 1568 height 1392
click at [1185, 421] on div "1 - Select menu 2 - Select items 3 - Check out Classic Buffet $21.80 /guest ($2…" at bounding box center [784, 696] width 1568 height 1392
click at [1185, 587] on button "Chat with us 🦙" at bounding box center [1502, 755] width 106 height 28
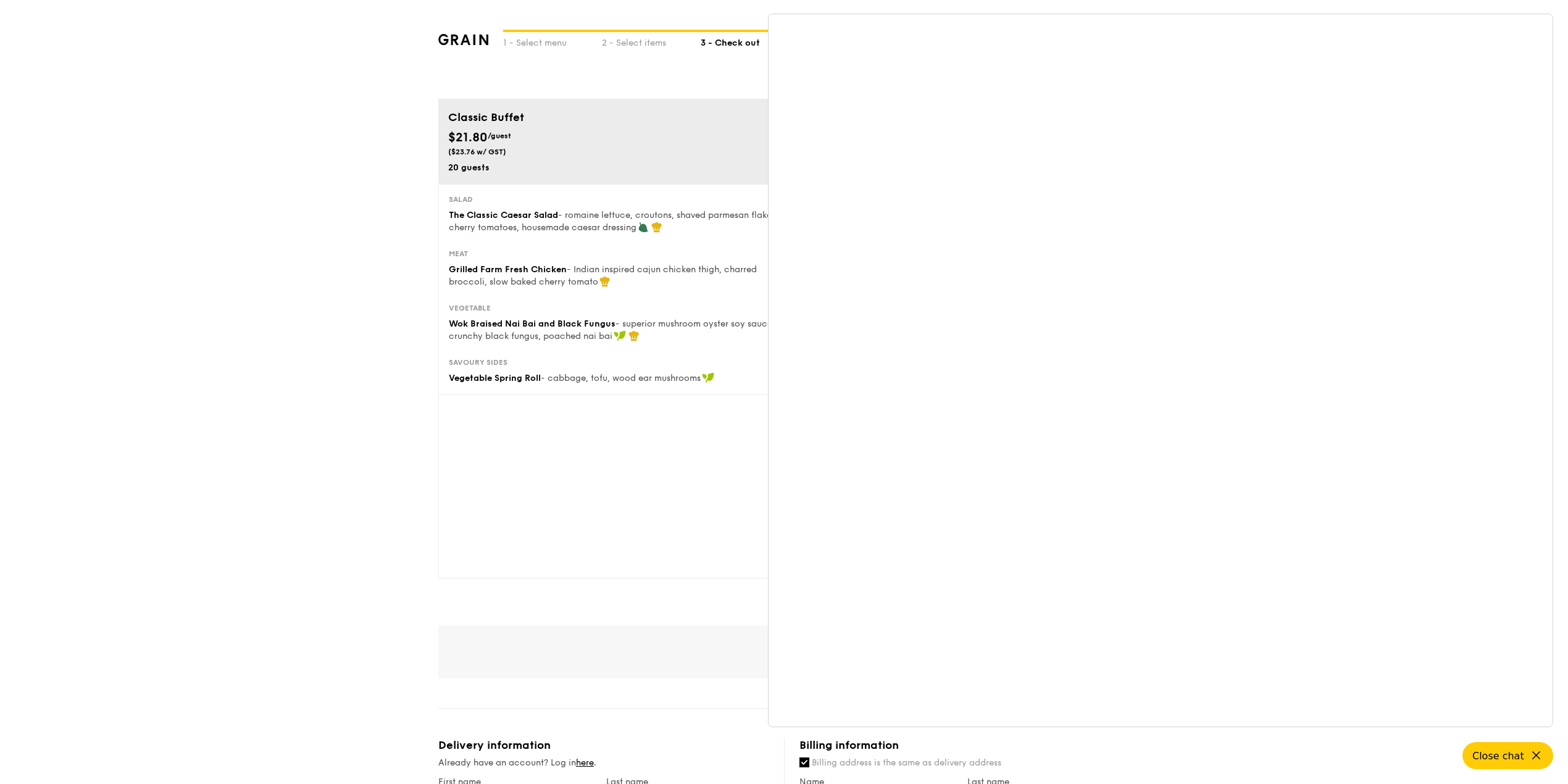
click at [229, 396] on div "1 - Select menu 2 - Select items 3 - Check out Classic Buffet $21.80 /guest ($2…" at bounding box center [784, 696] width 1568 height 1392
click at [376, 430] on div "1 - Select menu 2 - Select items 3 - Check out Classic Buffet $21.80 /guest ($2…" at bounding box center [784, 696] width 1568 height 1392
click at [356, 181] on div "1 - Select menu 2 - Select items 3 - Check out Classic Buffet $21.80 /guest ($2…" at bounding box center [784, 696] width 1568 height 1392
click at [436, 100] on div "1 - Select menu 2 - Select items 3 - Check out Classic Buffet $21.80 /guest ($2…" at bounding box center [784, 696] width 711 height 1392
click at [521, 509] on div "Min guest surcharge +$4/guest Subtotal $516.00 Add-ons $0.00 Delivery fee $80.0…" at bounding box center [784, 486] width 681 height 163
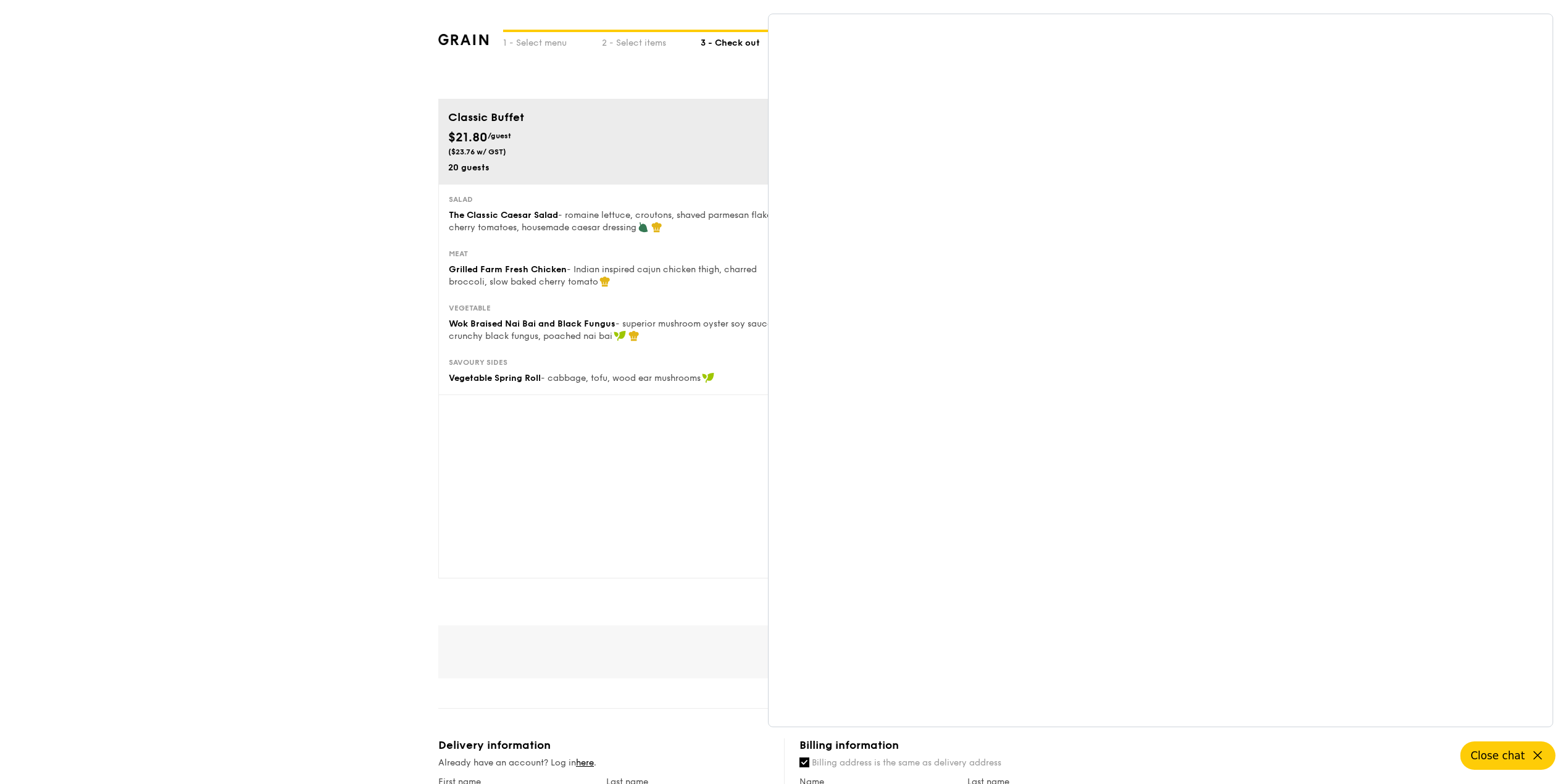
click at [1185, 587] on span "Close chat" at bounding box center [1497, 755] width 54 height 12
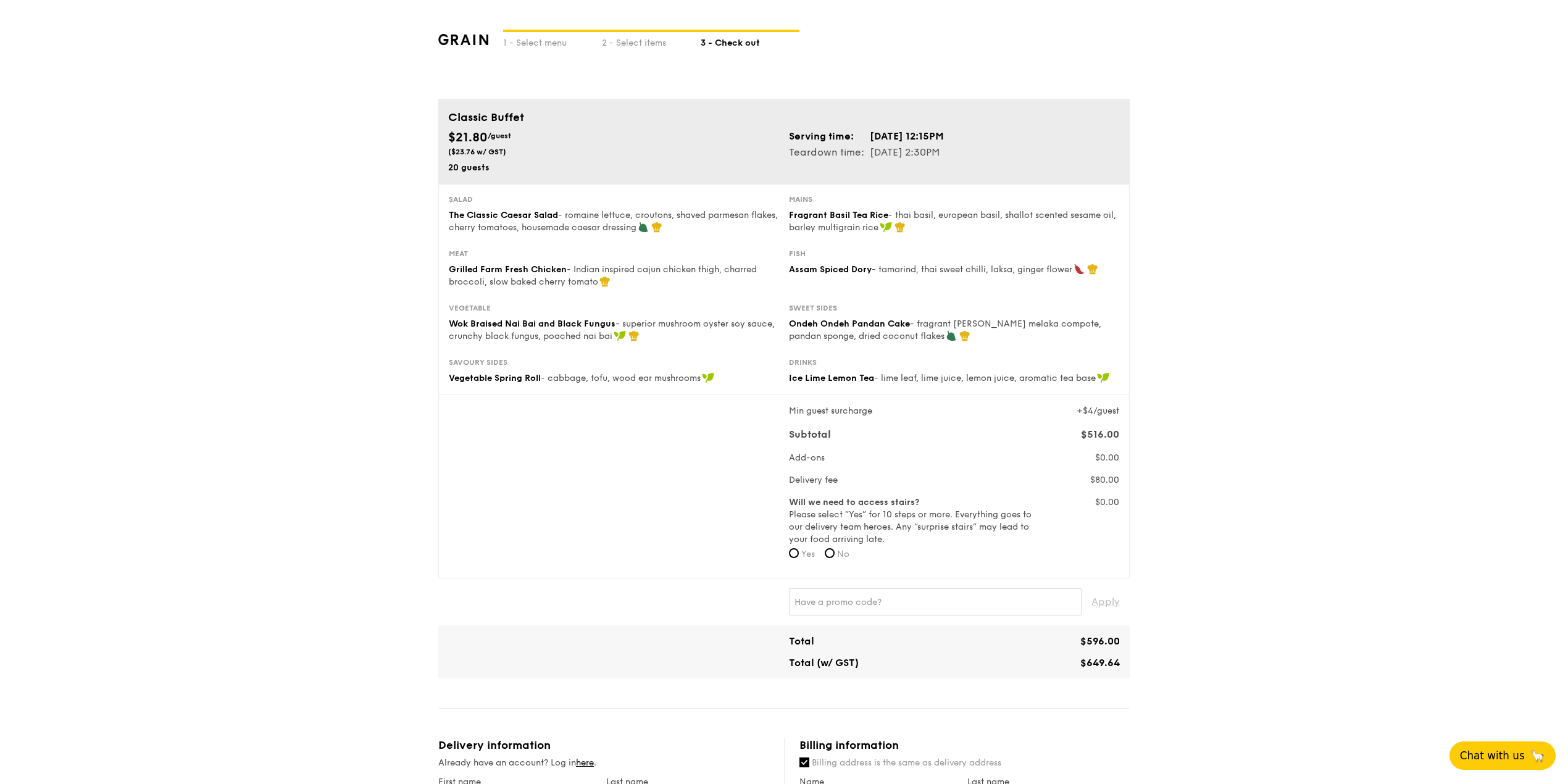
click at [238, 230] on div "1 - Select menu 2 - Select items 3 - Check out Classic Buffet $21.80 /guest ($2…" at bounding box center [784, 696] width 1568 height 1392
